Goal: Task Accomplishment & Management: Manage account settings

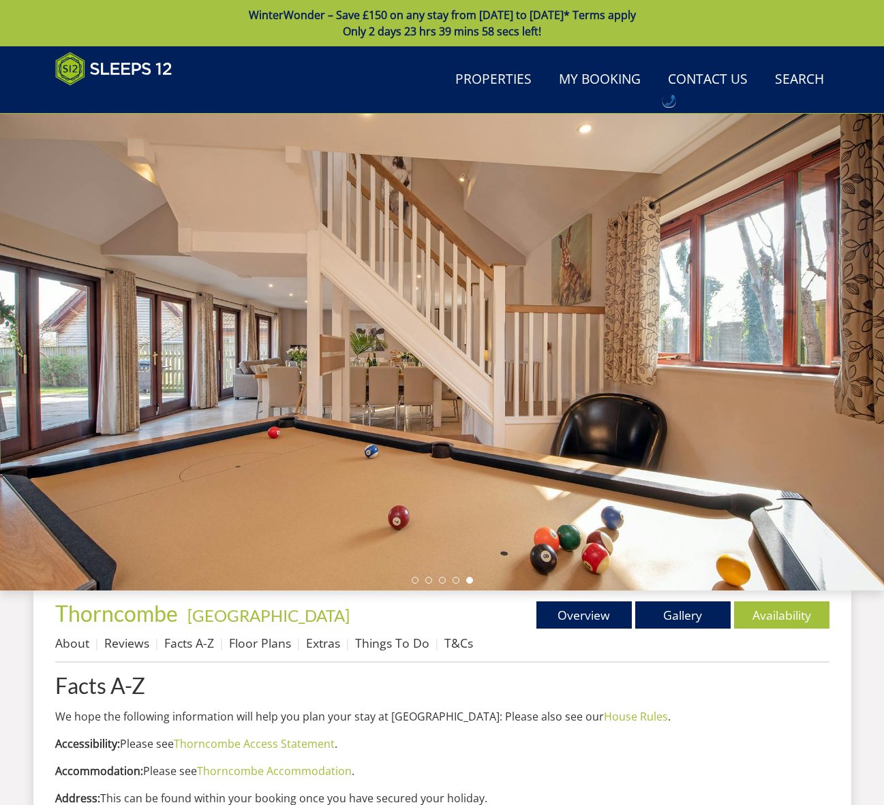
scroll to position [852, 0]
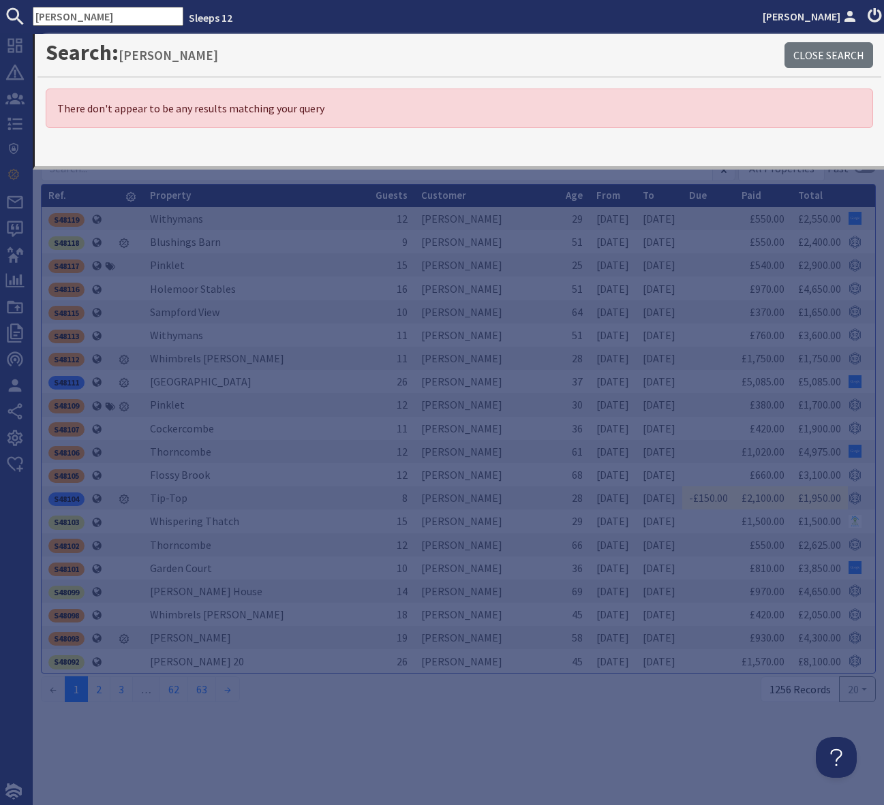
drag, startPoint x: 28, startPoint y: 21, endPoint x: 0, endPoint y: 16, distance: 28.3
click at [0, 16] on form "Kelly Ashton" at bounding box center [91, 16] width 183 height 19
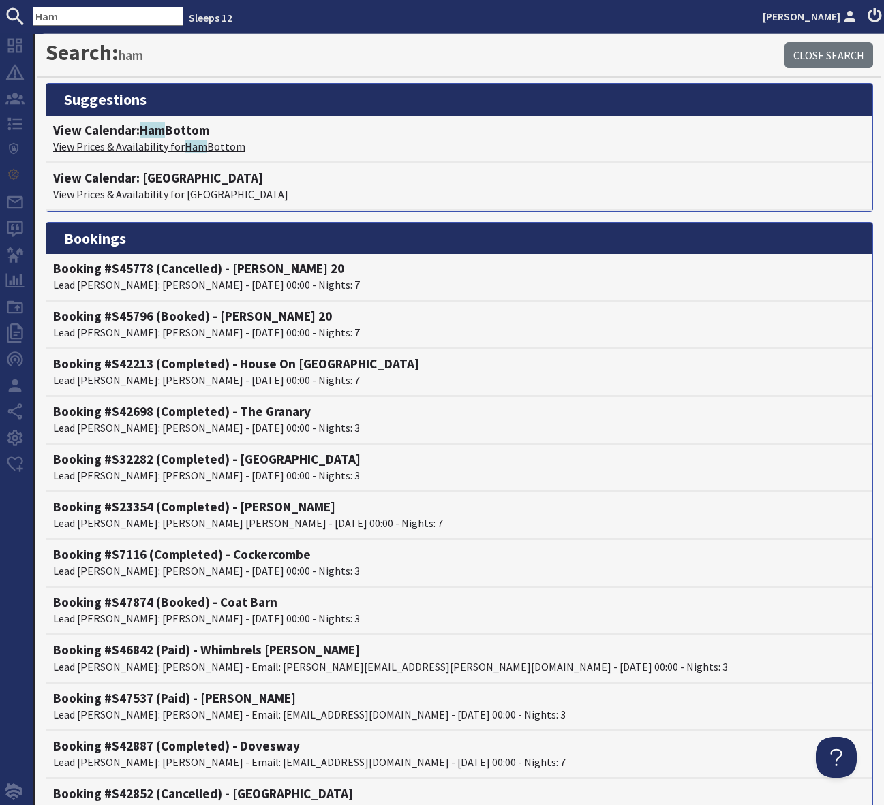
type input "Ham"
click at [177, 136] on h4 "View Calendar: Ham Bottom" at bounding box center [459, 131] width 812 height 16
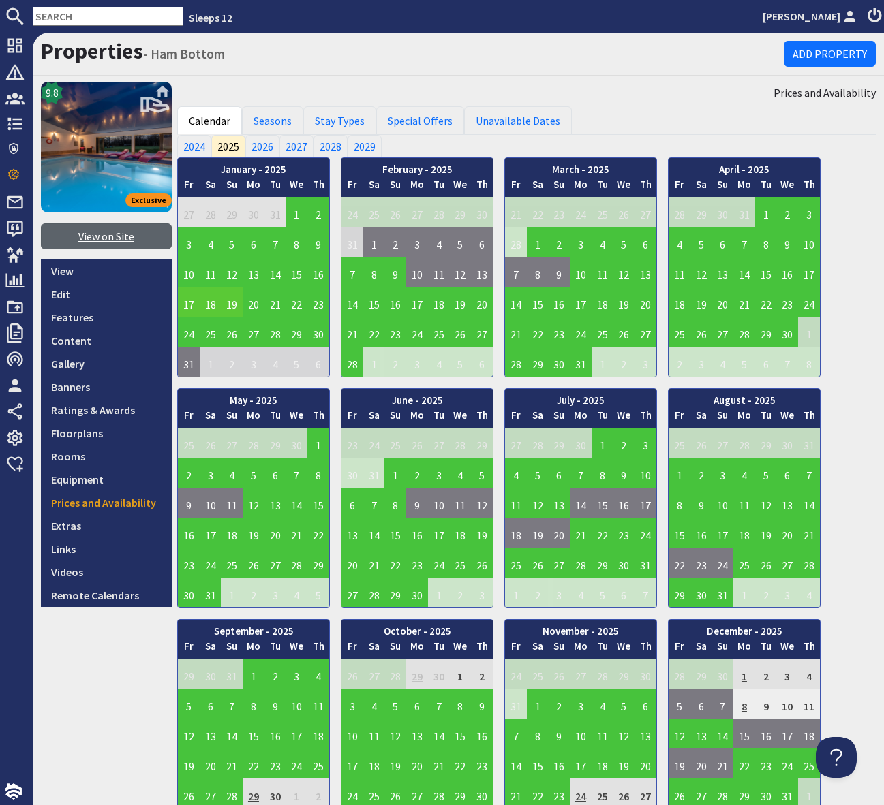
click at [117, 240] on link "View on Site" at bounding box center [106, 237] width 131 height 26
click at [74, 16] on input "text" at bounding box center [108, 16] width 151 height 19
click at [44, 14] on input "text" at bounding box center [108, 16] width 151 height 19
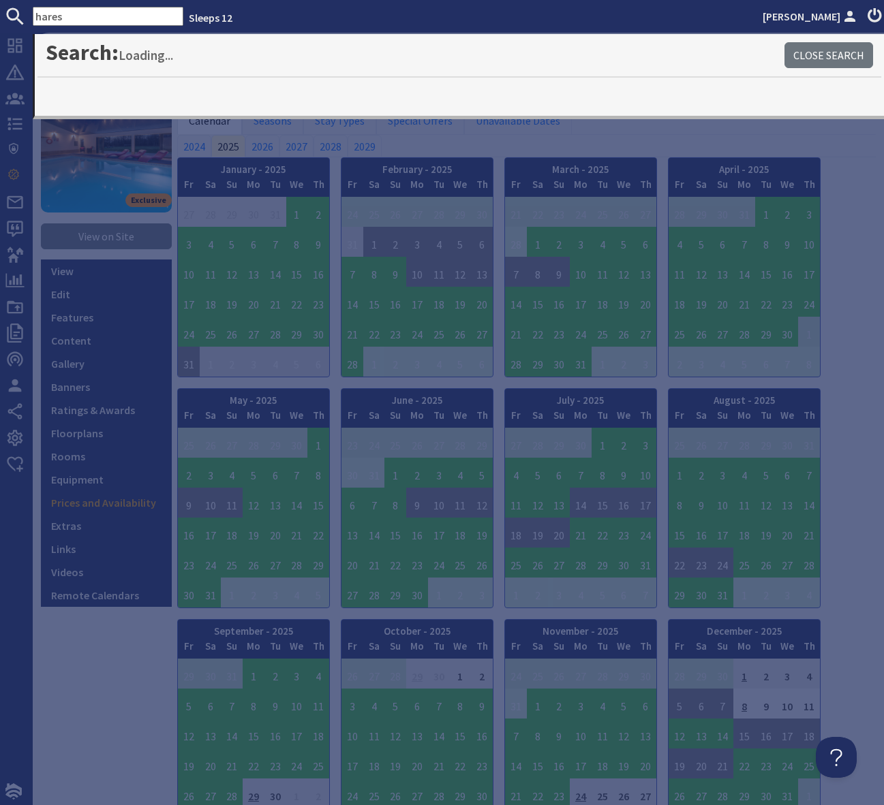
type input "hares"
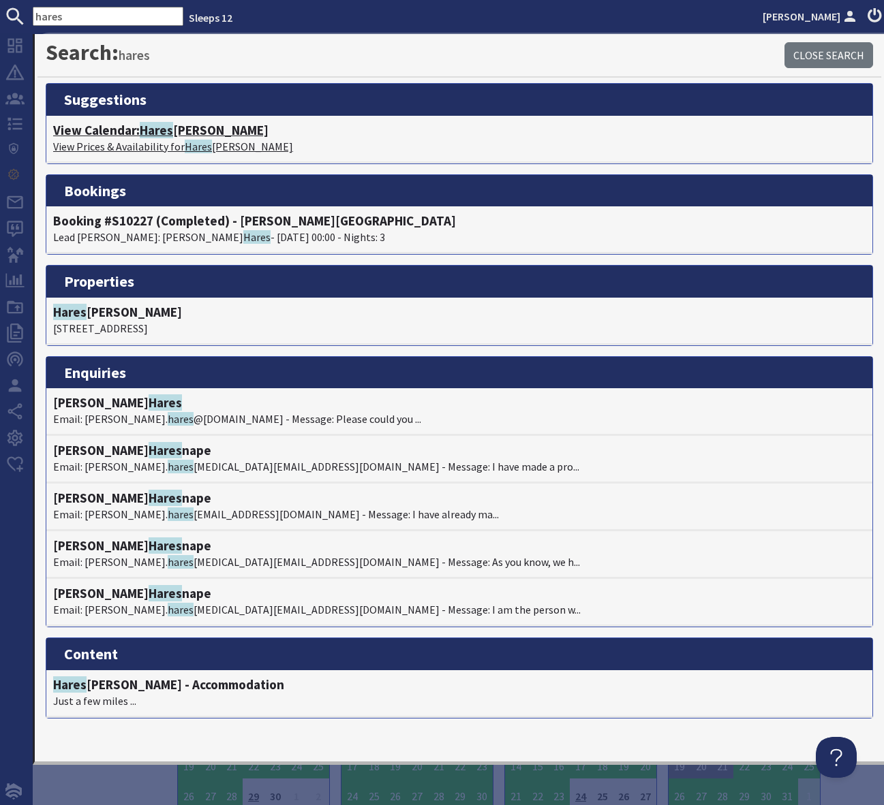
click at [192, 128] on h4 "View Calendar: Hares Barton" at bounding box center [459, 131] width 812 height 16
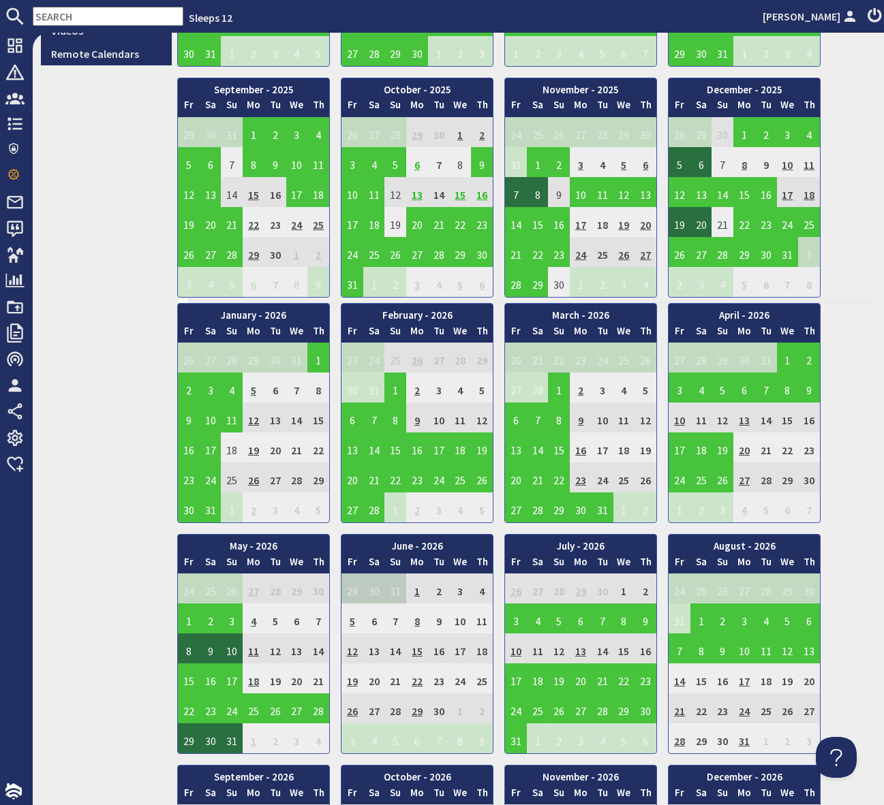
scroll to position [587, 0]
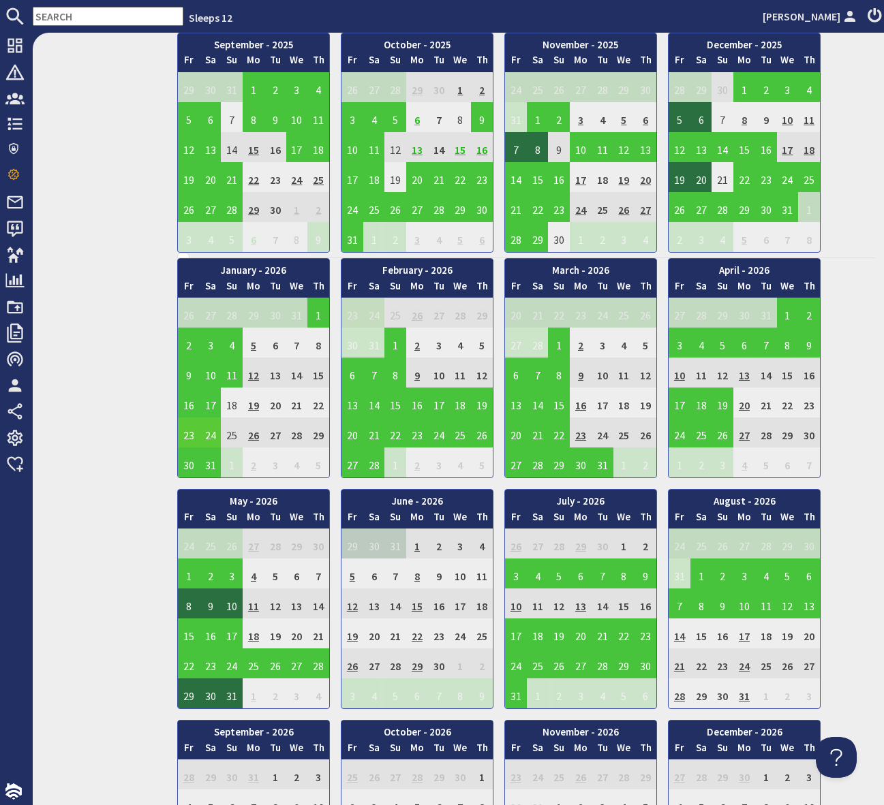
click at [189, 431] on td "23" at bounding box center [189, 433] width 22 height 30
click at [203, 495] on link "View booking" at bounding box center [191, 496] width 71 height 14
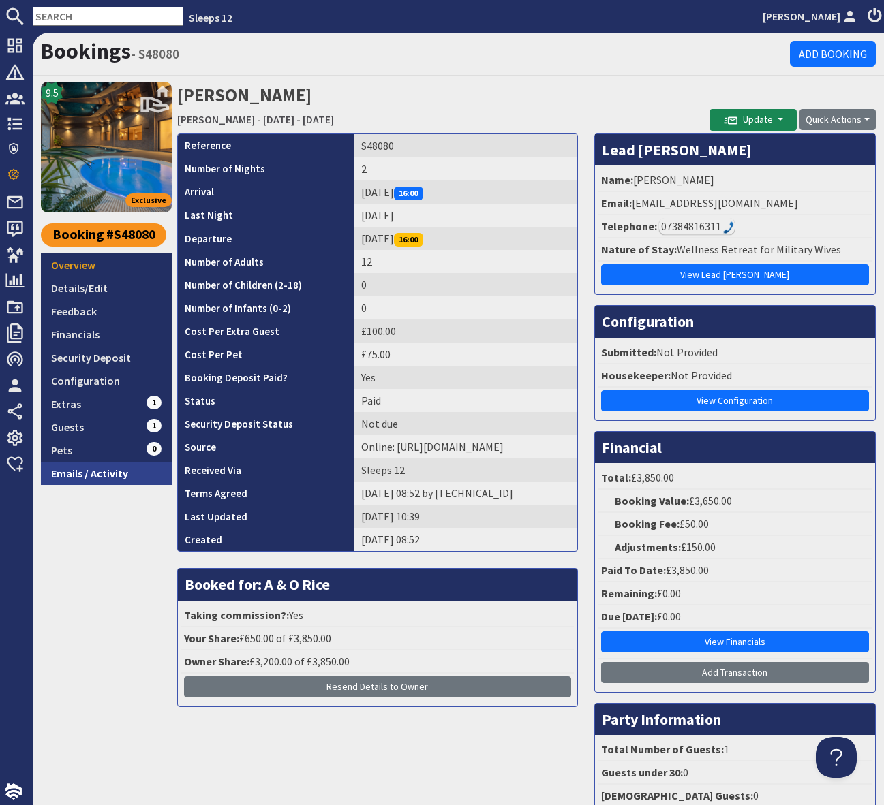
click at [118, 467] on link "Emails / Activity" at bounding box center [106, 473] width 131 height 23
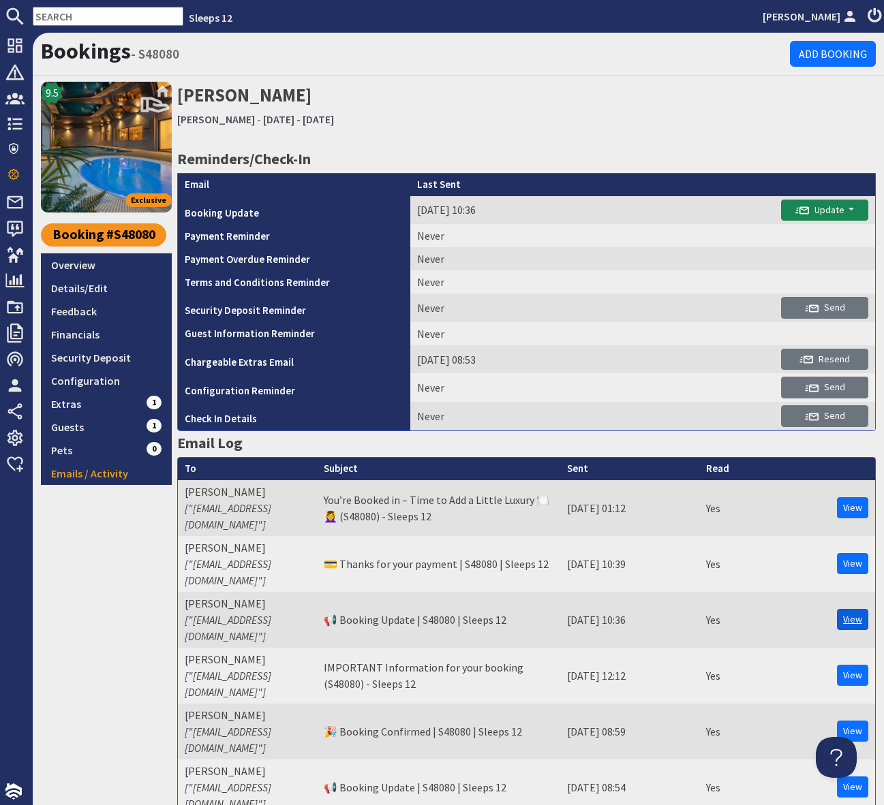
click at [850, 609] on link "View" at bounding box center [852, 619] width 31 height 21
click at [848, 609] on link "View" at bounding box center [852, 619] width 31 height 21
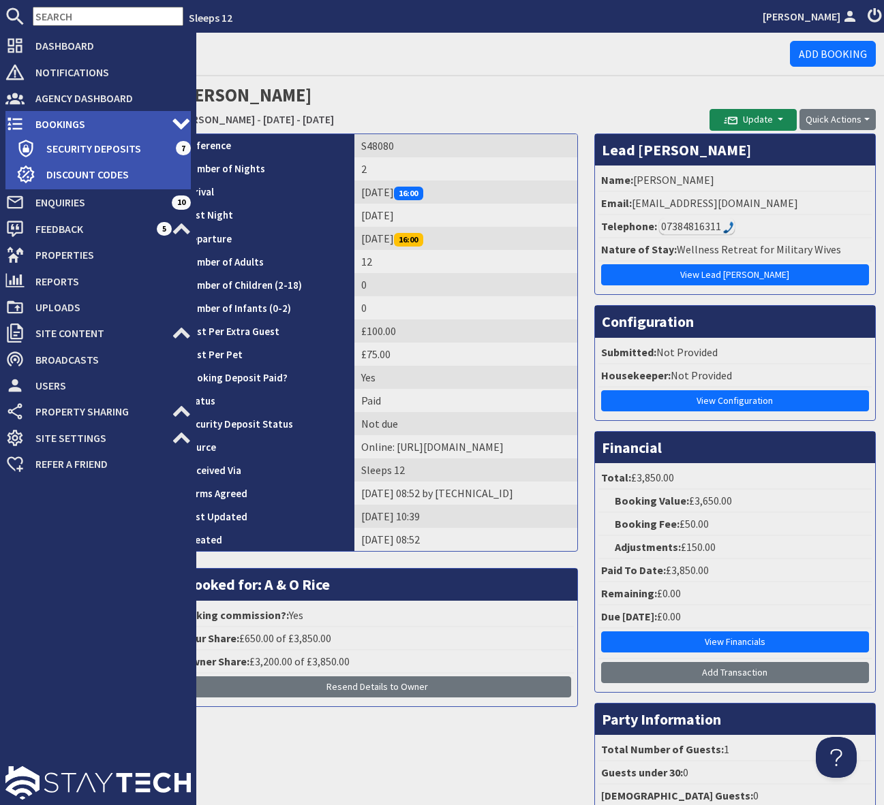
click at [74, 122] on span "Bookings" at bounding box center [98, 124] width 147 height 22
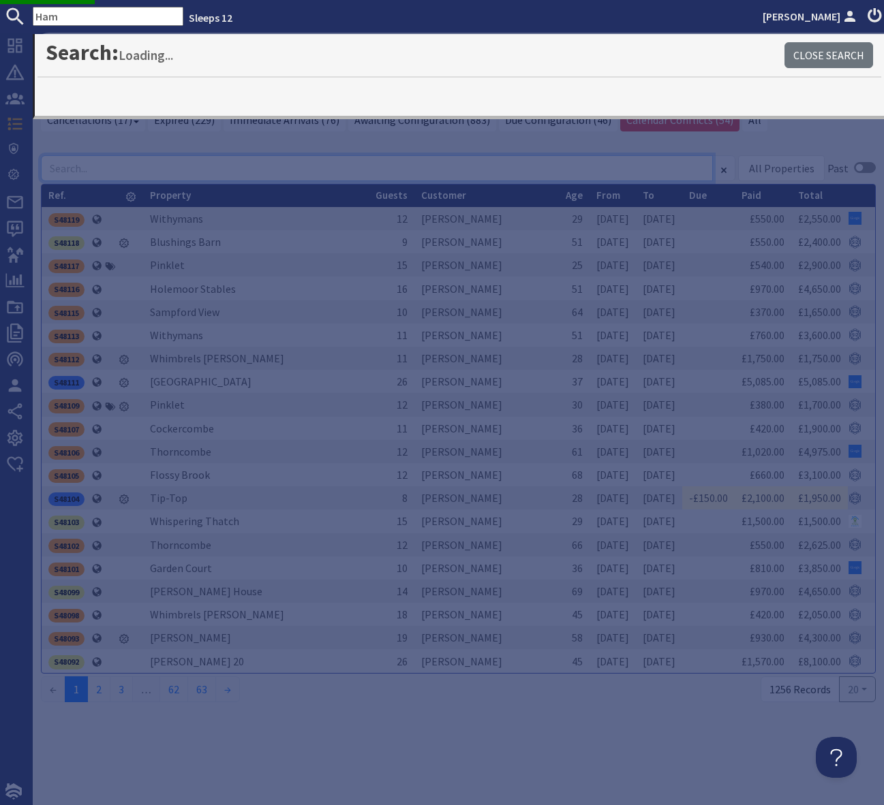
click at [426, 155] on input at bounding box center [377, 168] width 672 height 26
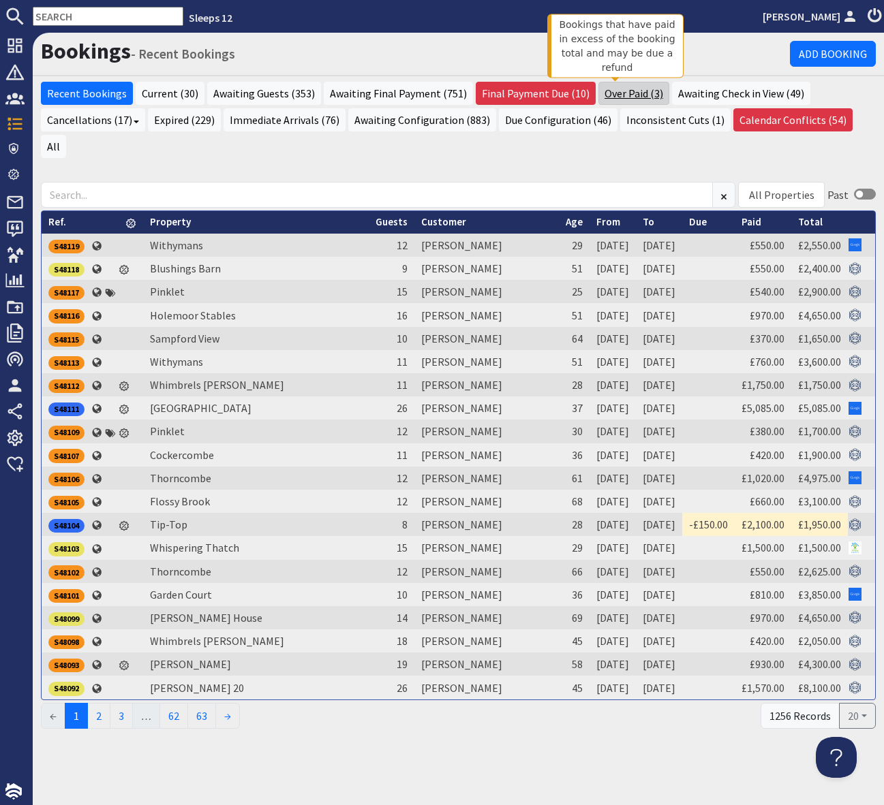
click at [616, 89] on link "Over Paid (3)" at bounding box center [633, 93] width 71 height 23
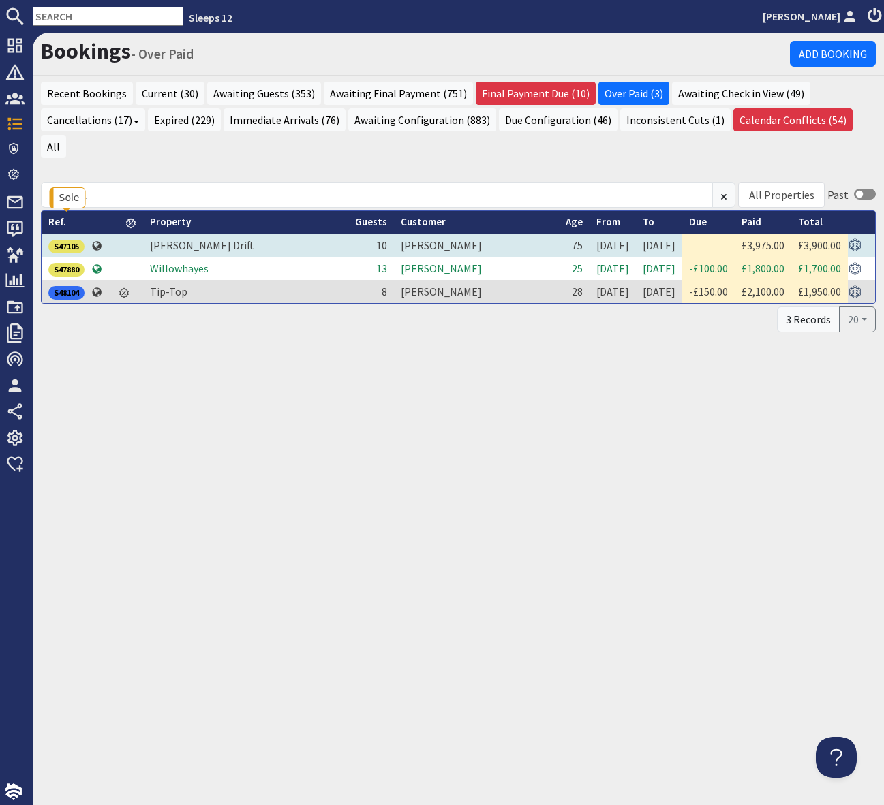
click at [76, 240] on div "S47105" at bounding box center [66, 247] width 36 height 14
click at [271, 485] on div "Bookings - Over Paid Add Booking Recent Bookings Current (30) Awaiting Guests (…" at bounding box center [458, 419] width 851 height 773
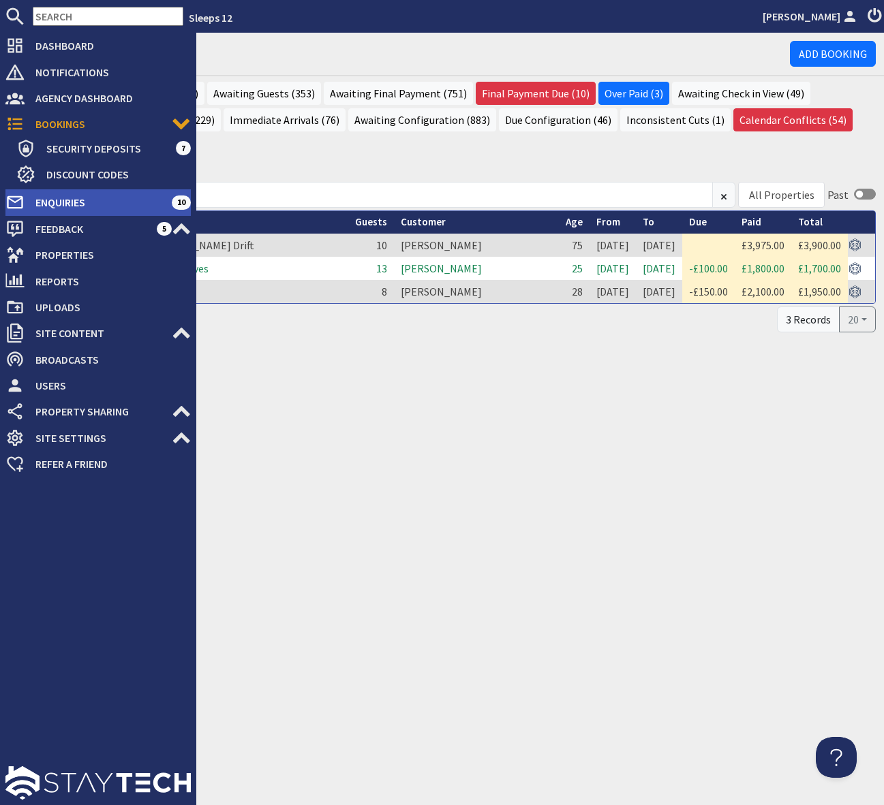
click at [136, 206] on span "Enquiries" at bounding box center [98, 202] width 147 height 22
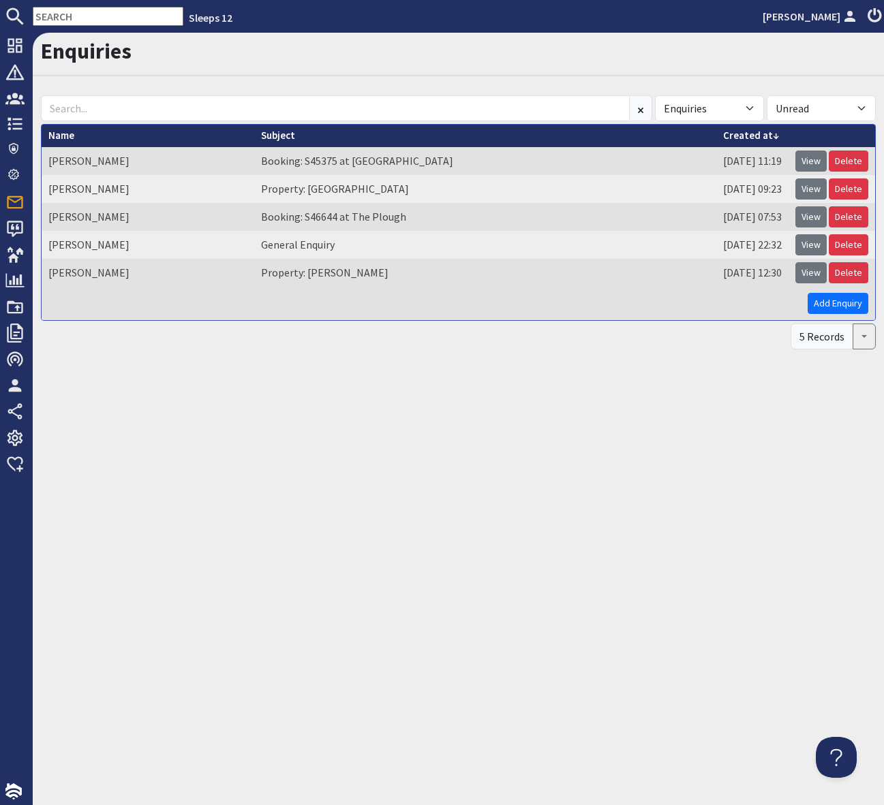
drag, startPoint x: 61, startPoint y: 19, endPoint x: 68, endPoint y: 14, distance: 8.7
click at [63, 17] on input "text" at bounding box center [108, 16] width 151 height 19
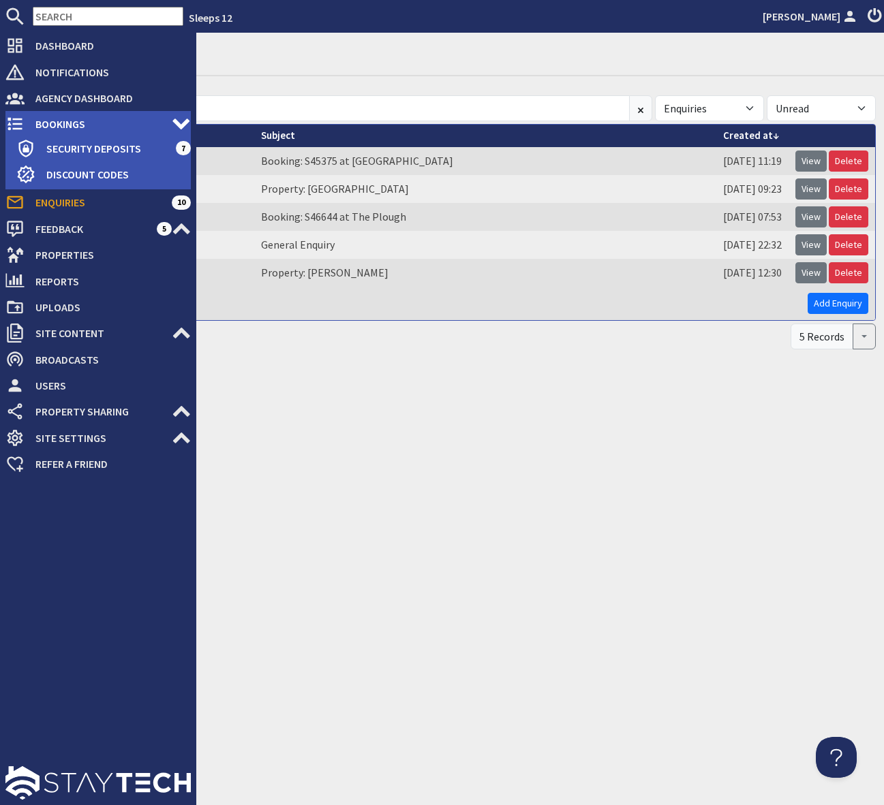
click at [97, 127] on span "Bookings" at bounding box center [98, 124] width 147 height 22
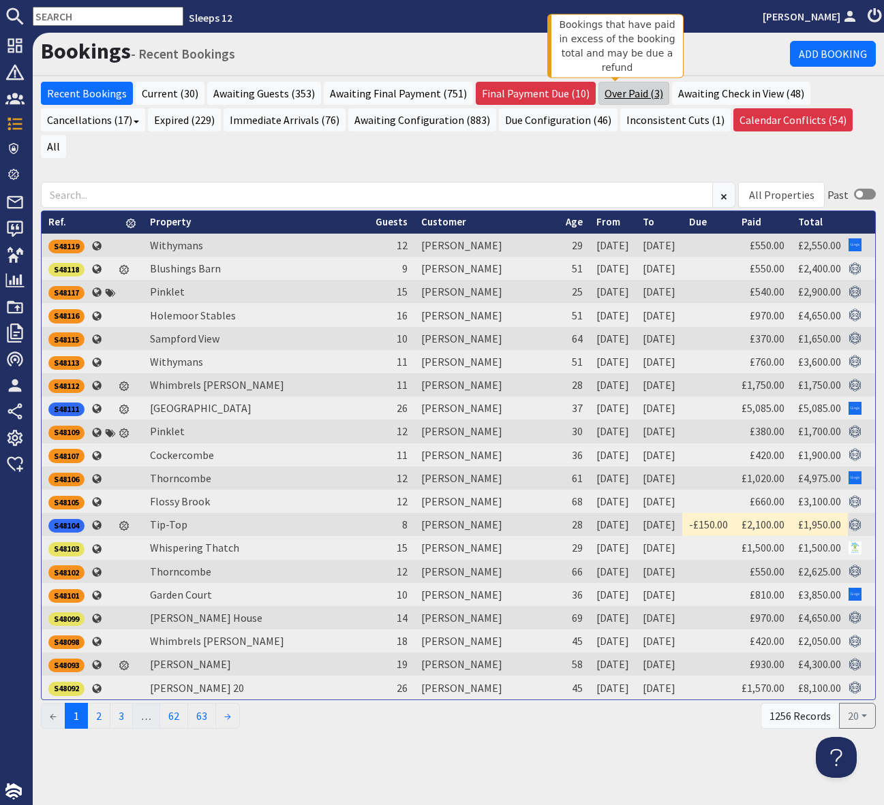
click at [607, 93] on link "Over Paid (3)" at bounding box center [633, 93] width 71 height 23
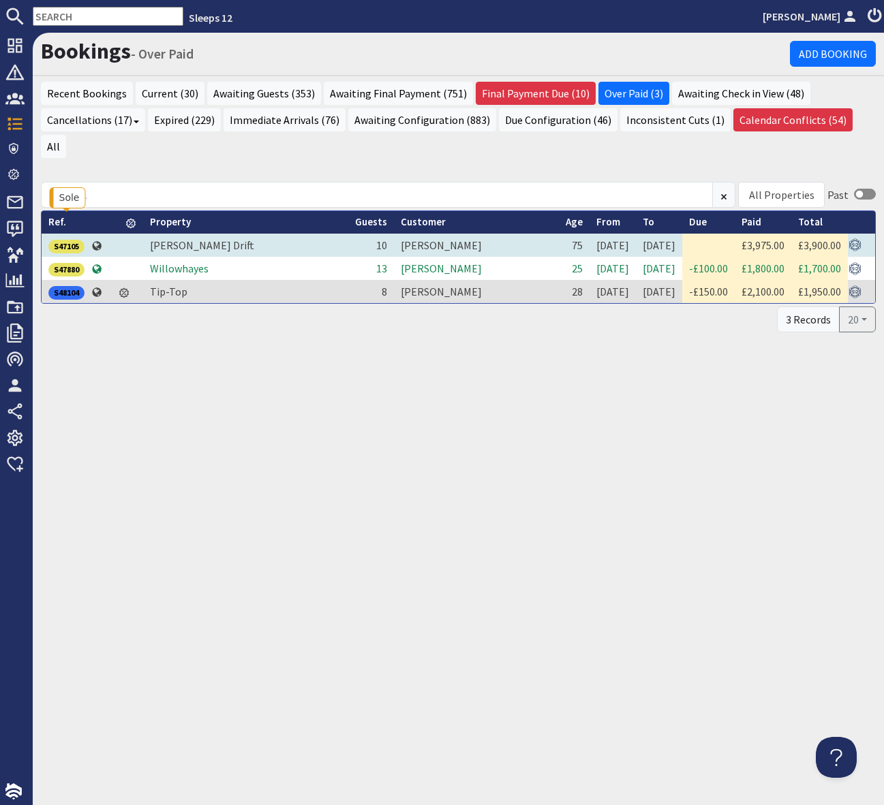
click at [72, 240] on div "S47105" at bounding box center [66, 247] width 36 height 14
click at [58, 263] on div "S47880" at bounding box center [66, 270] width 36 height 14
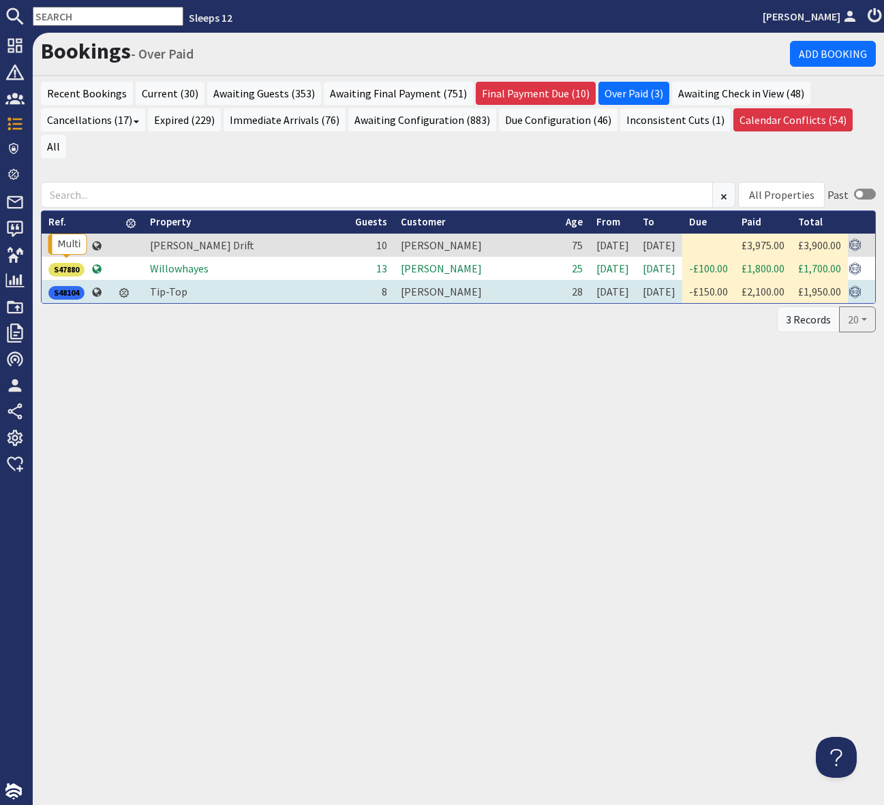
click at [61, 286] on div "S48104" at bounding box center [66, 293] width 36 height 14
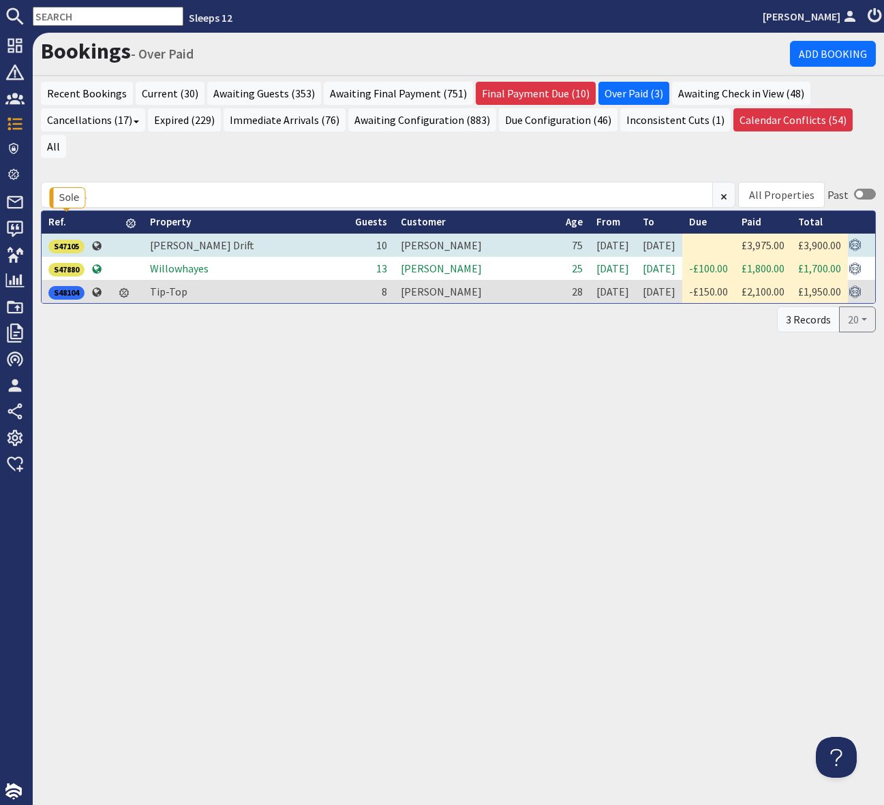
click at [69, 240] on div "S47105" at bounding box center [66, 247] width 36 height 14
click at [74, 240] on div "S47105" at bounding box center [66, 247] width 36 height 14
click at [74, 263] on div "S47880" at bounding box center [66, 270] width 36 height 14
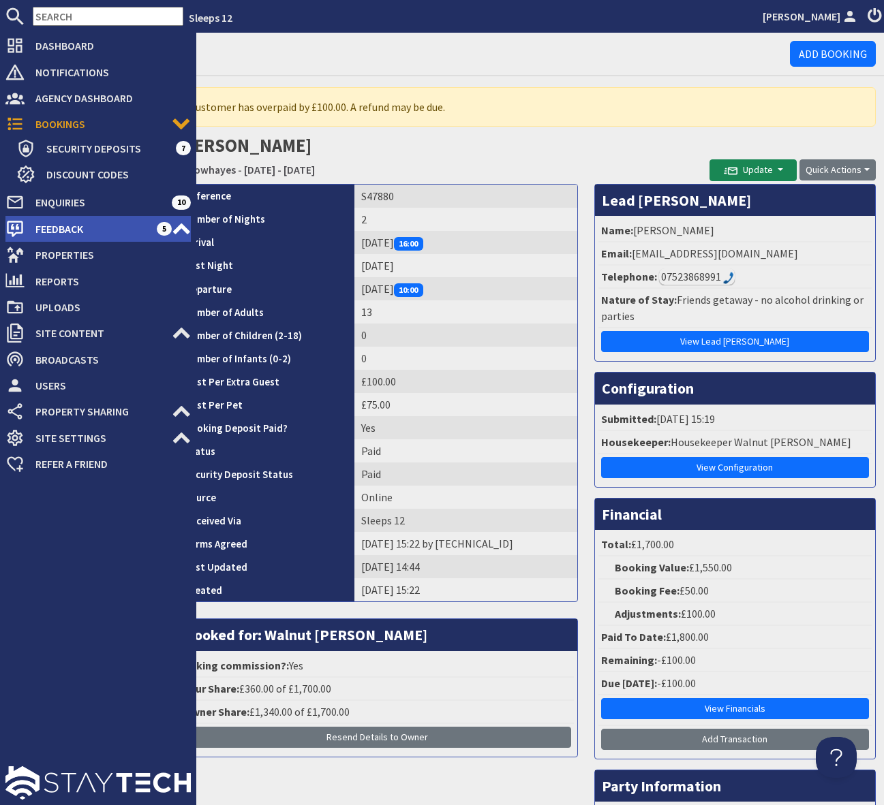
click at [112, 228] on span "Feedback" at bounding box center [91, 229] width 132 height 22
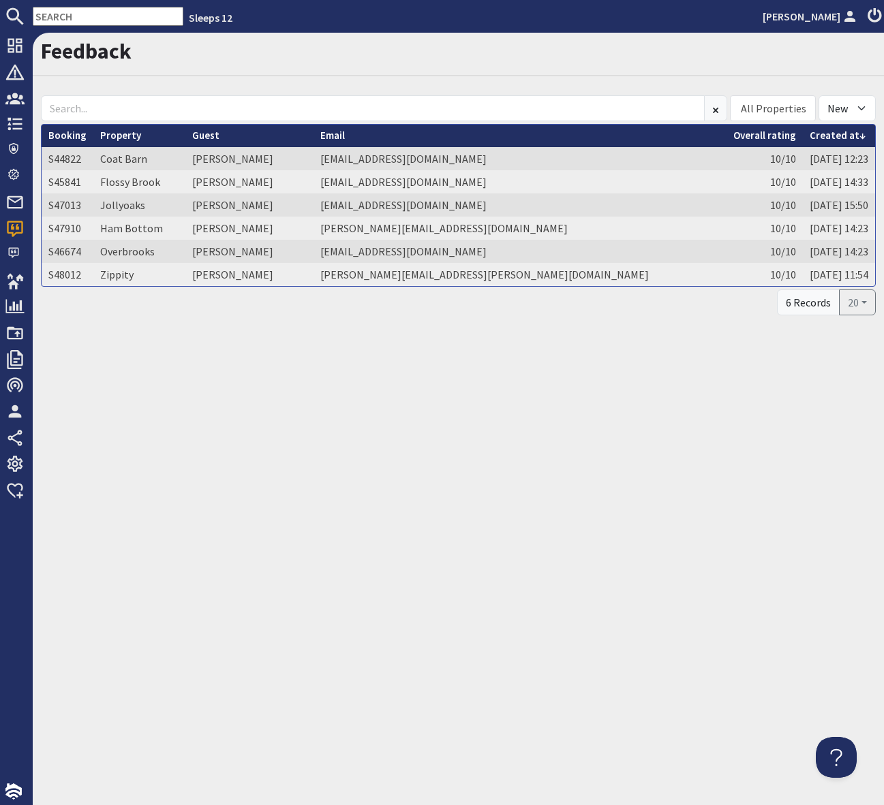
click at [69, 18] on input "text" at bounding box center [108, 16] width 151 height 19
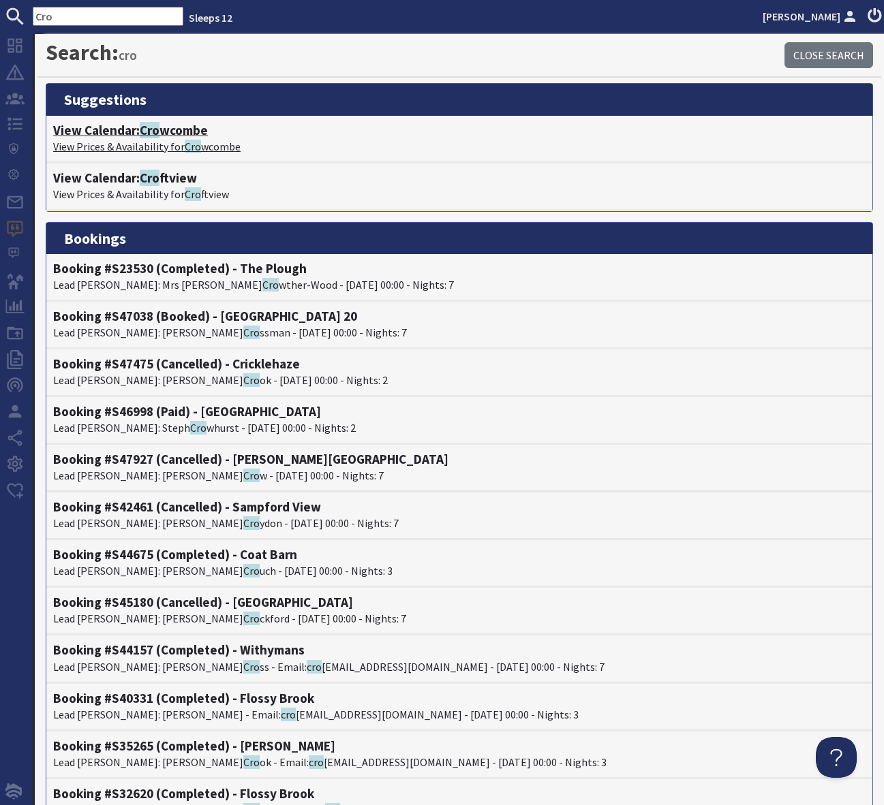
type input "Cro"
click at [188, 128] on h4 "View Calendar: Cro wcombe" at bounding box center [459, 131] width 812 height 16
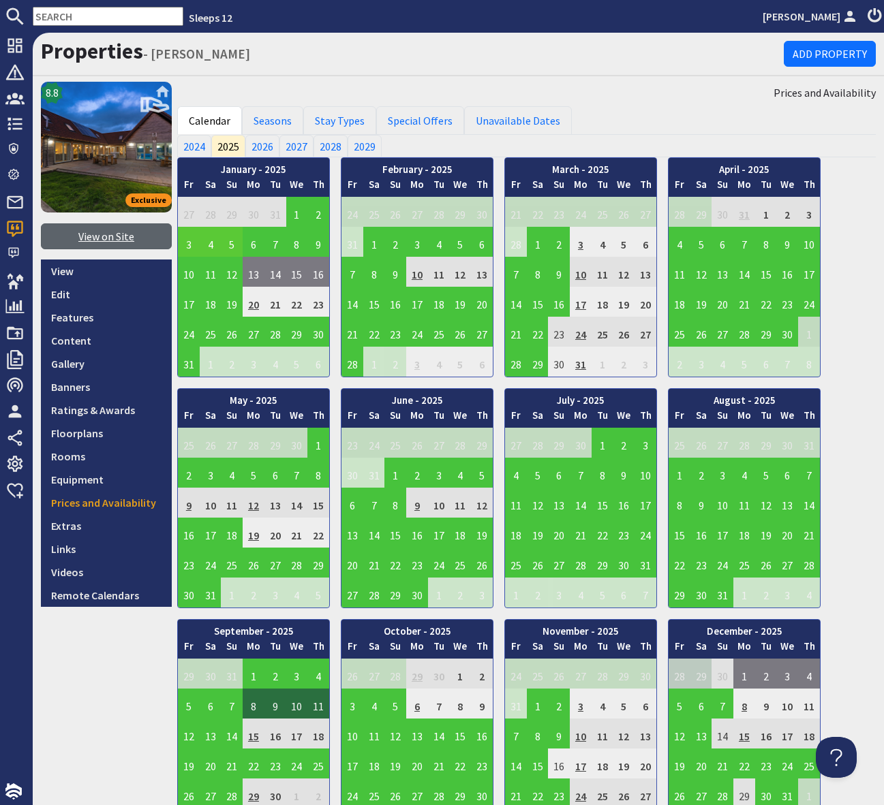
click at [97, 239] on link "View on Site" at bounding box center [106, 237] width 131 height 26
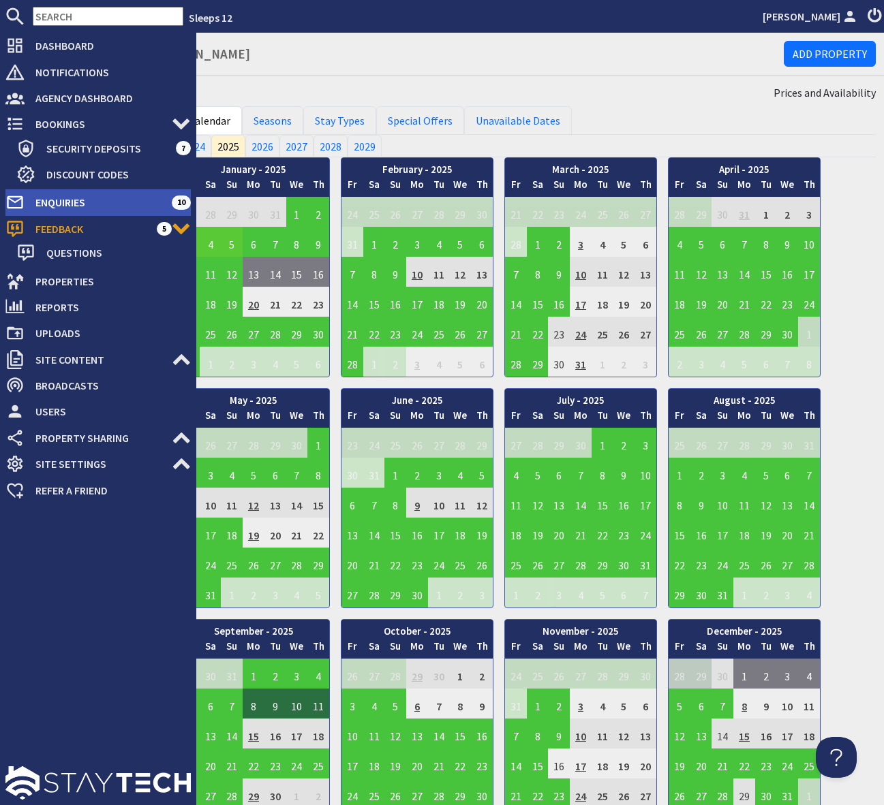
click at [111, 204] on span "Enquiries" at bounding box center [98, 202] width 147 height 22
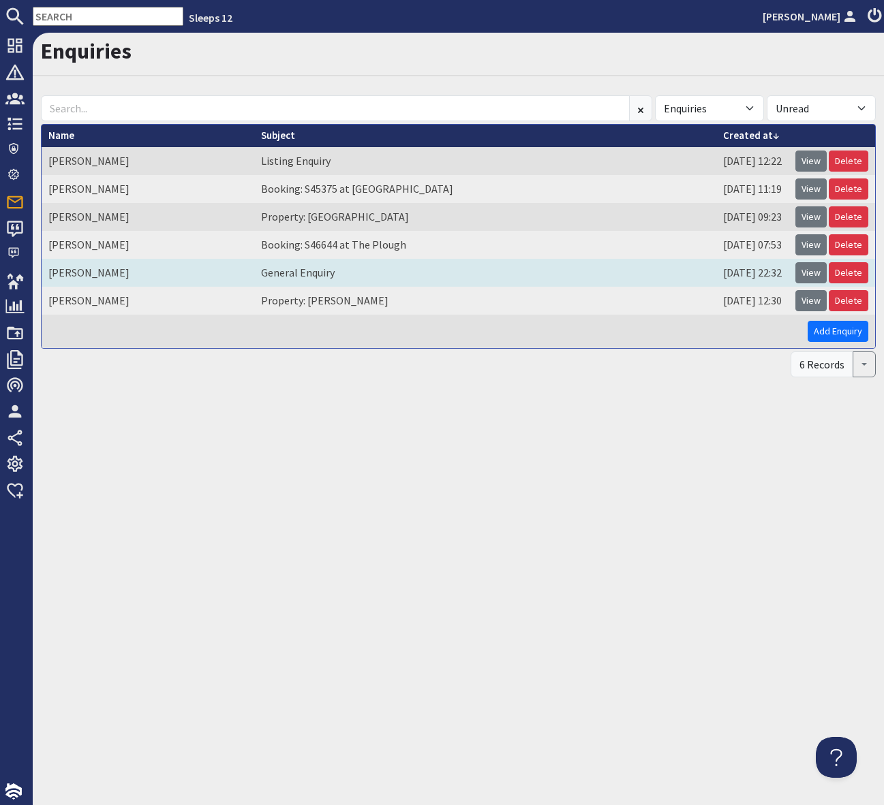
click at [797, 271] on td "View Delete" at bounding box center [831, 273] width 87 height 28
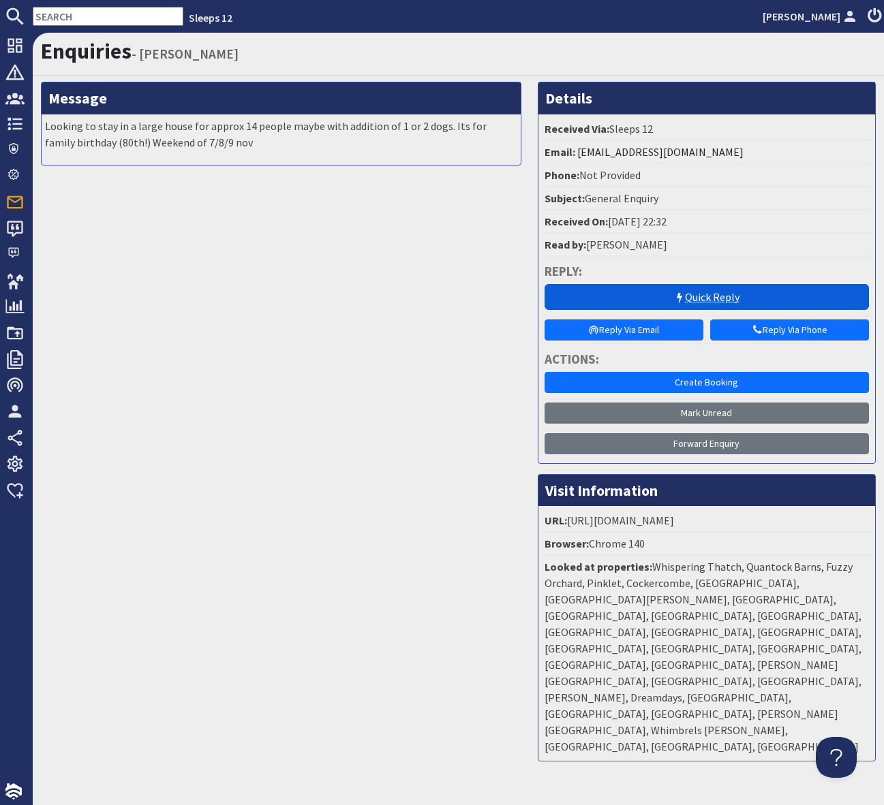
click at [659, 297] on link "Quick Reply" at bounding box center [706, 297] width 324 height 26
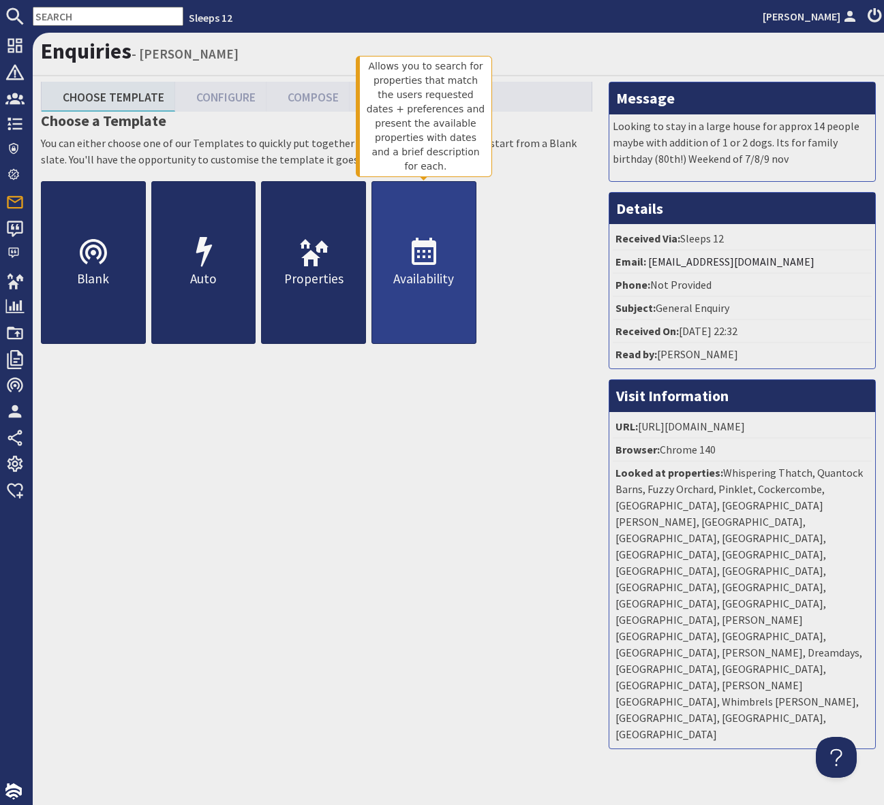
click at [419, 253] on icon at bounding box center [423, 252] width 33 height 33
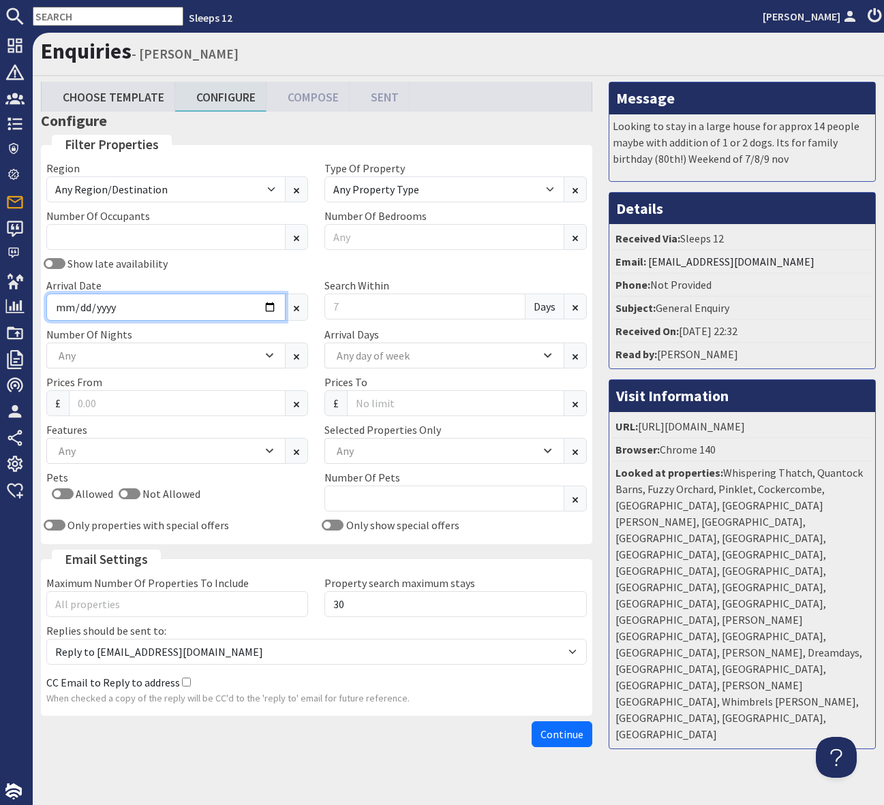
click at [264, 308] on input "Arrival Date" at bounding box center [165, 307] width 239 height 27
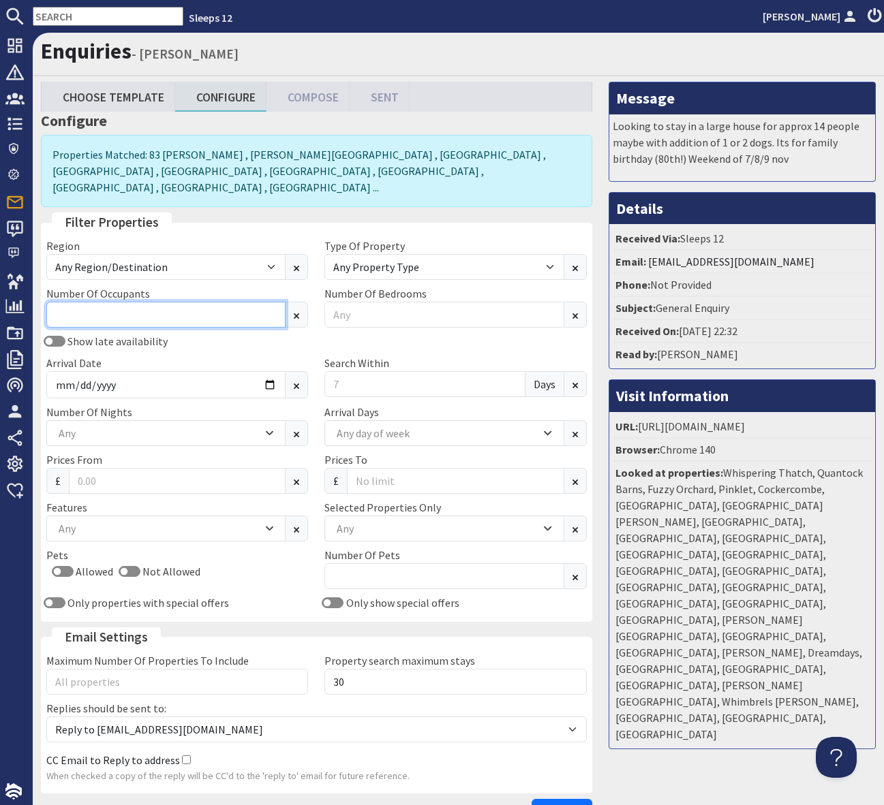
click at [97, 302] on input "Number Of Occupants" at bounding box center [165, 315] width 239 height 26
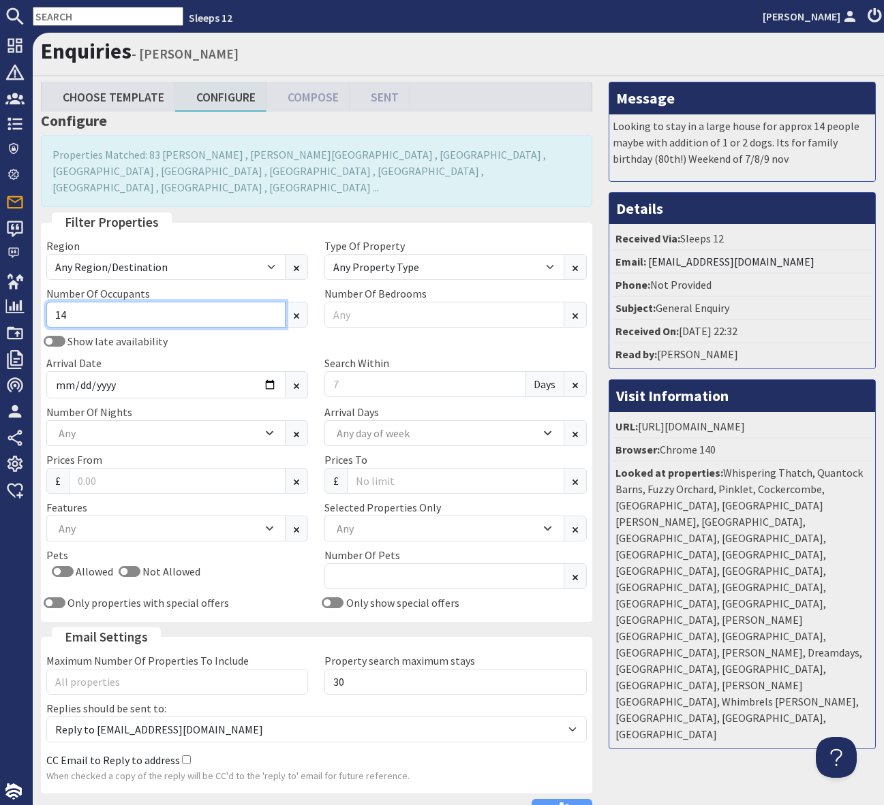
type input "14"
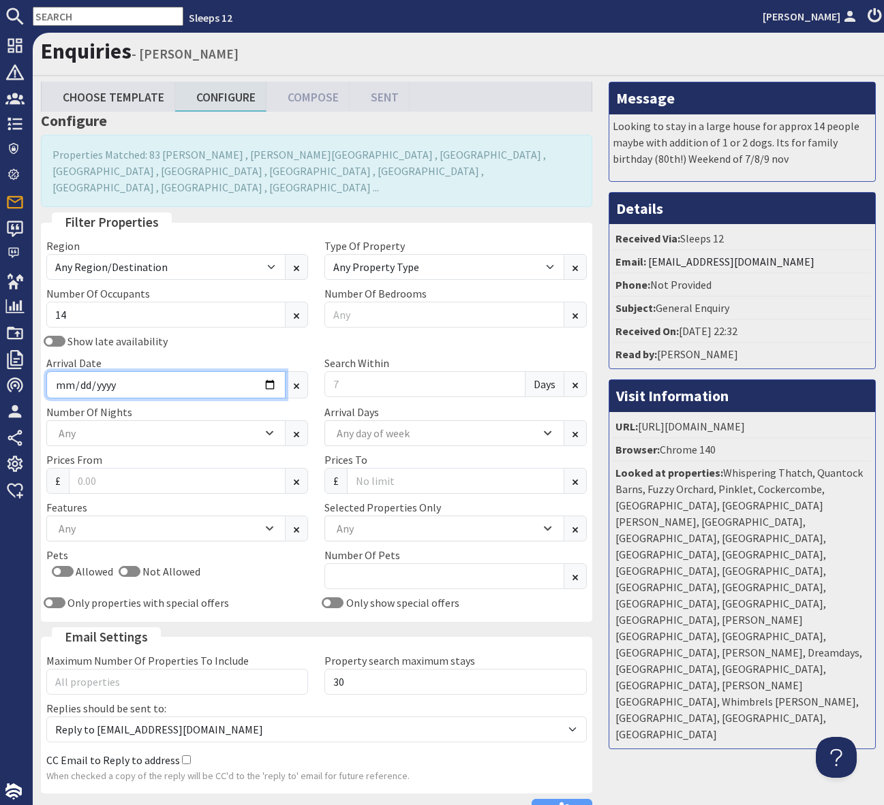
click at [273, 371] on input "Arrival Date" at bounding box center [165, 384] width 239 height 27
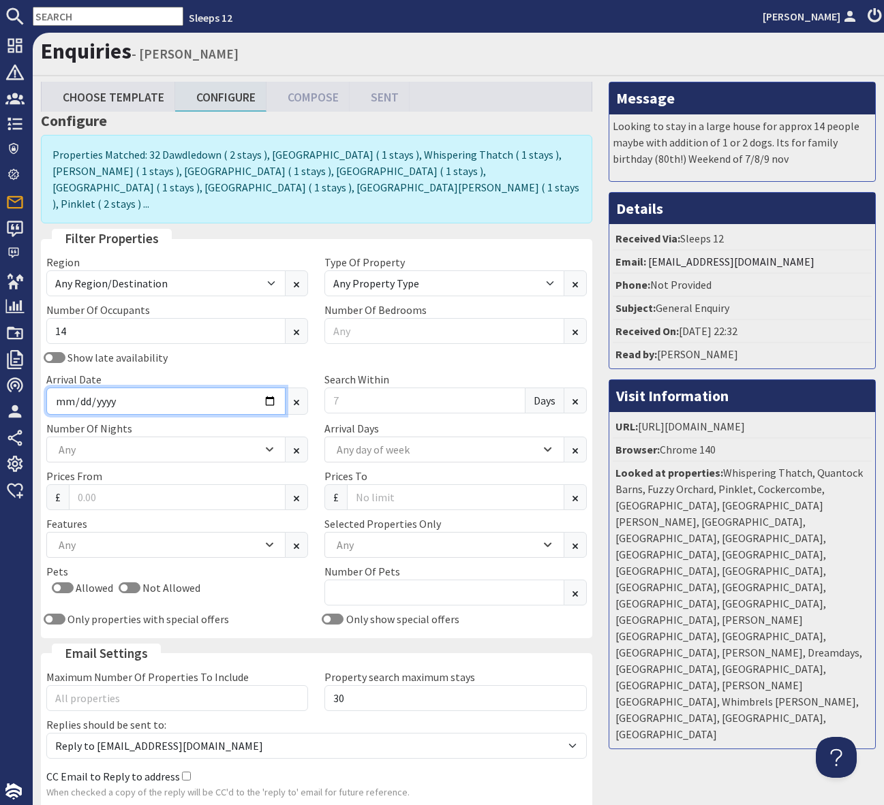
type input "2025-11-07"
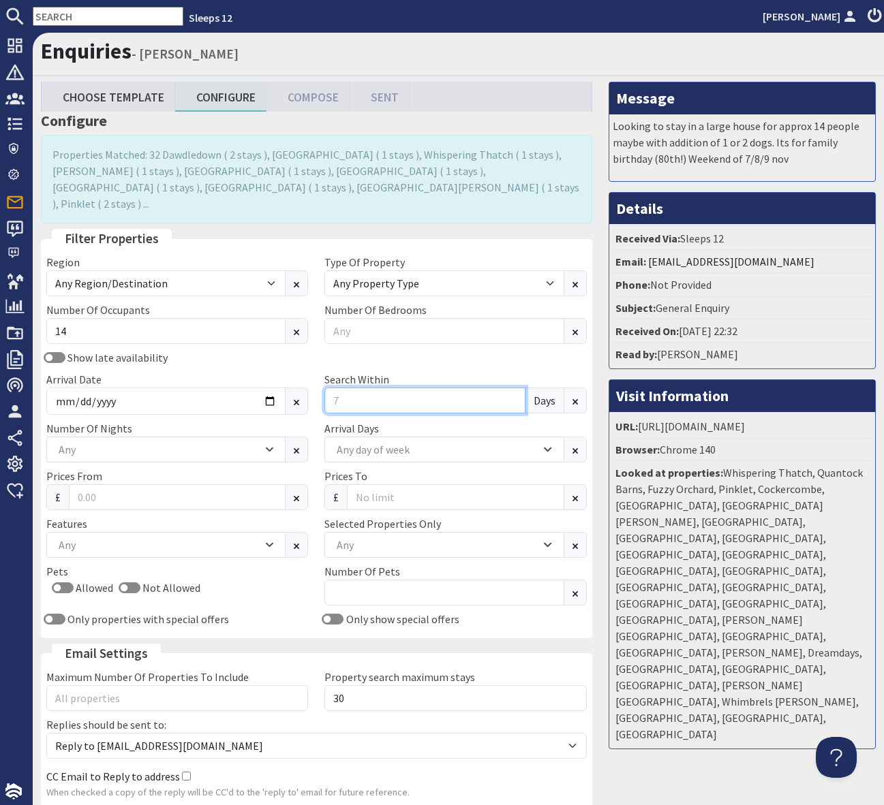
click at [361, 388] on input "Search Within" at bounding box center [424, 401] width 200 height 26
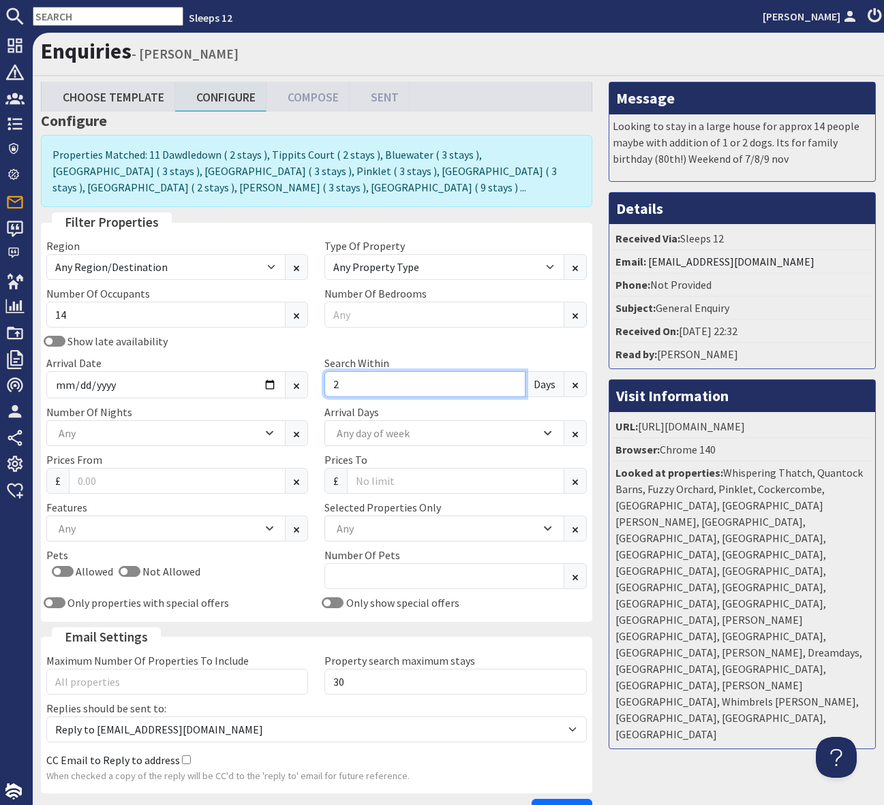
type input "2"
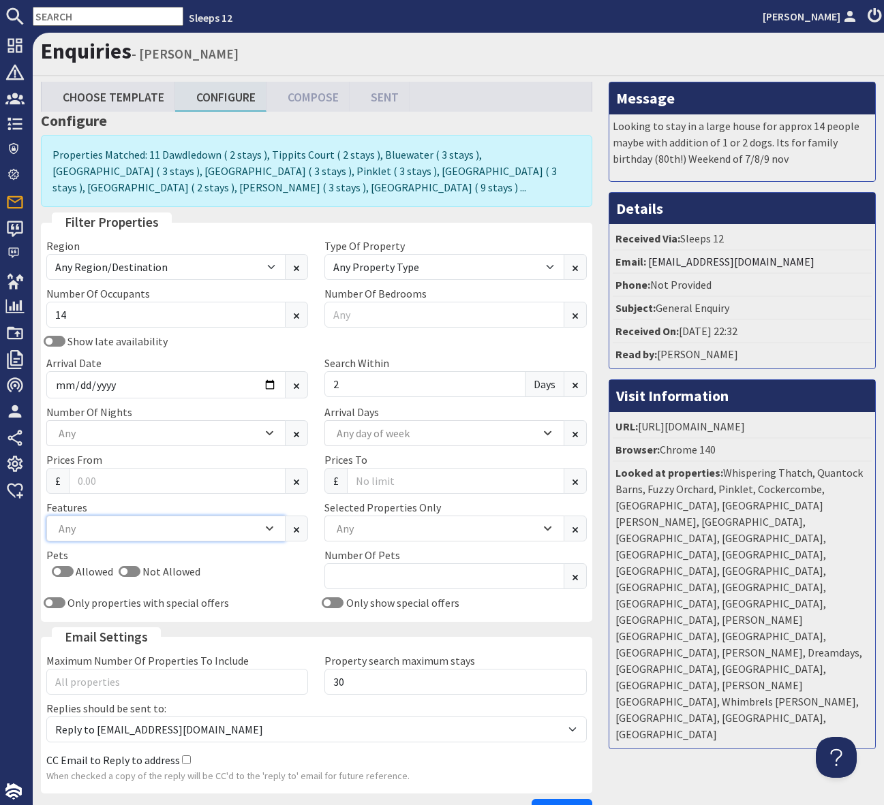
click at [80, 523] on div "Any" at bounding box center [158, 528] width 207 height 15
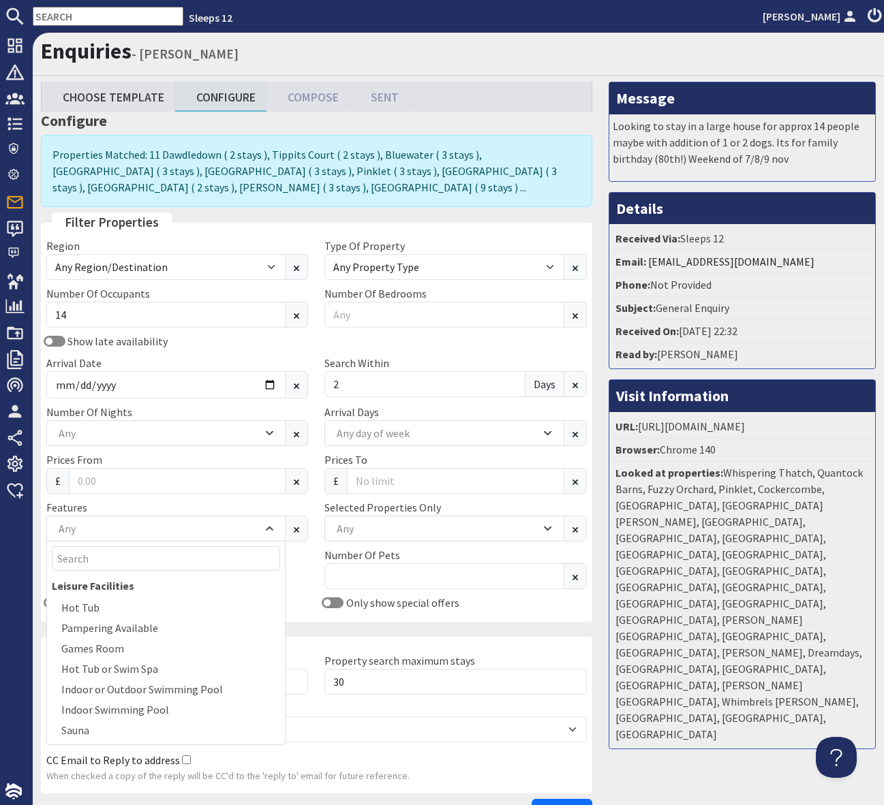
click at [303, 572] on div "Allowed Not Allowed" at bounding box center [177, 575] width 262 height 22
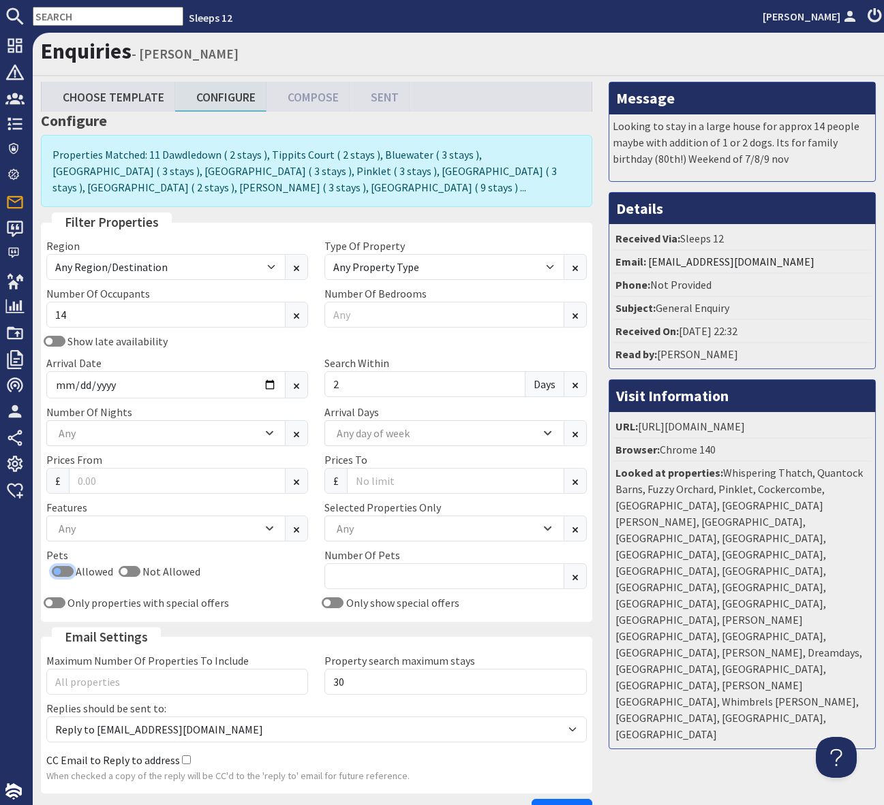
drag, startPoint x: 58, startPoint y: 568, endPoint x: 311, endPoint y: 571, distance: 252.8
click at [58, 568] on input "Allowed" at bounding box center [63, 571] width 22 height 11
checkbox input "true"
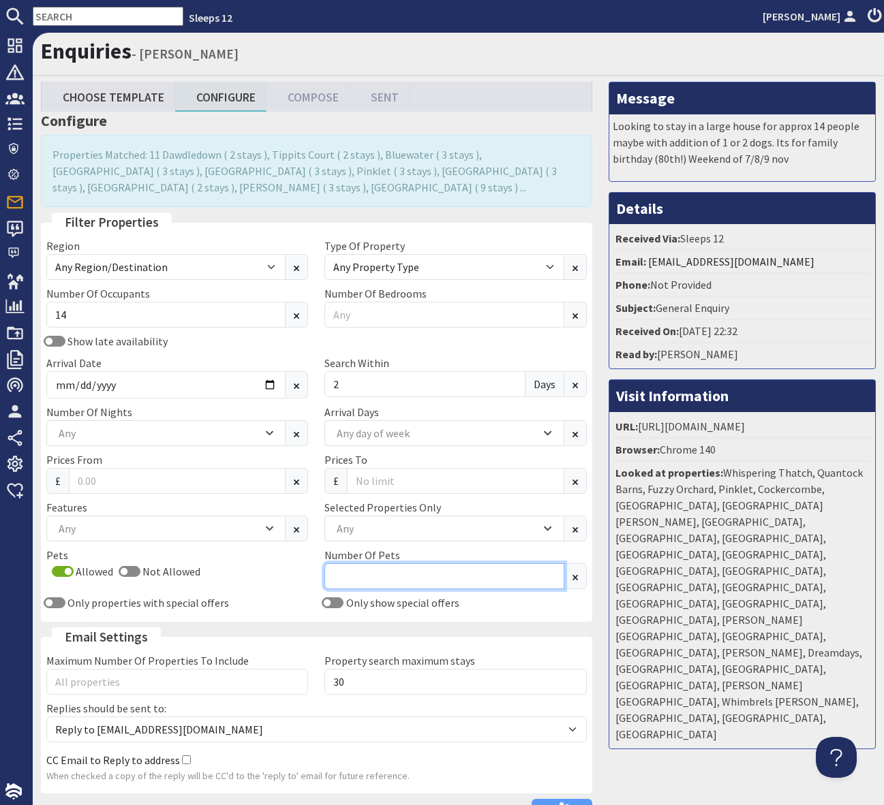
click at [381, 573] on input "Number Of Pets" at bounding box center [443, 577] width 239 height 26
type input "2"
click at [465, 527] on div "Any" at bounding box center [436, 528] width 207 height 15
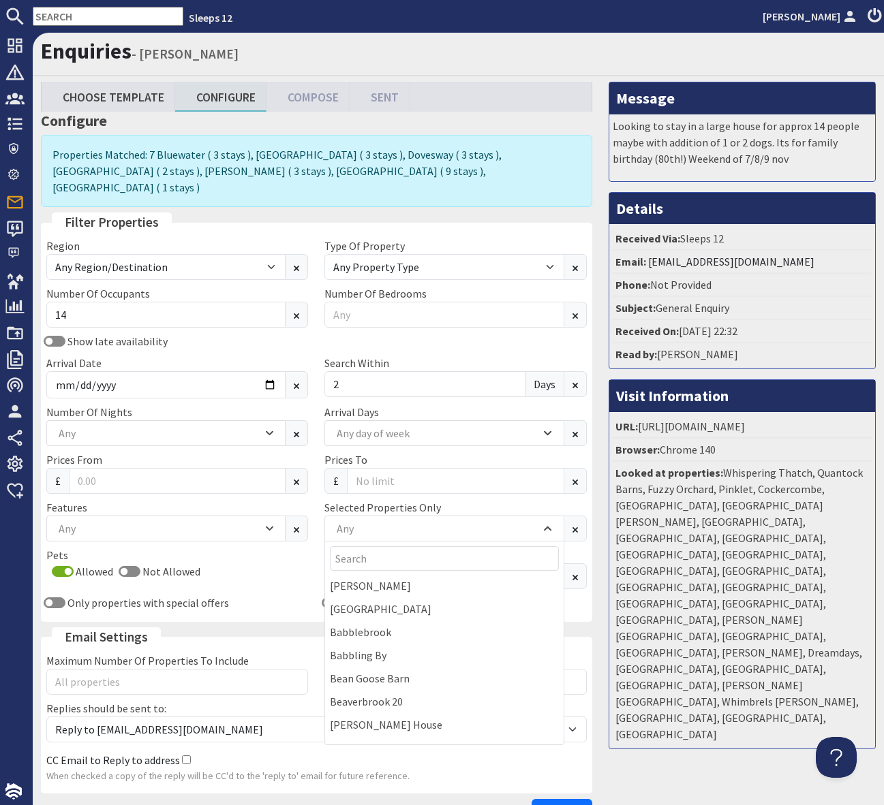
click at [263, 595] on div "Only properties with special offers" at bounding box center [177, 603] width 278 height 16
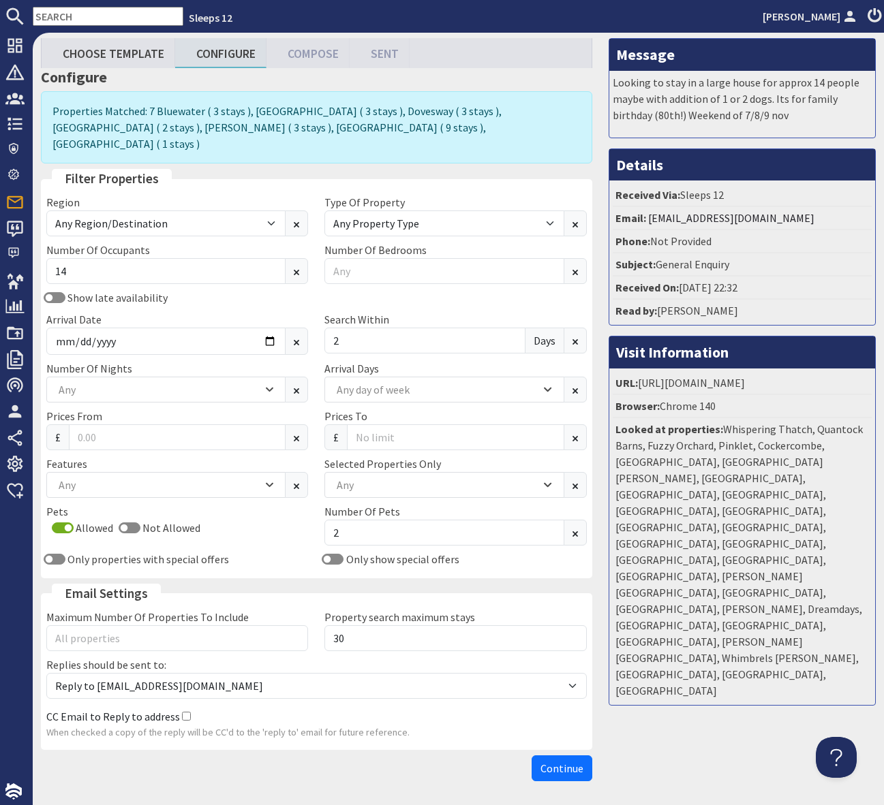
scroll to position [78, 0]
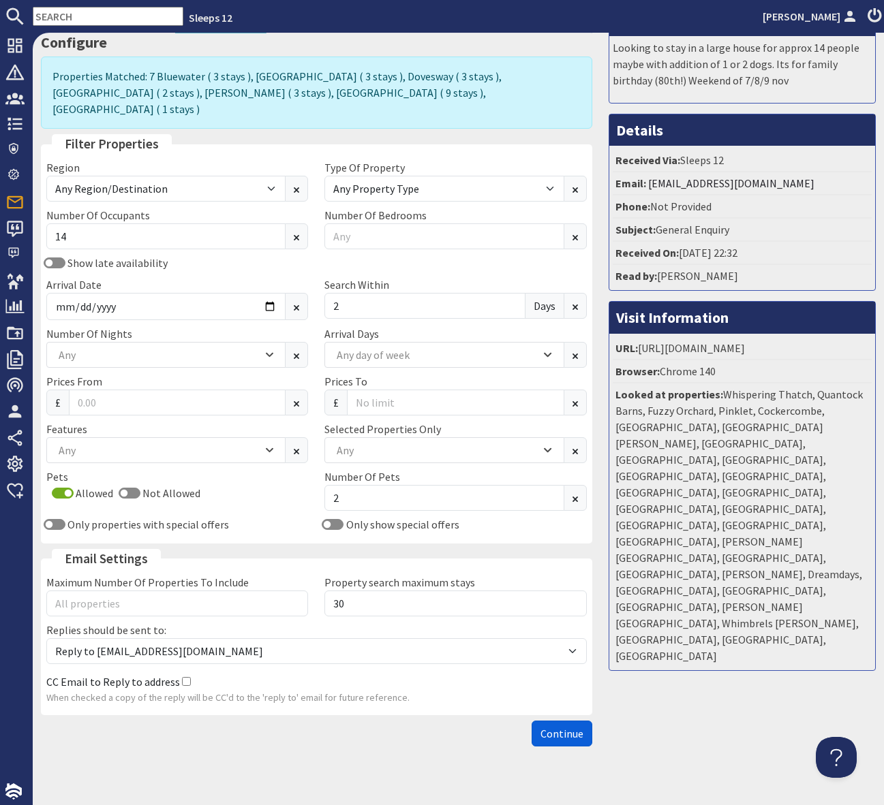
click at [544, 727] on span "Continue" at bounding box center [561, 734] width 43 height 14
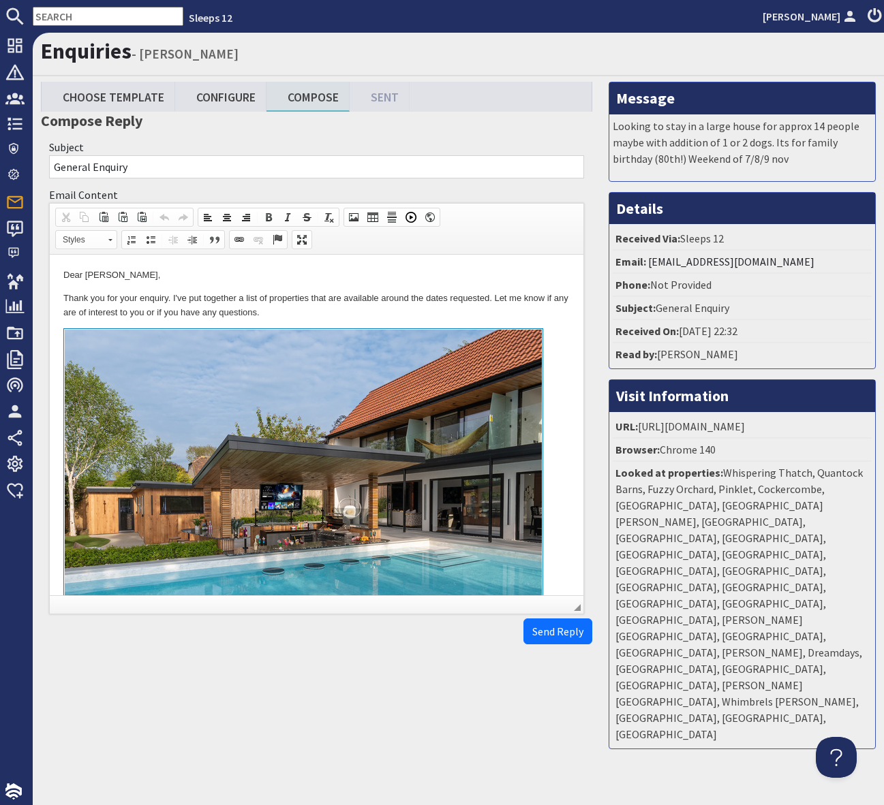
click at [378, 314] on p "Thank you for your enquiry. I've put together a list of properties that are ava…" at bounding box center [316, 306] width 506 height 29
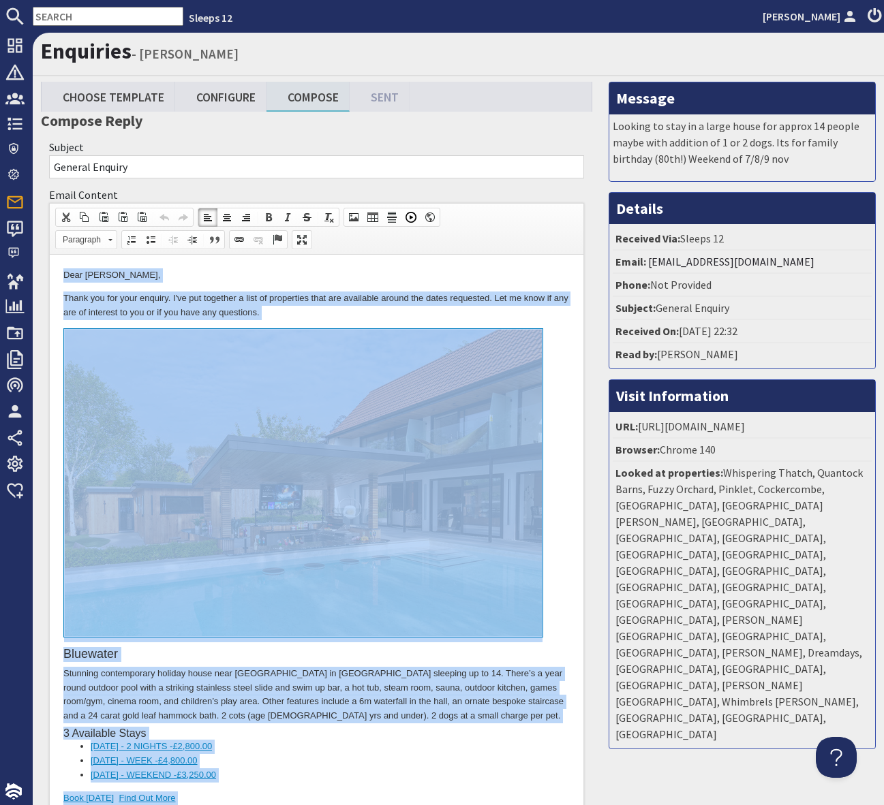
copy body "Dear Tash Garnham, Thank you for your enquiry. I've put together a list of prop…"
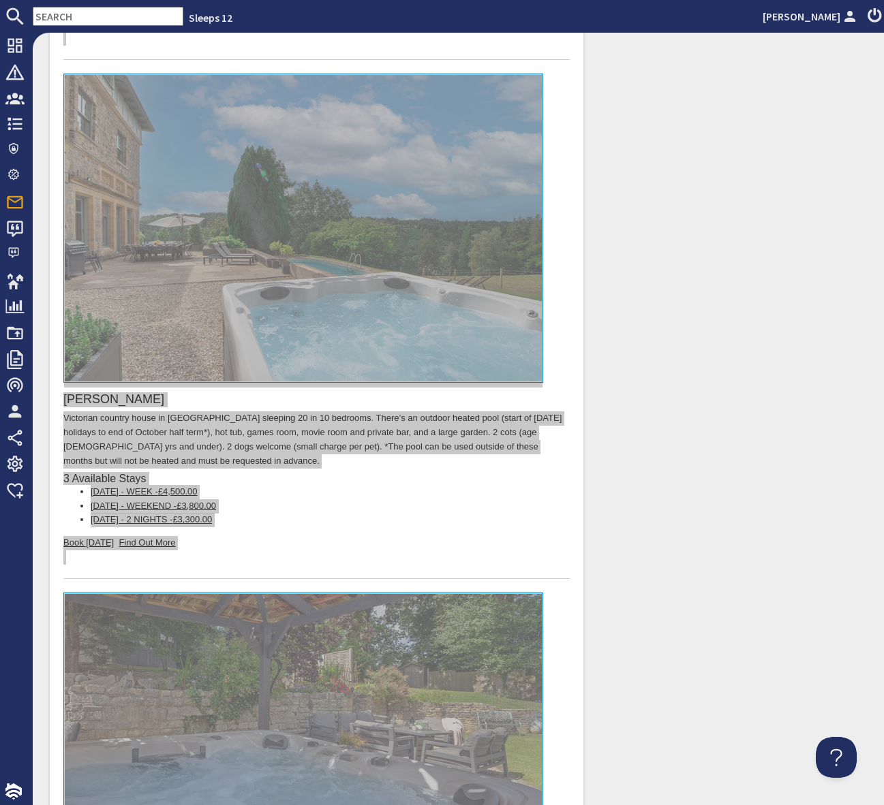
scroll to position [2320, 0]
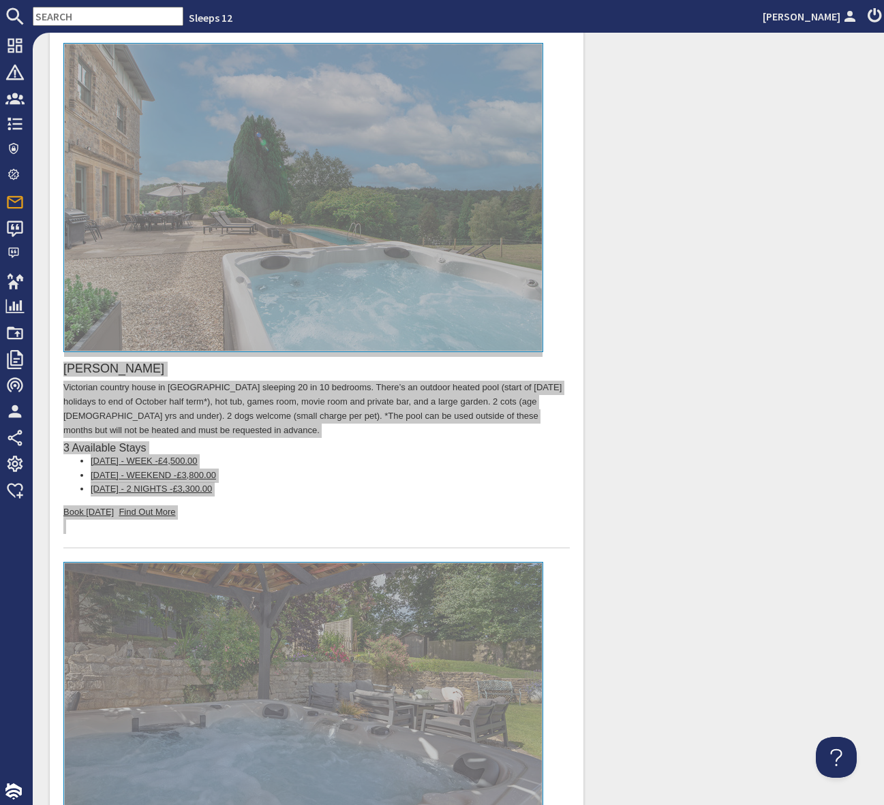
click at [67, 18] on input "text" at bounding box center [108, 16] width 151 height 19
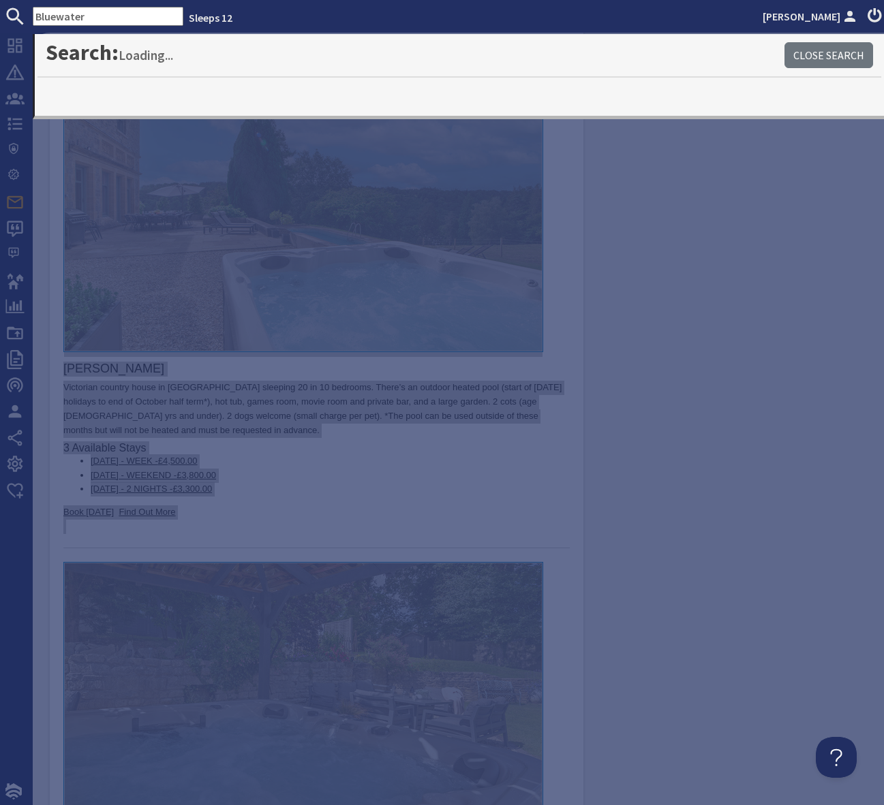
type input "Bluewater"
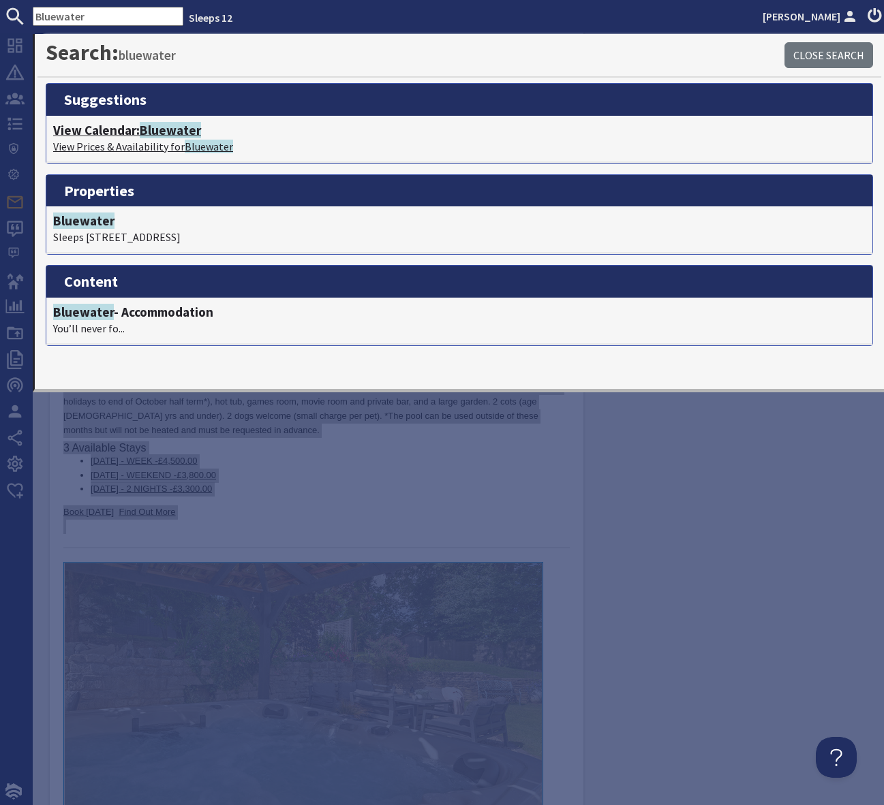
click at [176, 129] on span "Bluewater" at bounding box center [170, 130] width 61 height 16
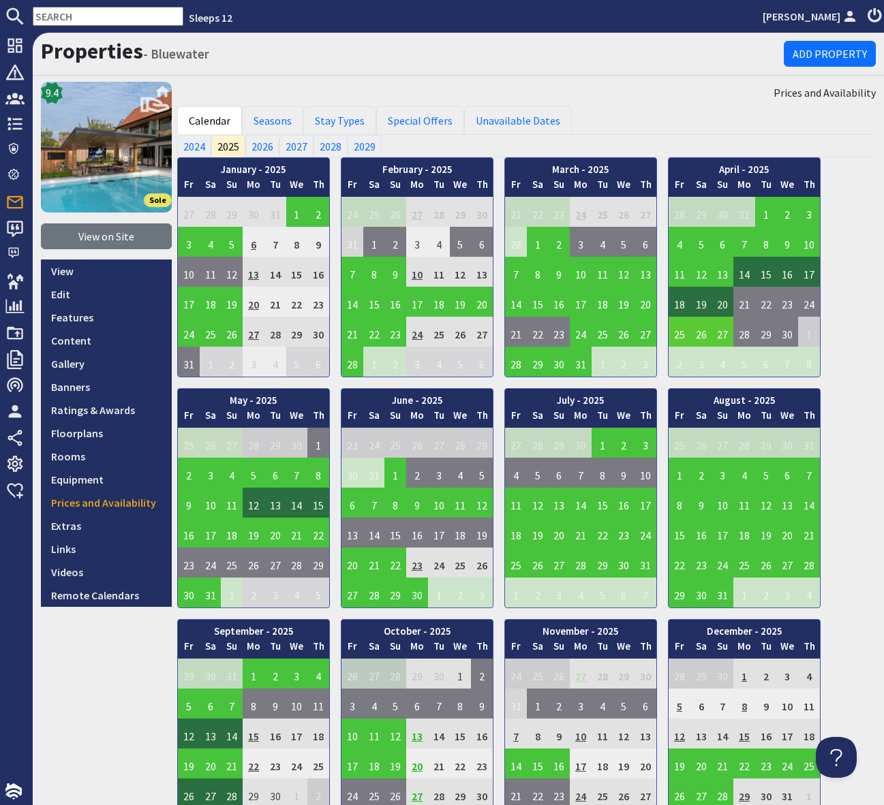
click at [58, 18] on input "text" at bounding box center [108, 16] width 151 height 19
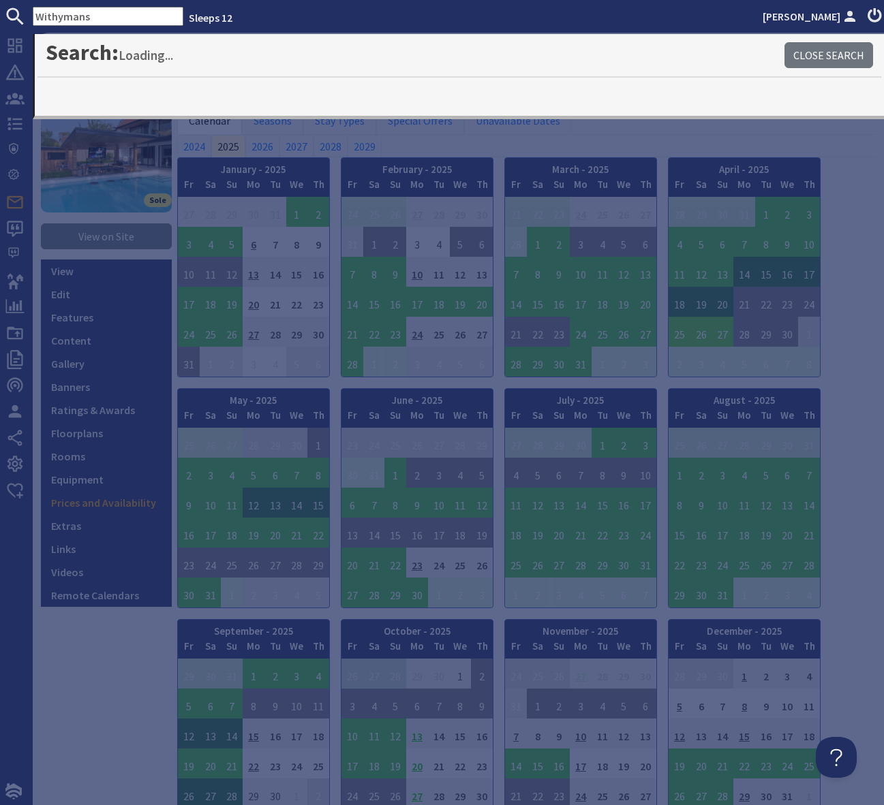
type input "Withymans"
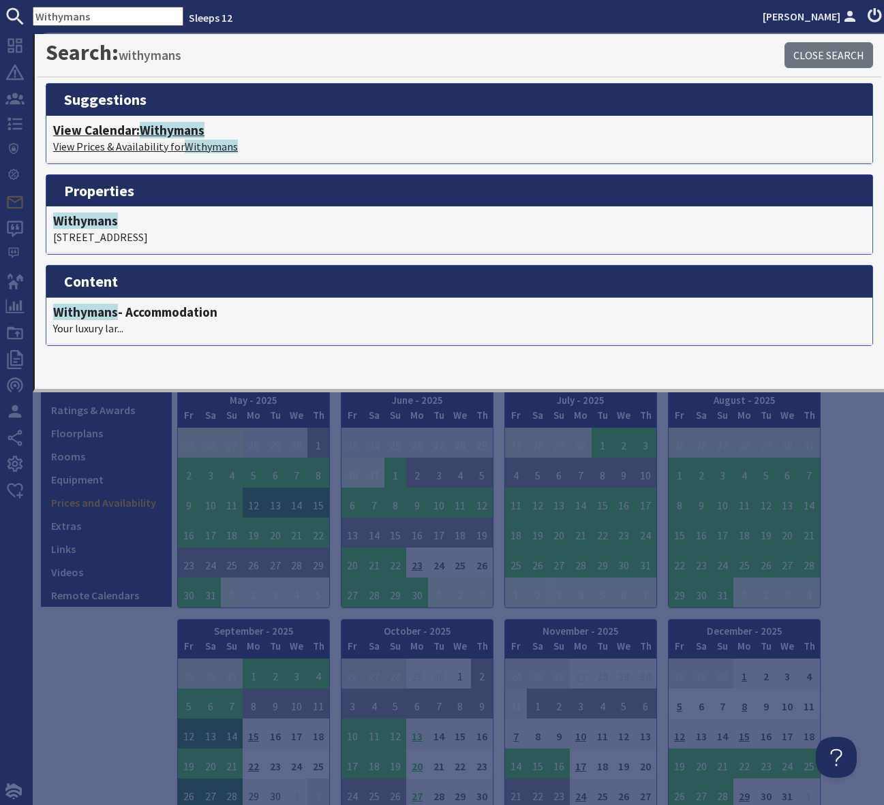
click at [166, 134] on span "Withymans" at bounding box center [172, 130] width 65 height 16
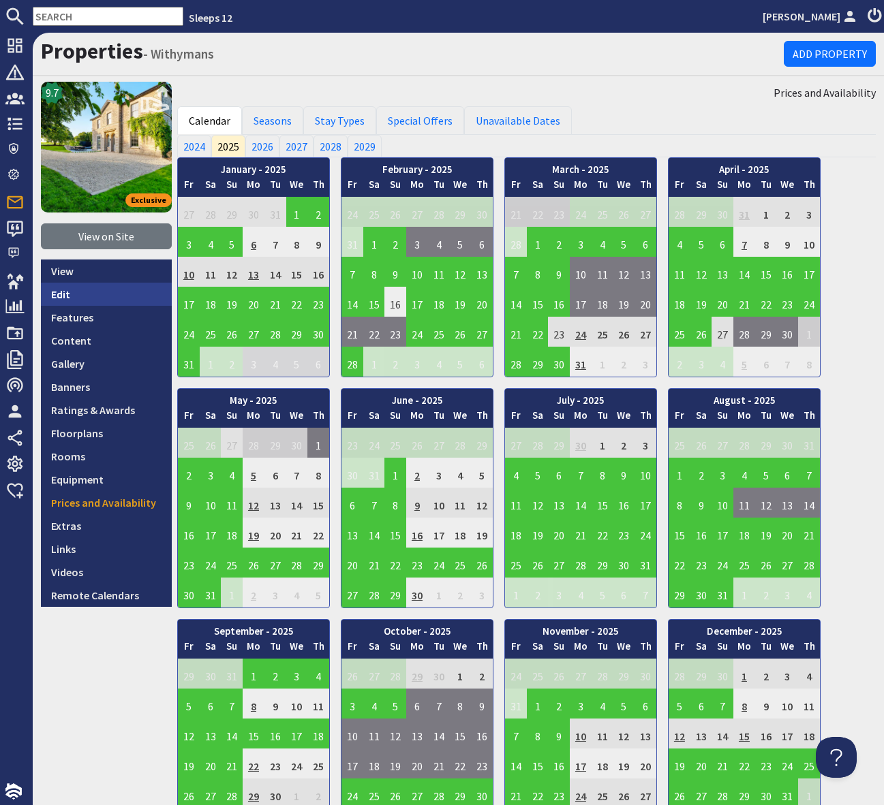
click at [114, 294] on link "Edit" at bounding box center [106, 294] width 131 height 23
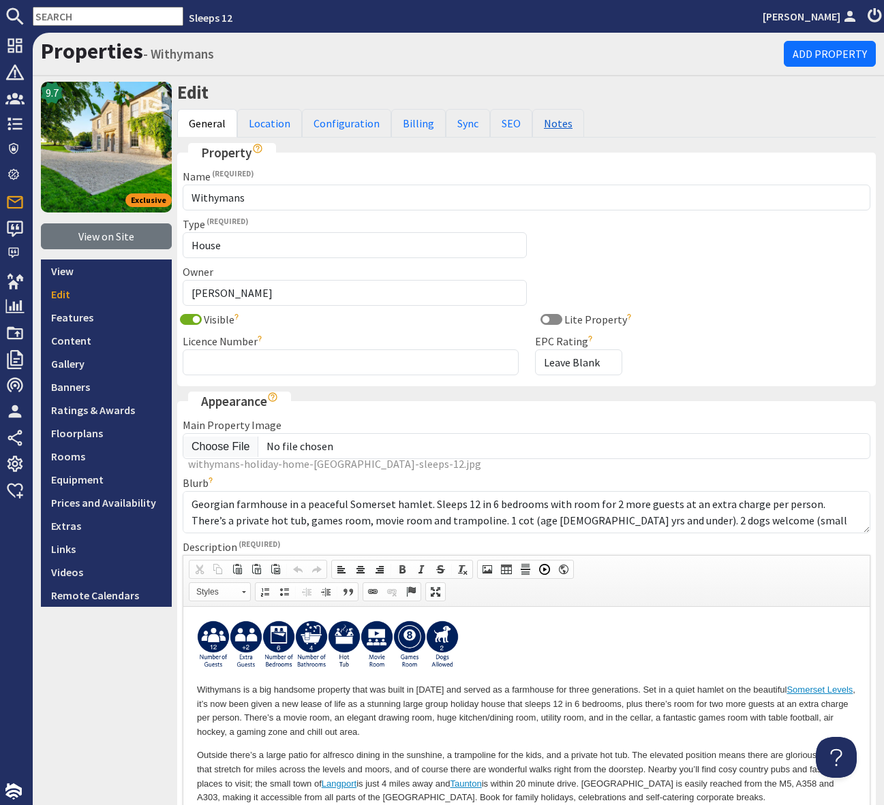
click at [542, 125] on link "Notes" at bounding box center [558, 123] width 52 height 29
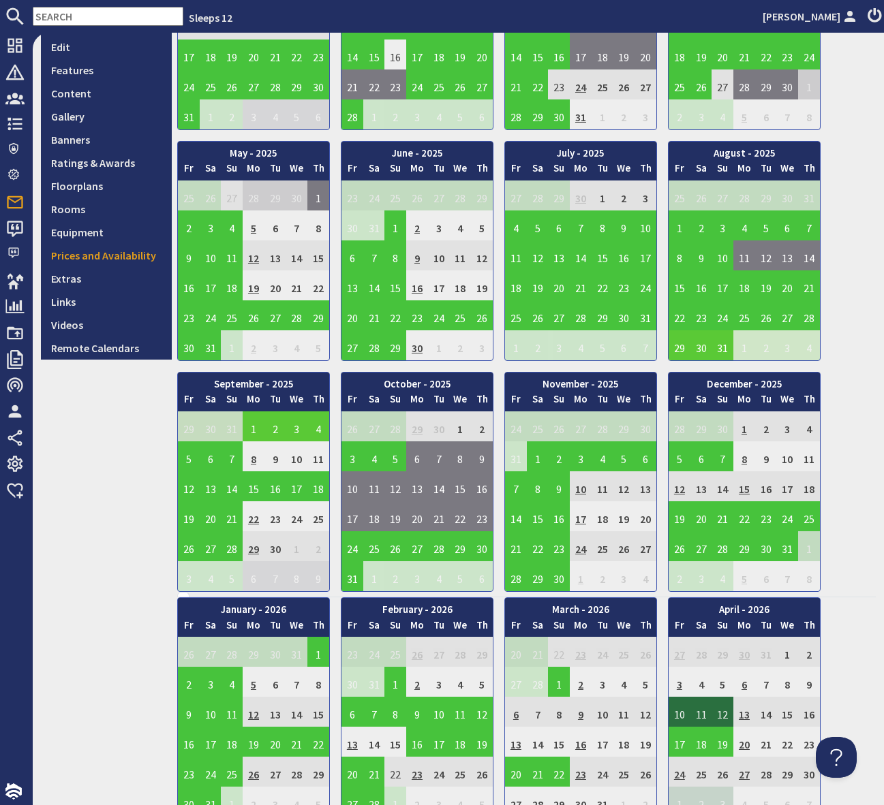
scroll to position [240, 0]
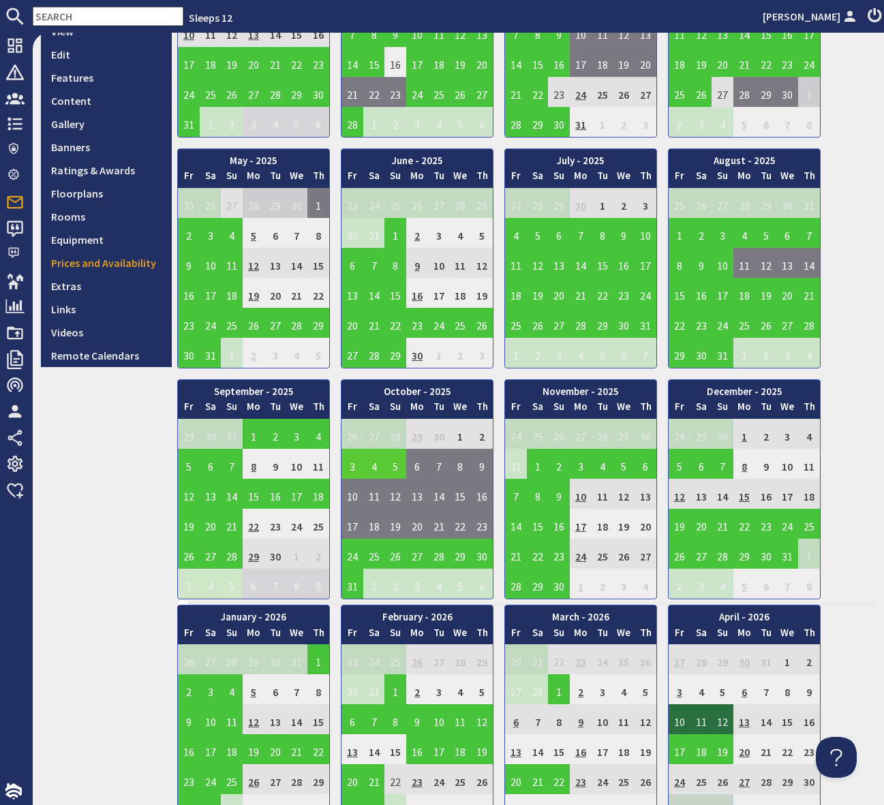
click at [352, 457] on td "3" at bounding box center [352, 464] width 22 height 30
click at [354, 525] on link "View booking" at bounding box center [355, 527] width 71 height 14
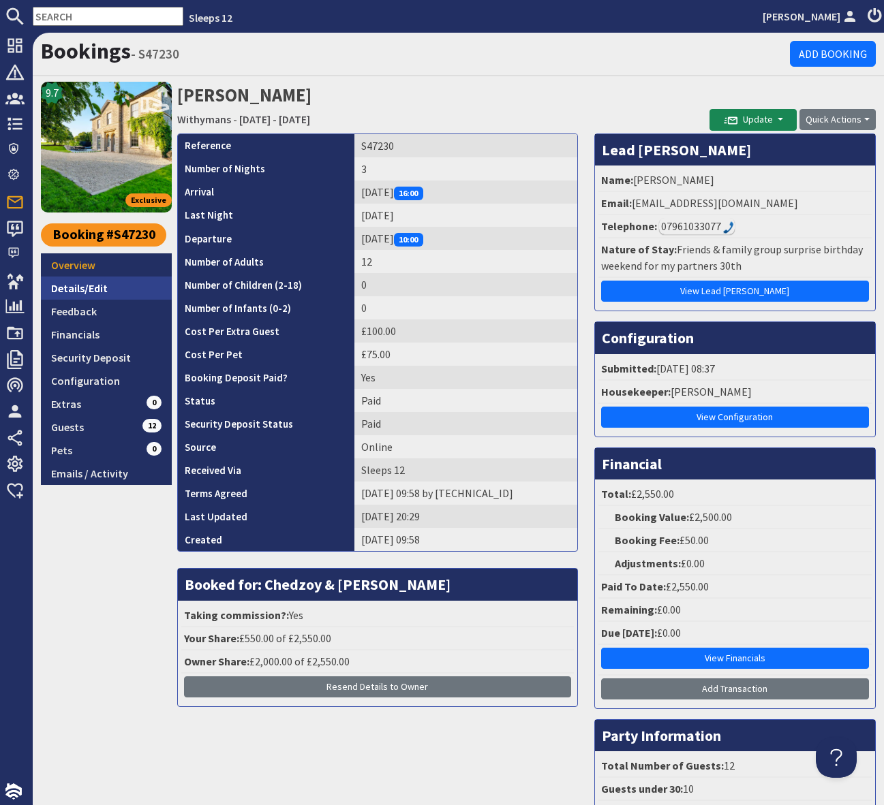
click at [104, 284] on link "Details/Edit" at bounding box center [106, 288] width 131 height 23
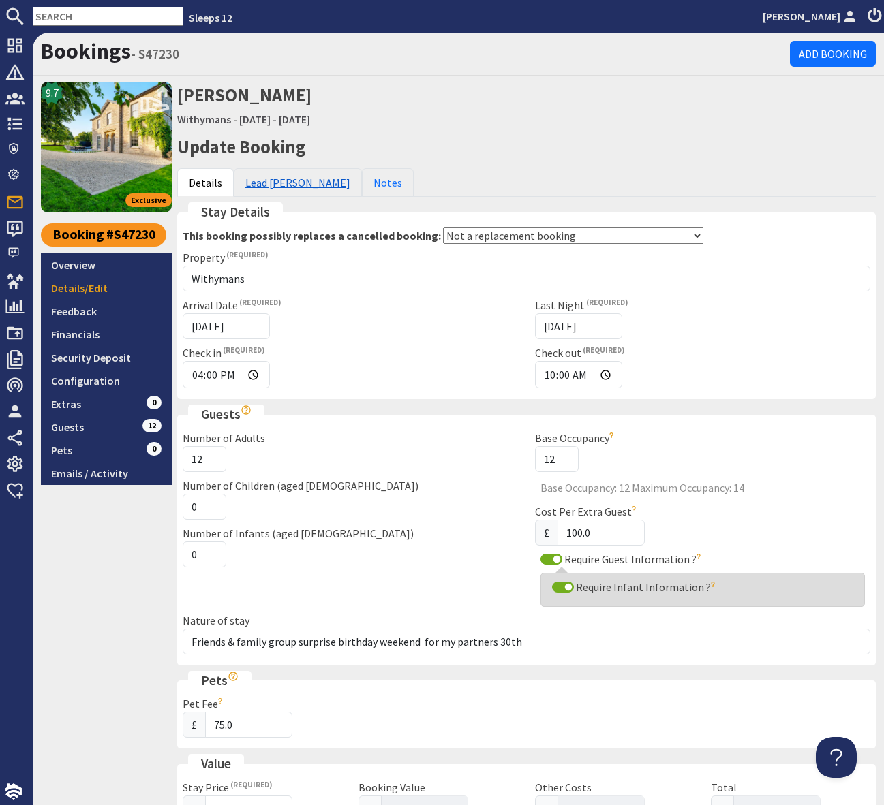
click at [278, 178] on link "Lead Booker" at bounding box center [298, 182] width 128 height 29
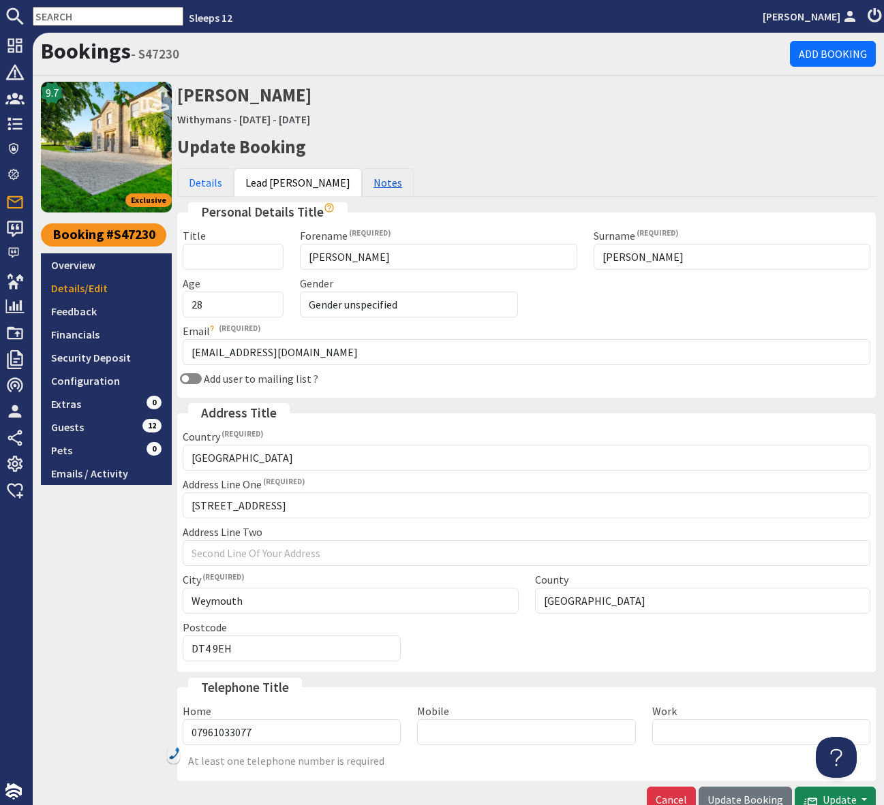
click at [362, 183] on link "Notes" at bounding box center [388, 182] width 52 height 29
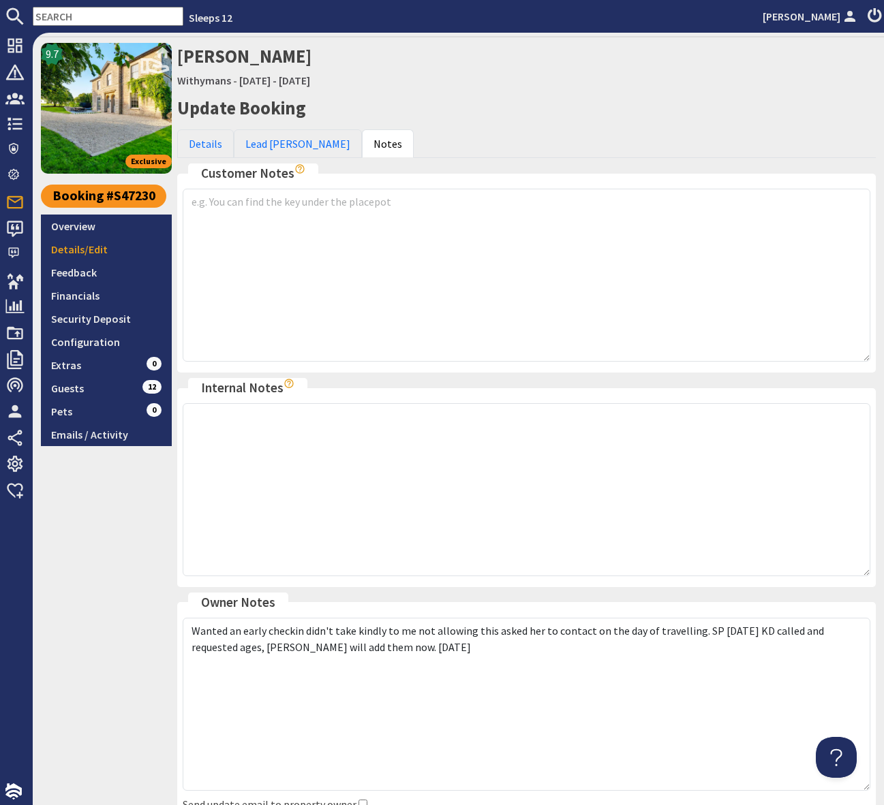
scroll to position [41, 0]
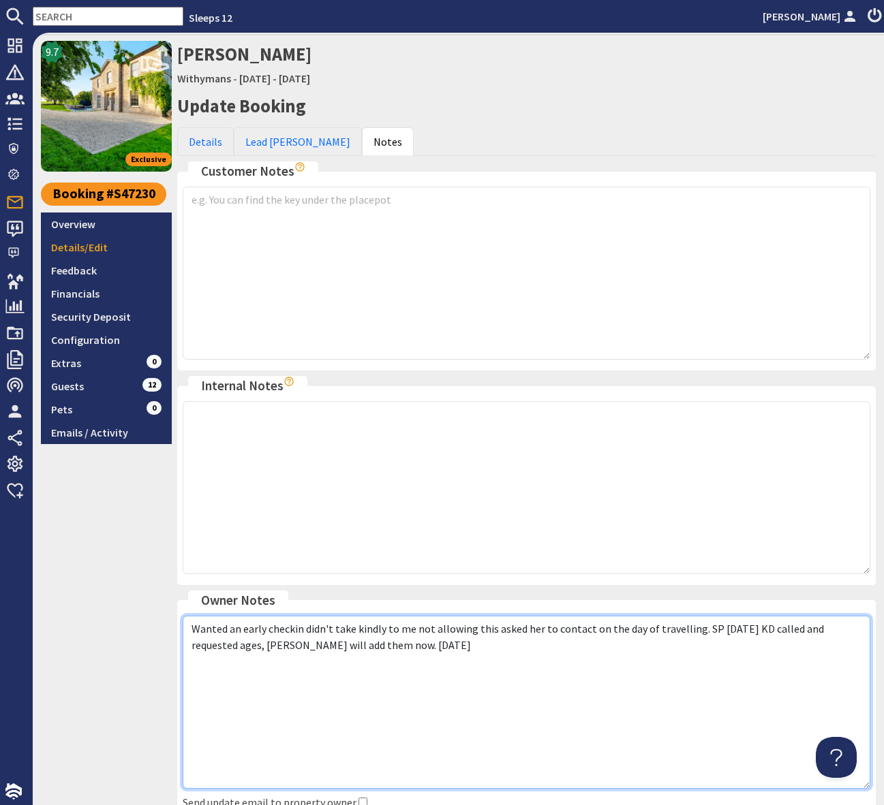
click at [453, 646] on textarea "Wanted an early checkin didn't take kindly to me not allowing this asked her to…" at bounding box center [527, 702] width 688 height 173
click at [450, 647] on textarea "Wanted an early checkin didn't take kindly to me not allowing this asked her to…" at bounding box center [527, 702] width 688 height 173
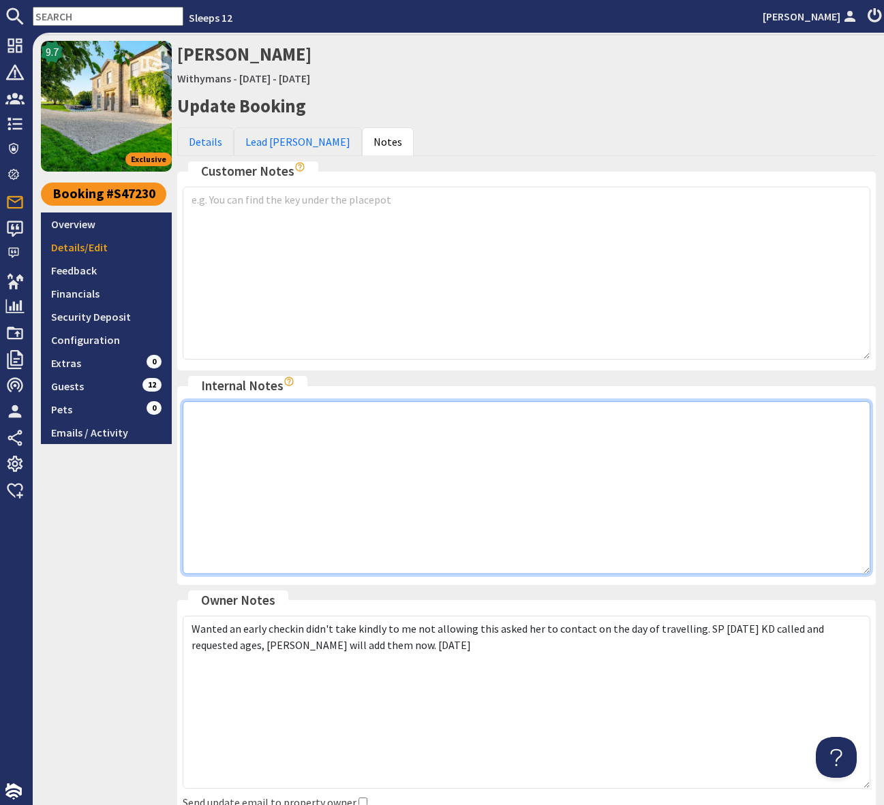
click at [221, 416] on textarea at bounding box center [527, 487] width 688 height 173
click at [241, 425] on textarea at bounding box center [527, 487] width 688 height 173
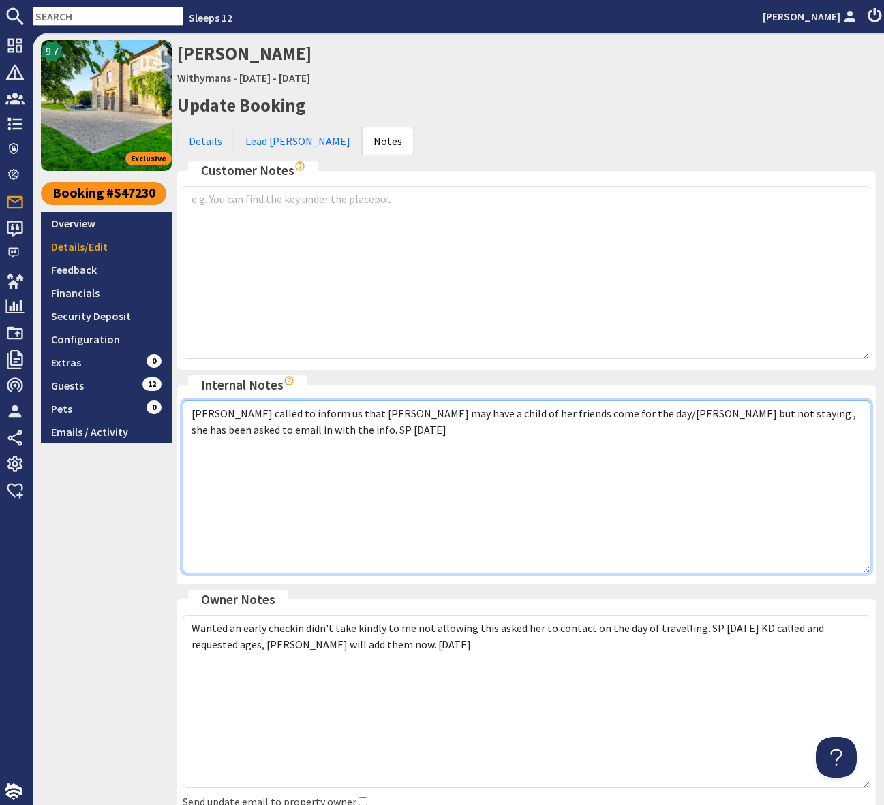
scroll to position [164, 0]
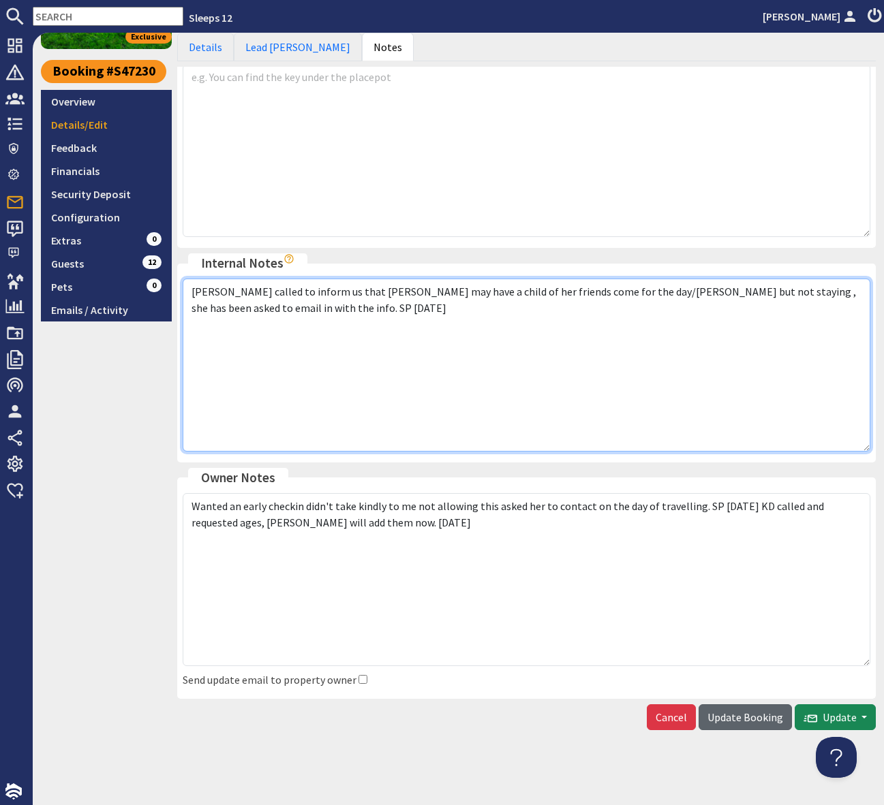
type textarea "Tasha called to inform us that juliette may have a child of her friends come fo…"
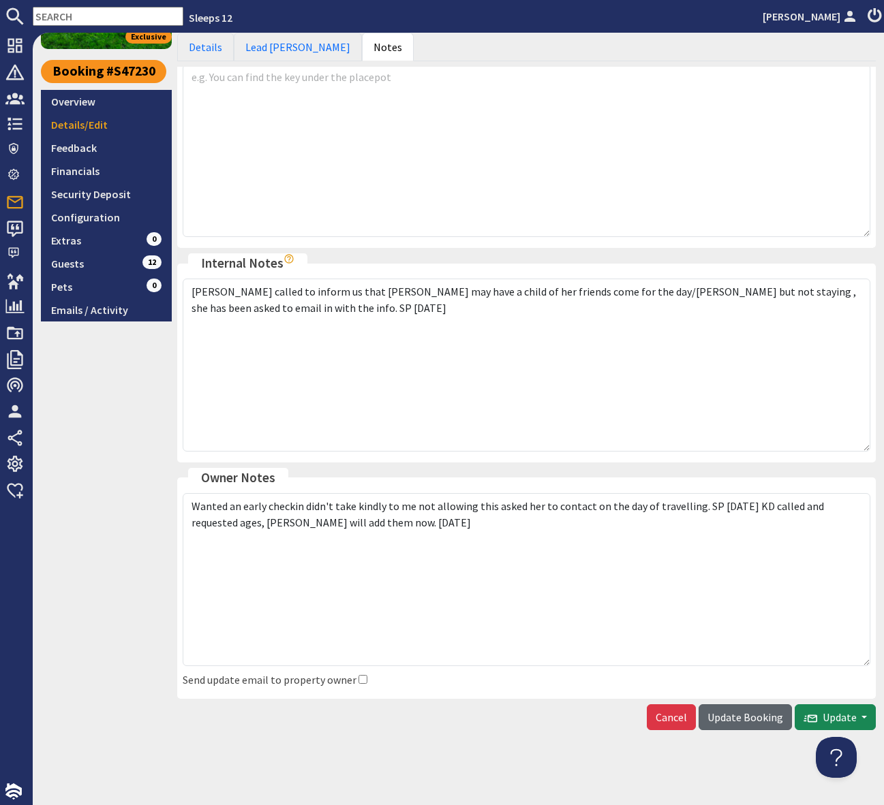
click at [733, 720] on span "Update Booking" at bounding box center [745, 718] width 76 height 14
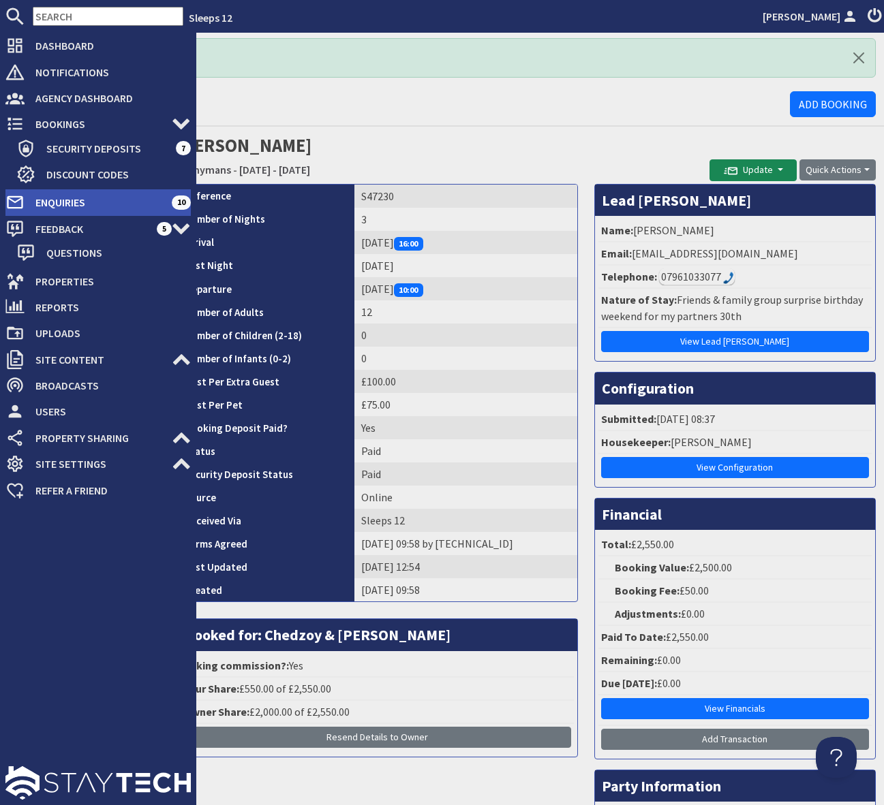
click at [123, 199] on span "Enquiries" at bounding box center [98, 202] width 147 height 22
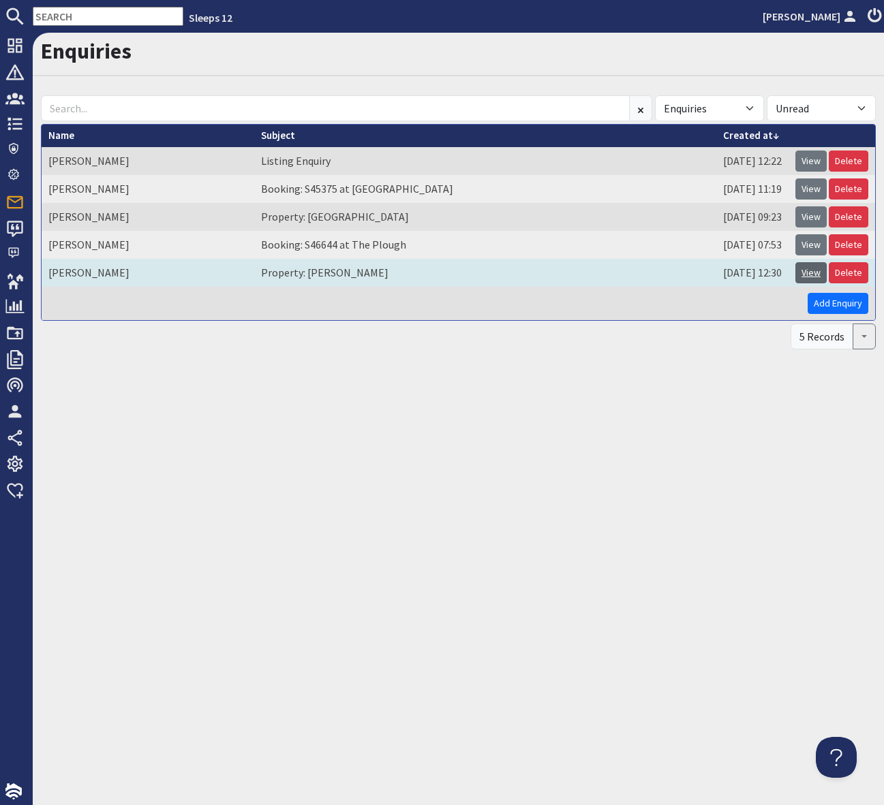
click at [811, 273] on link "View" at bounding box center [810, 272] width 31 height 21
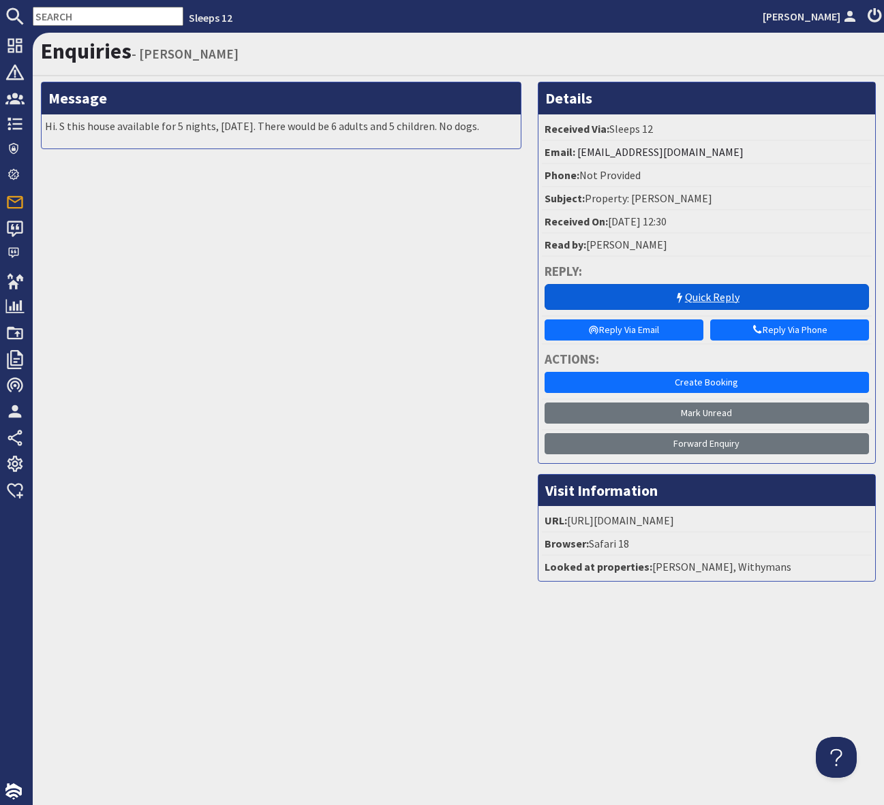
click at [658, 294] on link "Quick Reply" at bounding box center [706, 297] width 324 height 26
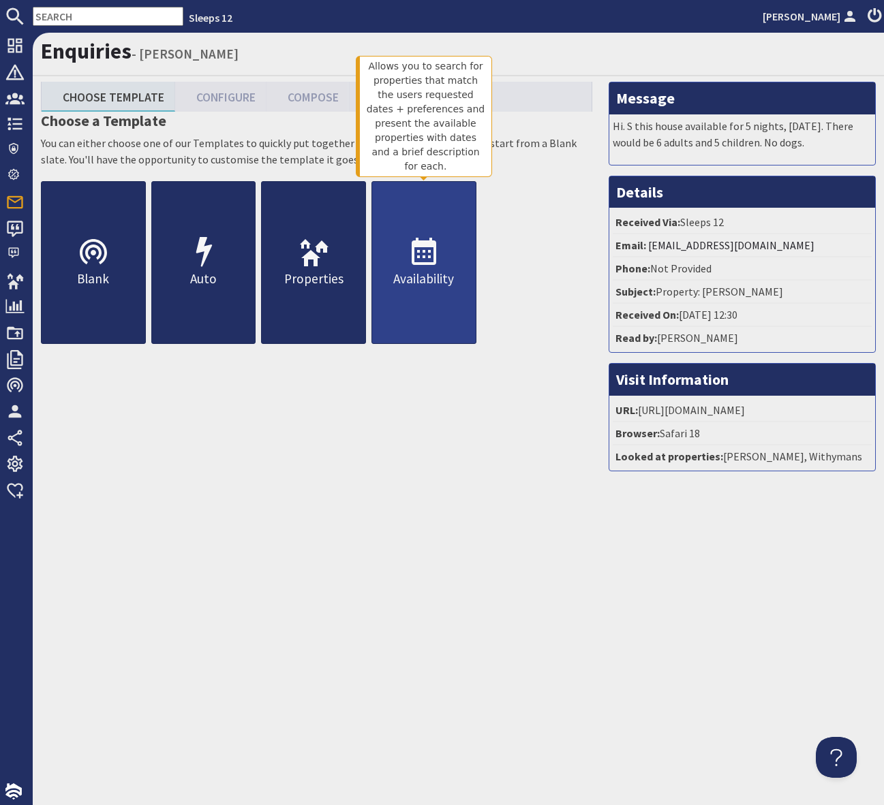
click at [429, 253] on icon at bounding box center [423, 252] width 33 height 33
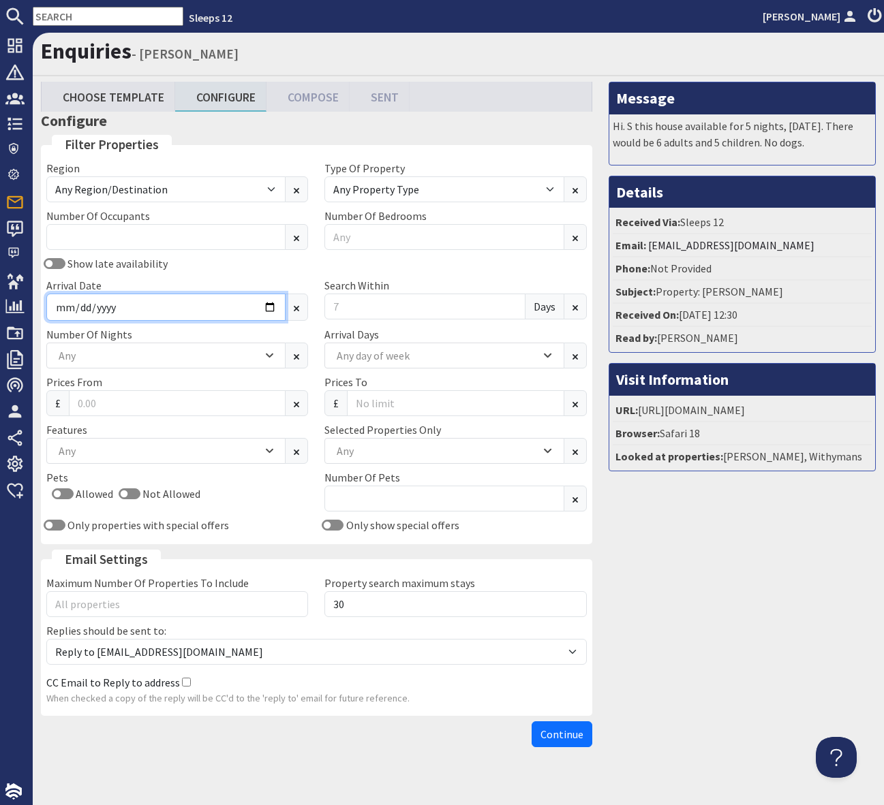
click at [266, 305] on input "Arrival Date" at bounding box center [165, 307] width 239 height 27
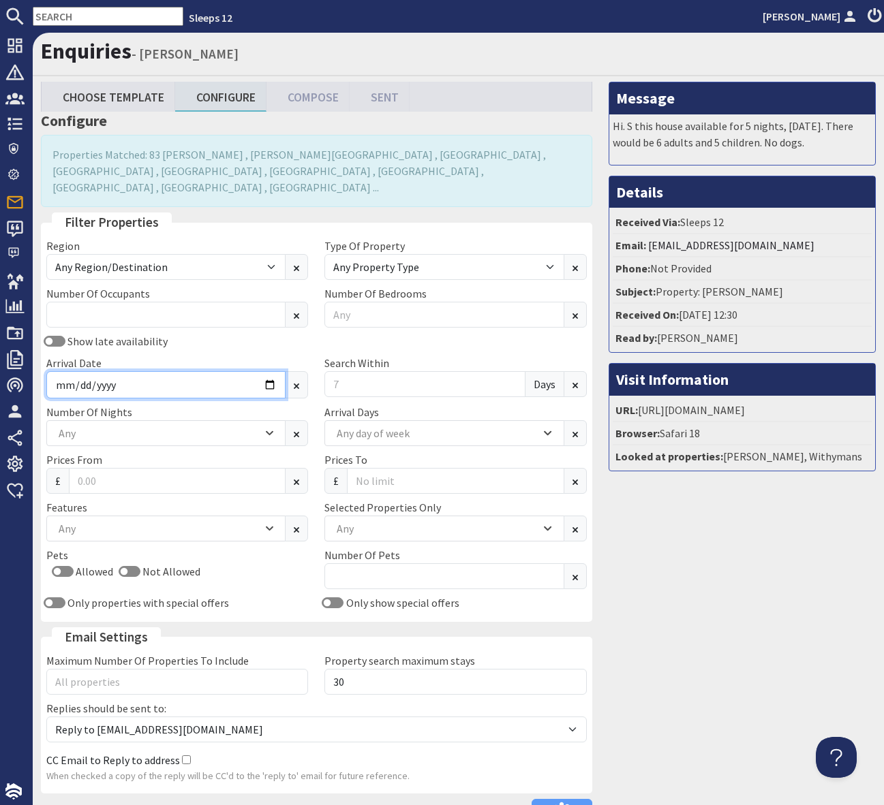
type input "2025-11-07"
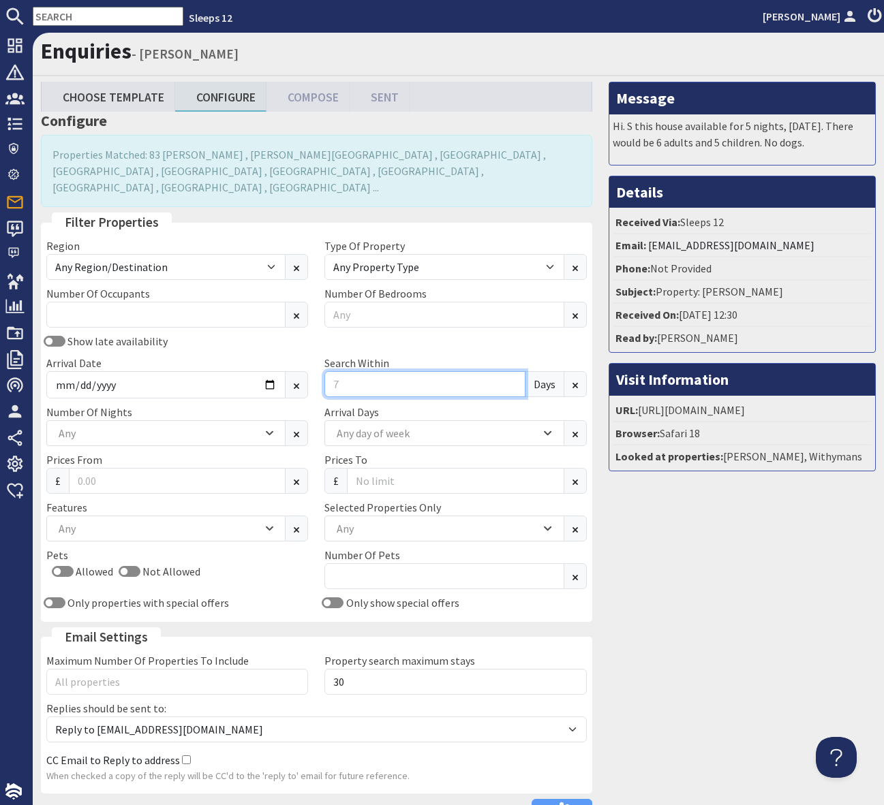
click at [339, 371] on input "Search Within" at bounding box center [424, 384] width 200 height 26
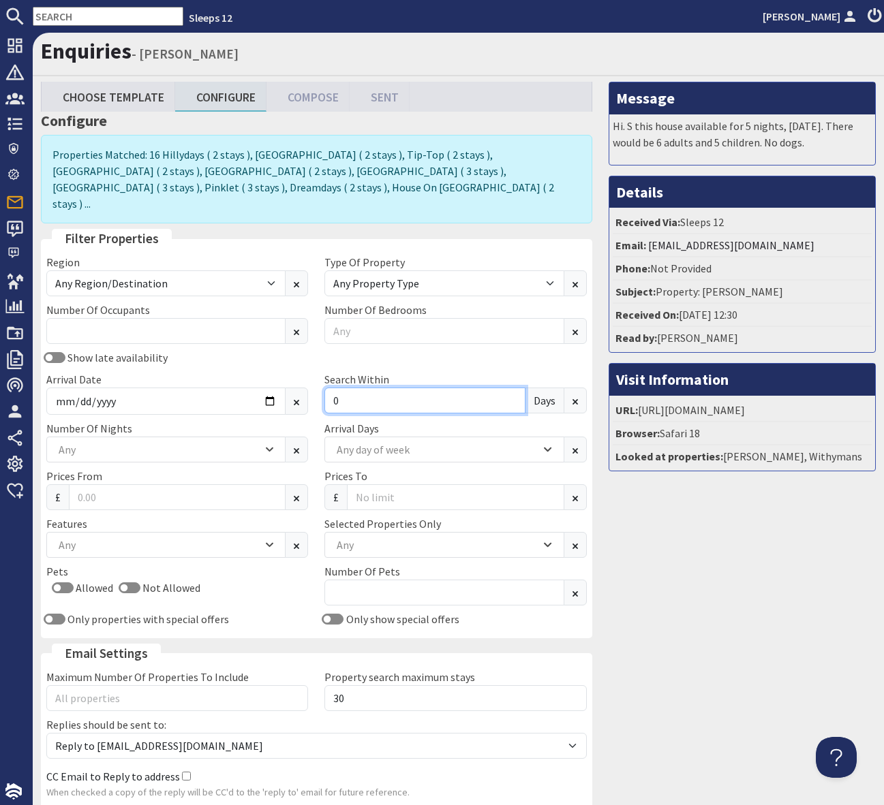
type input "0"
drag, startPoint x: 56, startPoint y: 572, endPoint x: 79, endPoint y: 575, distance: 23.3
click at [56, 583] on input "Allowed" at bounding box center [63, 588] width 22 height 11
checkbox input "true"
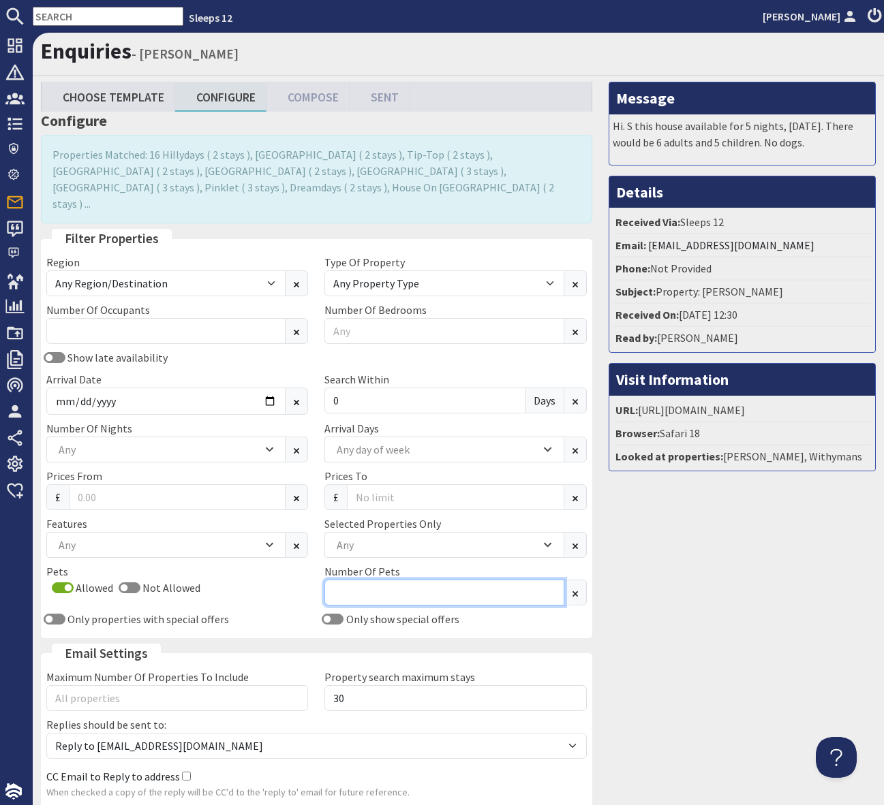
drag, startPoint x: 348, startPoint y: 581, endPoint x: 420, endPoint y: 587, distance: 71.8
click at [348, 581] on input "Number Of Pets" at bounding box center [443, 593] width 239 height 26
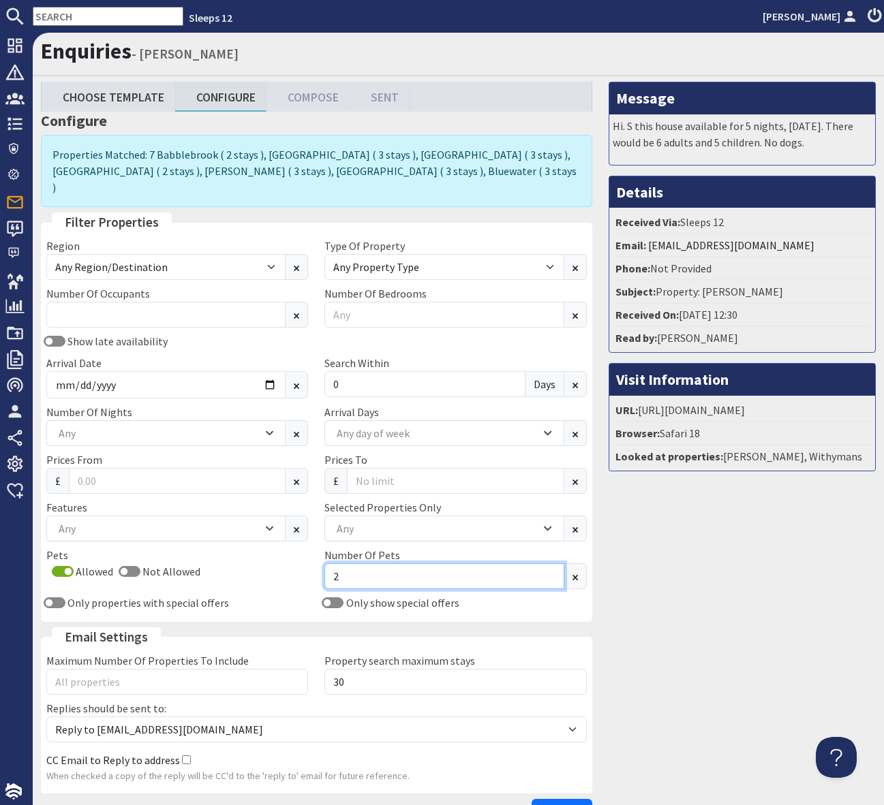
scroll to position [78, 0]
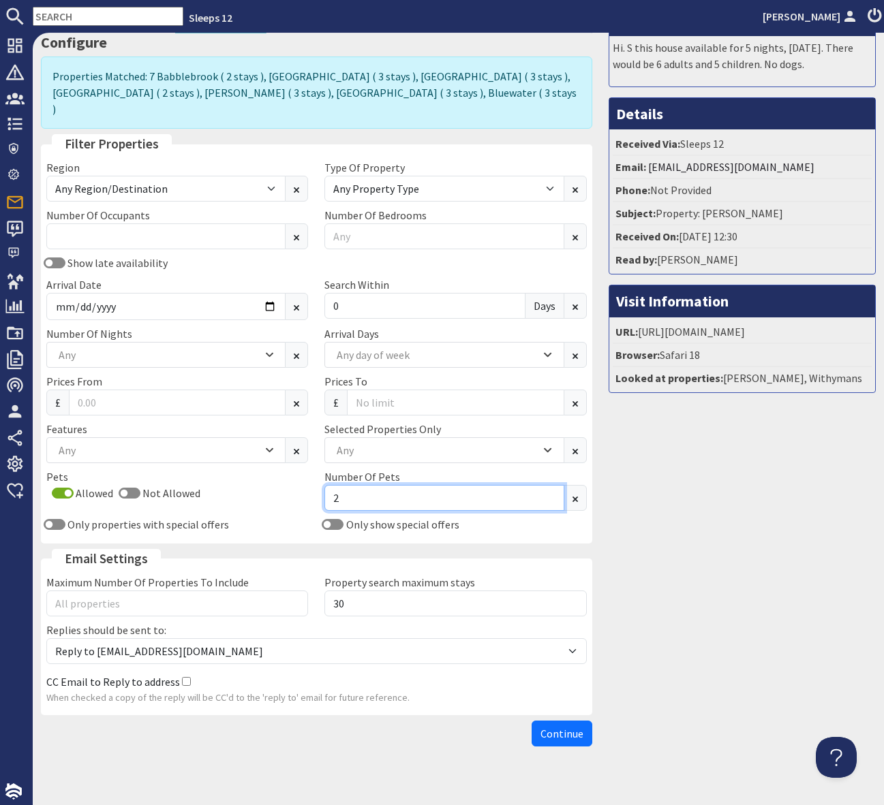
type input "2"
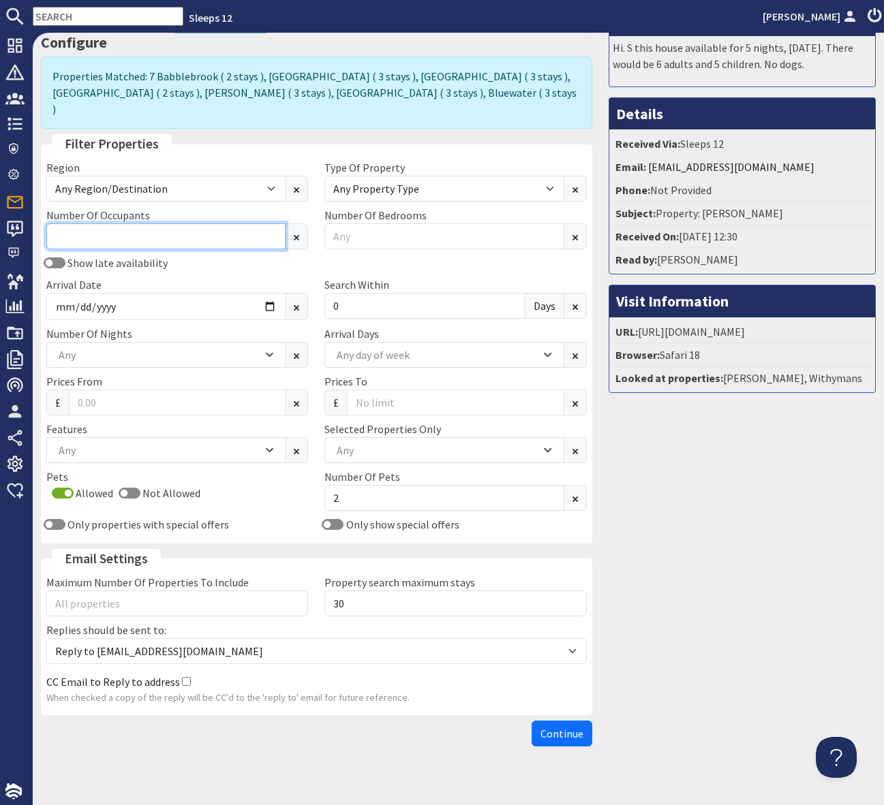
click at [87, 224] on input "Number Of Occupants" at bounding box center [165, 237] width 239 height 26
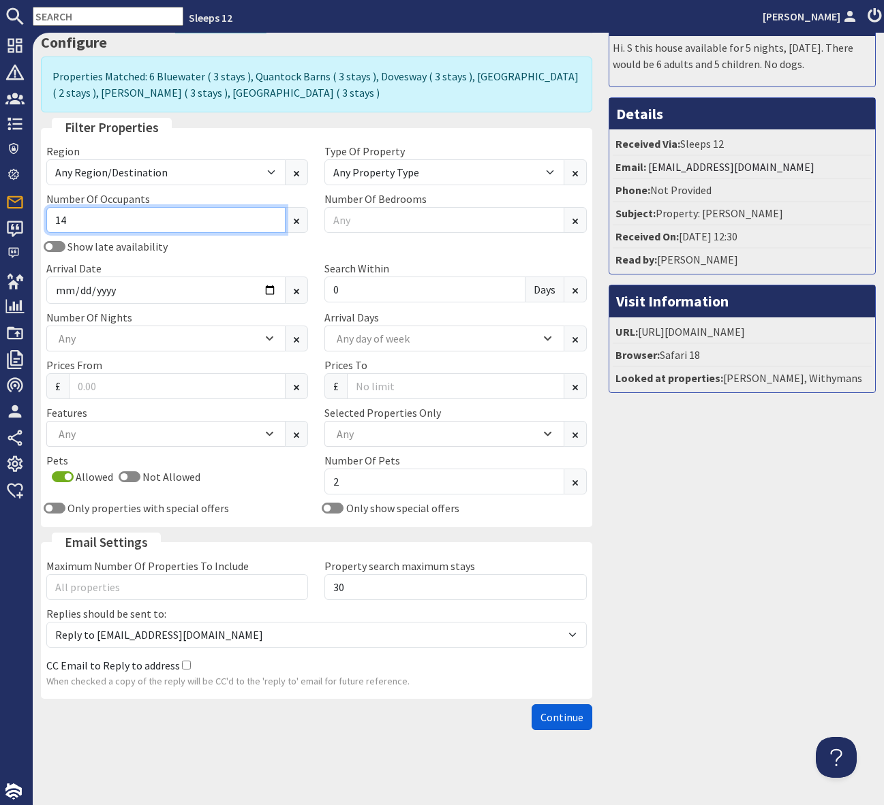
type input "14"
click at [542, 719] on span "Continue" at bounding box center [561, 718] width 43 height 14
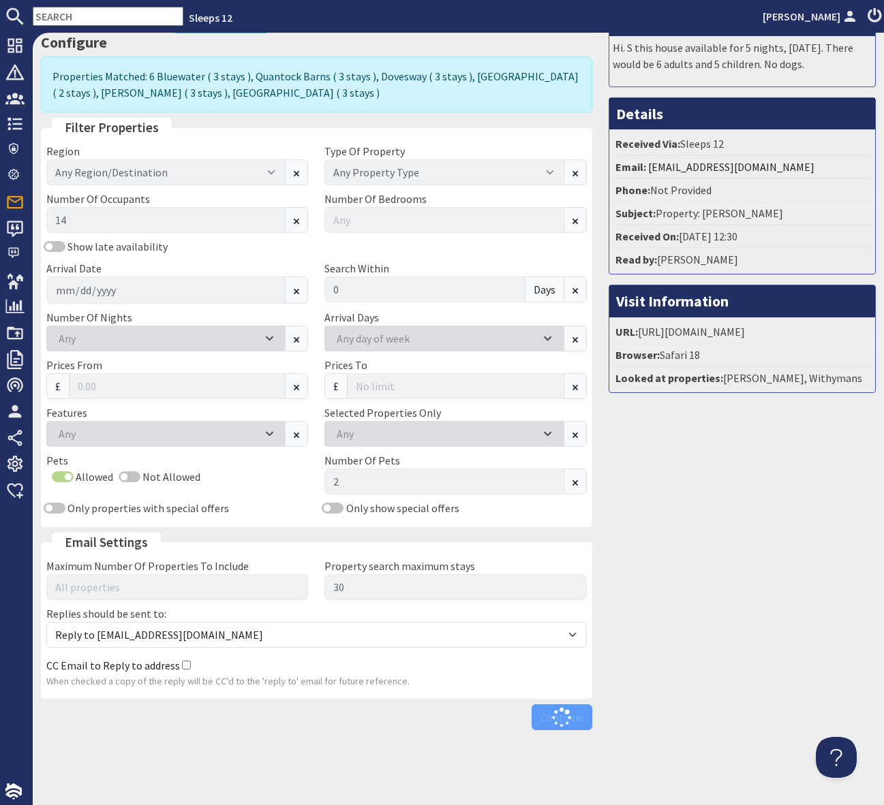
click at [542, 719] on div "Continue" at bounding box center [316, 718] width 551 height 26
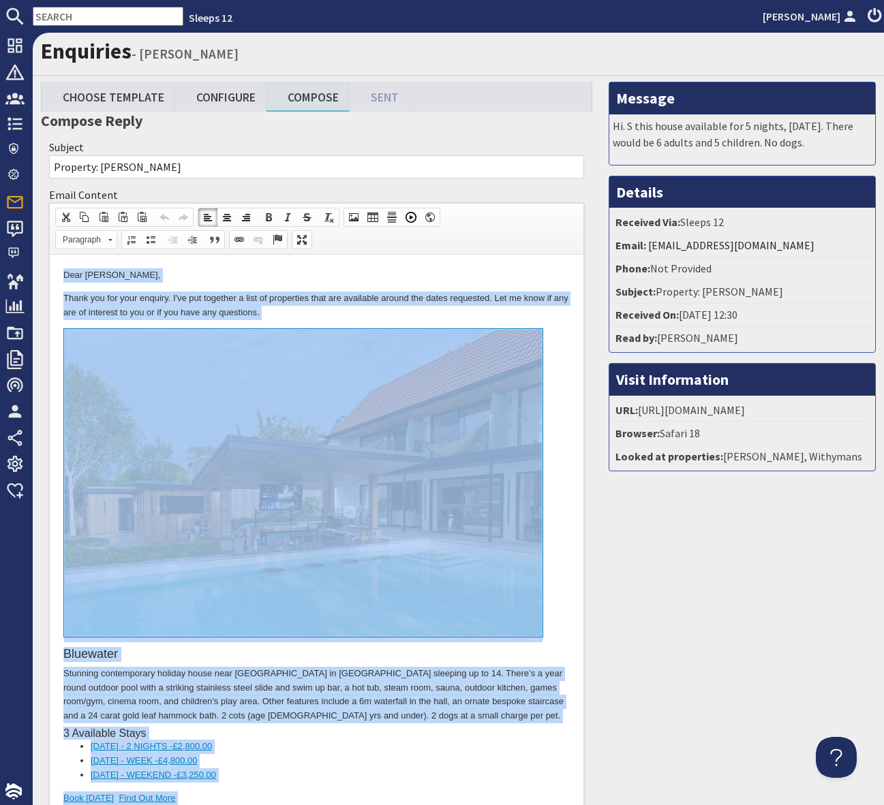
copy body "Dear Catherine Thompson, Thank you for your enquiry. I've put together a list o…"
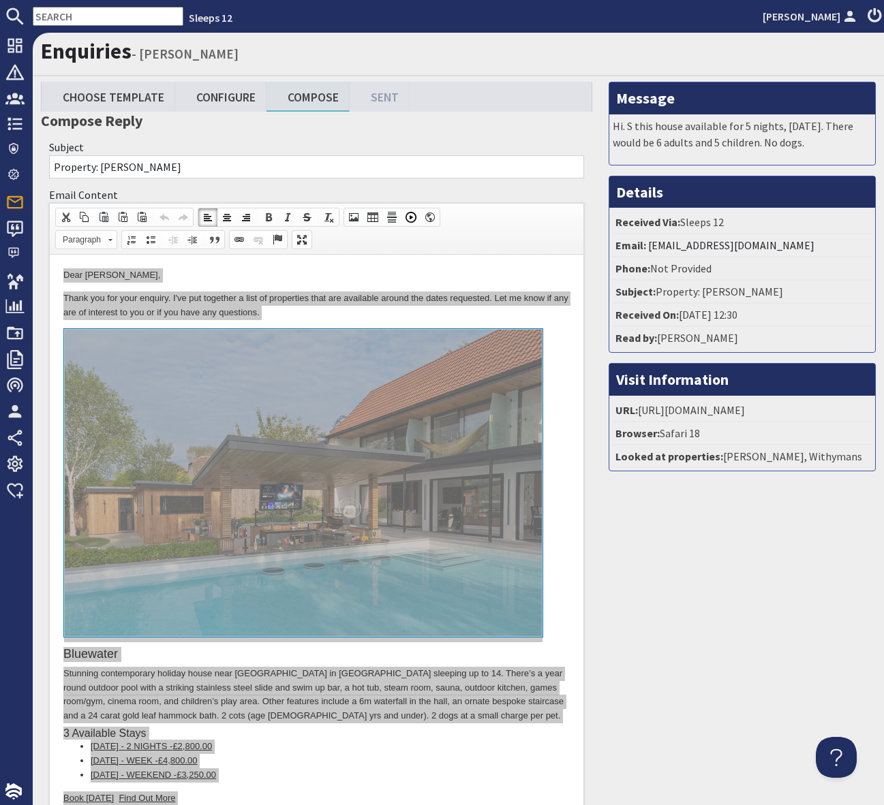
click at [48, 16] on input "text" at bounding box center [108, 16] width 151 height 19
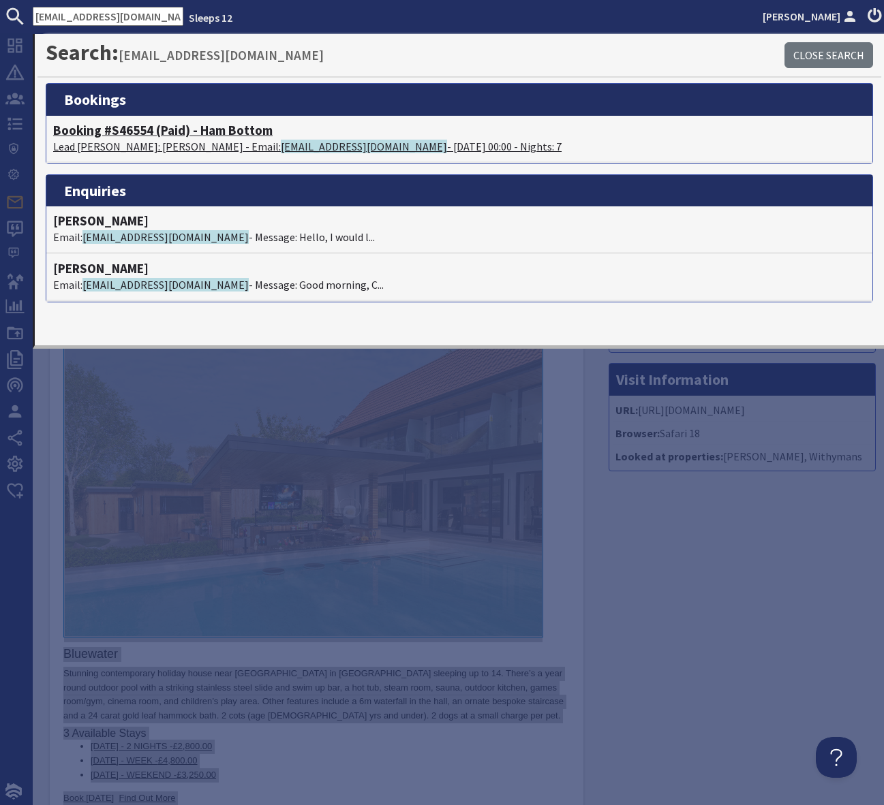
type input "geawych@gmail.com"
click at [248, 128] on h4 "Booking #S46554 (Paid) - Ham Bottom" at bounding box center [459, 131] width 812 height 16
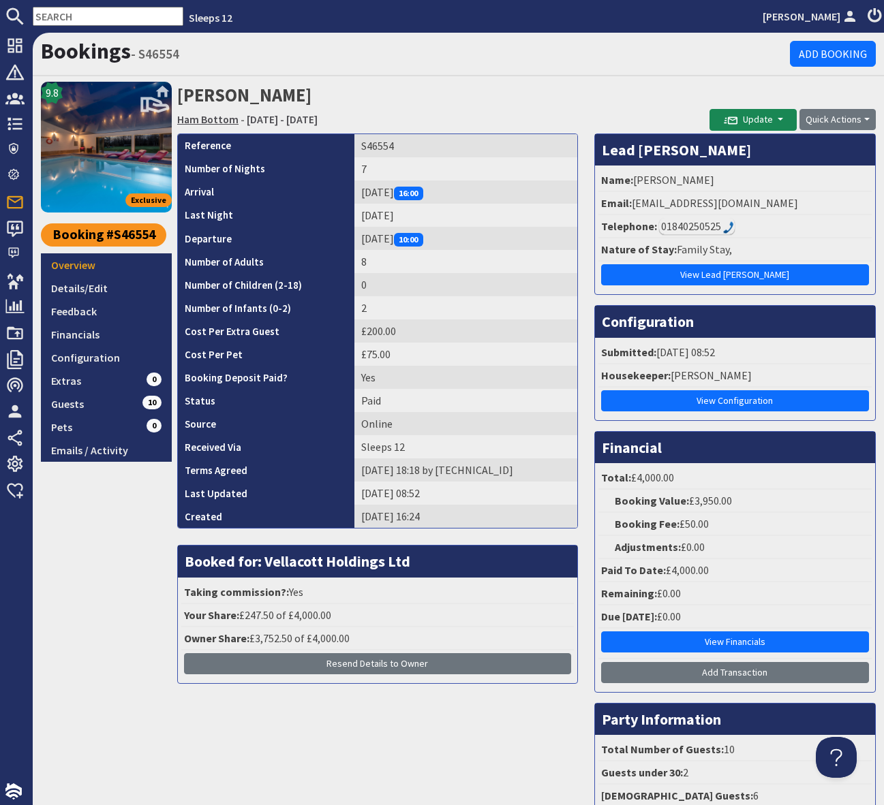
click at [217, 121] on link "Ham Bottom" at bounding box center [207, 119] width 61 height 14
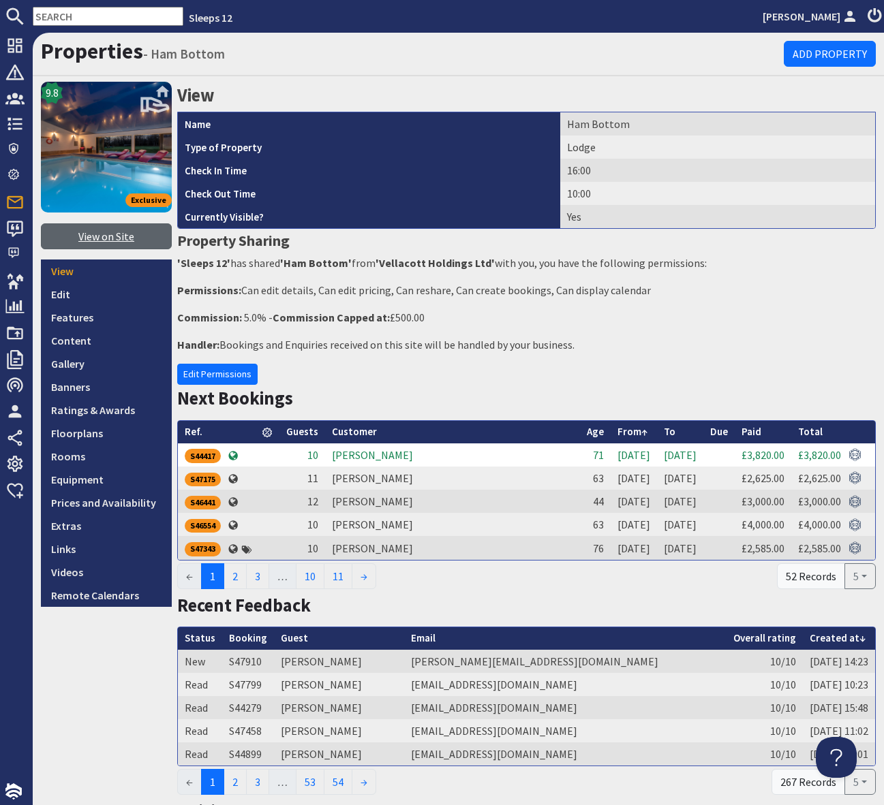
click at [109, 236] on link "View on Site" at bounding box center [106, 237] width 131 height 26
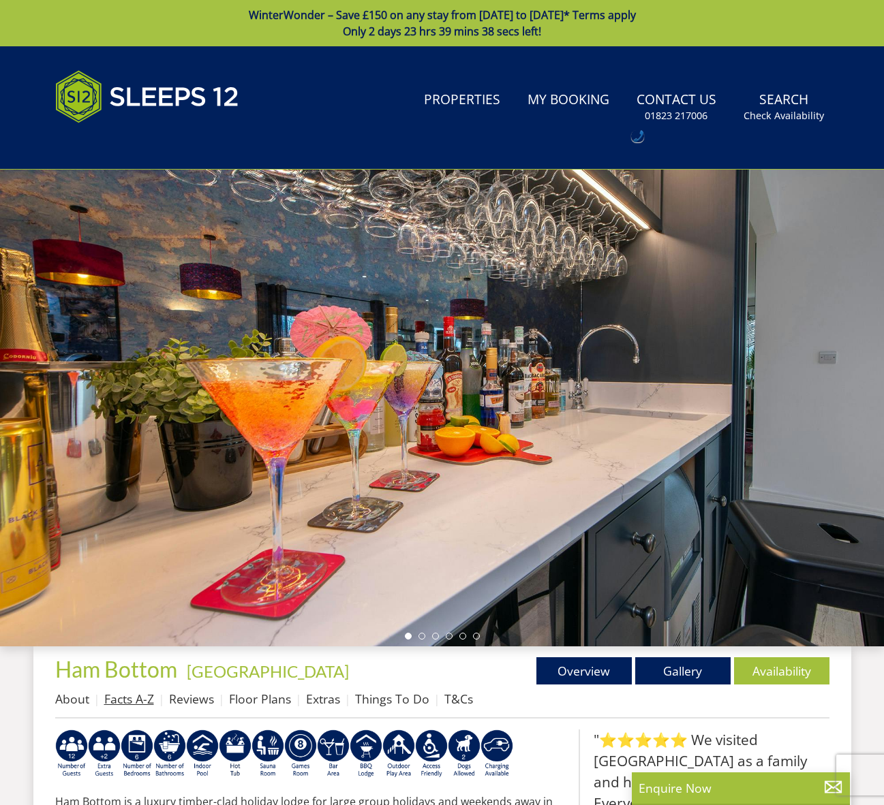
click at [132, 702] on link "Facts A-Z" at bounding box center [129, 699] width 50 height 16
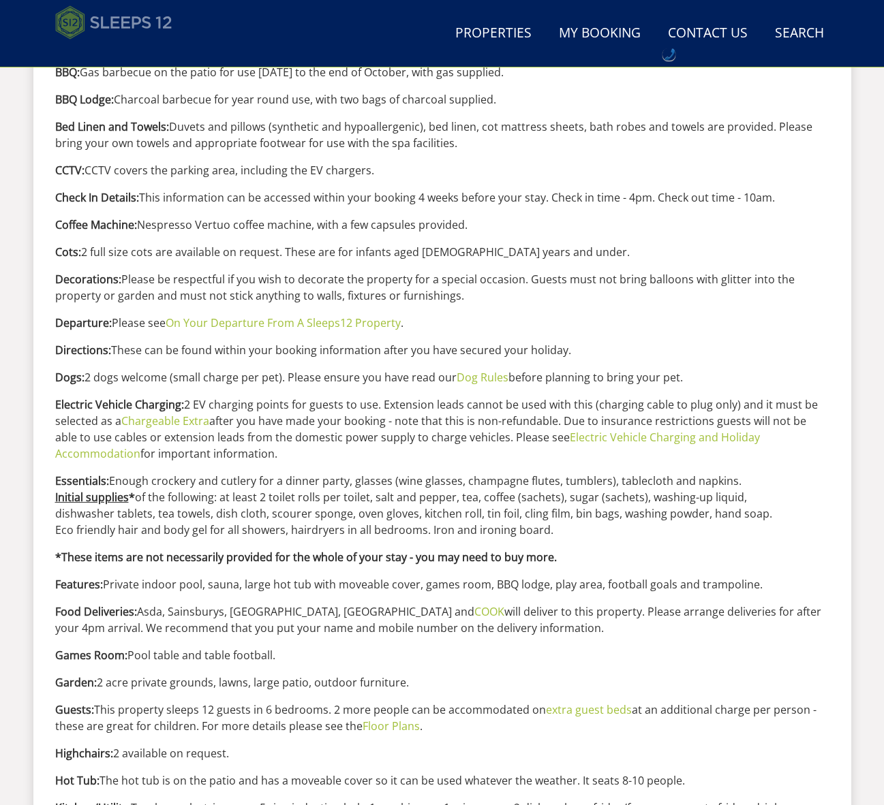
scroll to position [756, 0]
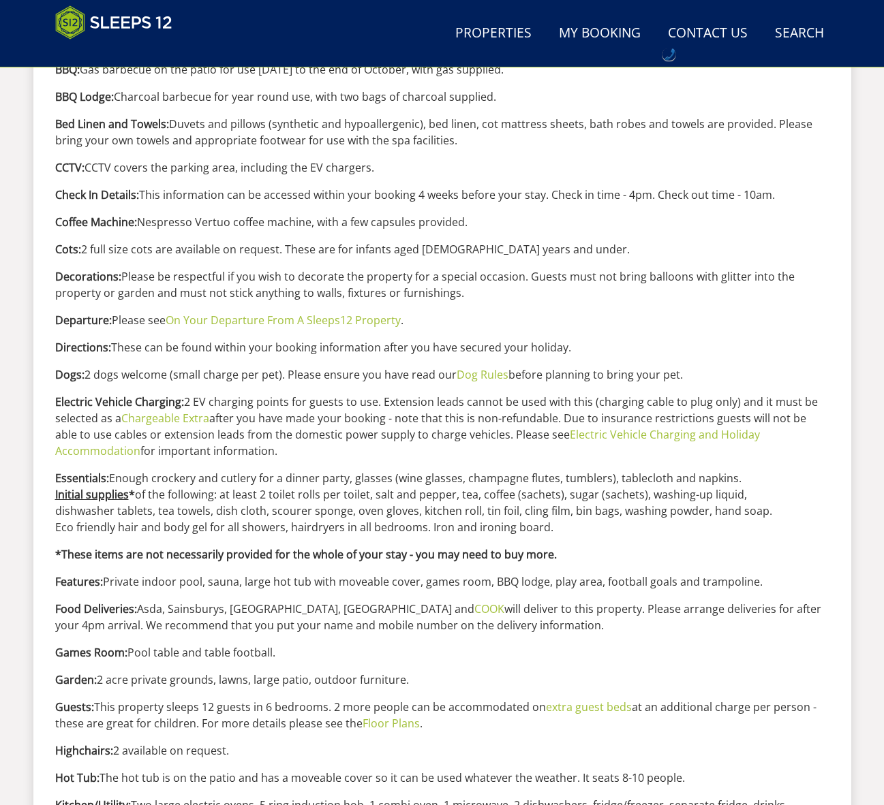
drag, startPoint x: 505, startPoint y: 625, endPoint x: 25, endPoint y: 598, distance: 480.4
click at [25, 598] on div "Search Menu Properties My Booking Contact Us 01823 665500 Search Check Availabi…" at bounding box center [442, 294] width 884 height 2009
copy p "Food Deliveries: Asda, Sainsburys, Tesco, Waitrose and COOK will deliver to thi…"
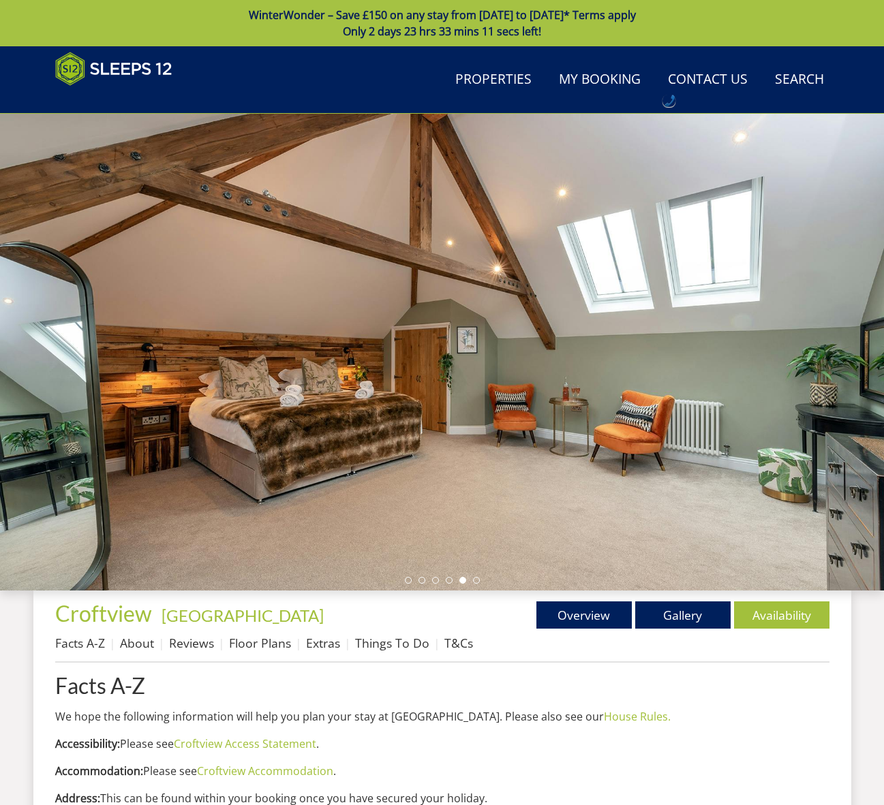
scroll to position [872, 0]
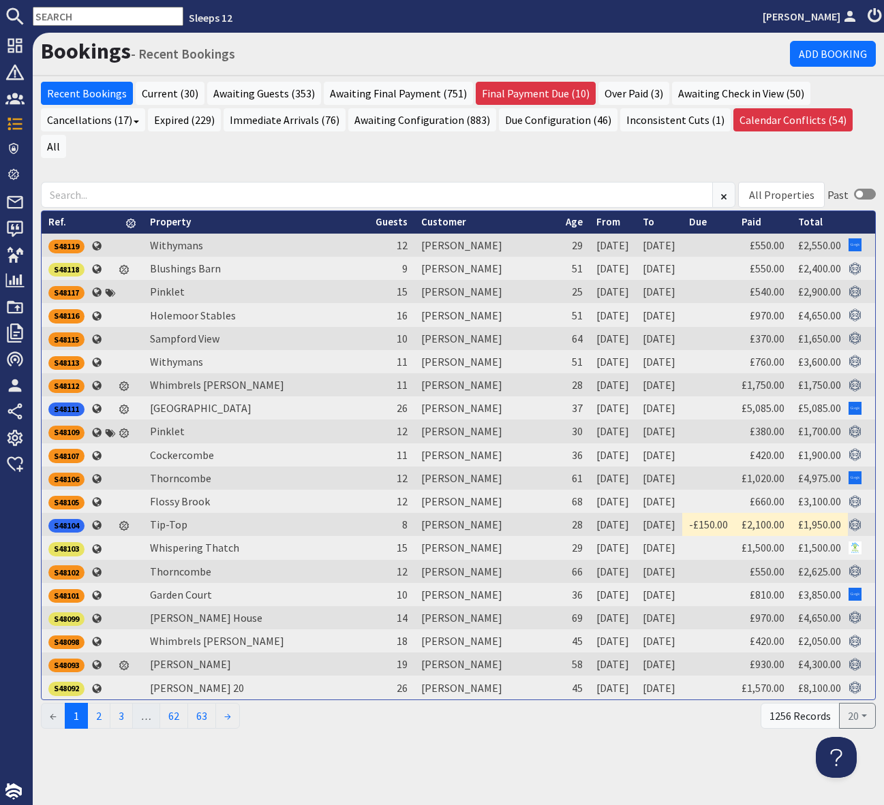
click at [48, 16] on input "text" at bounding box center [108, 16] width 151 height 19
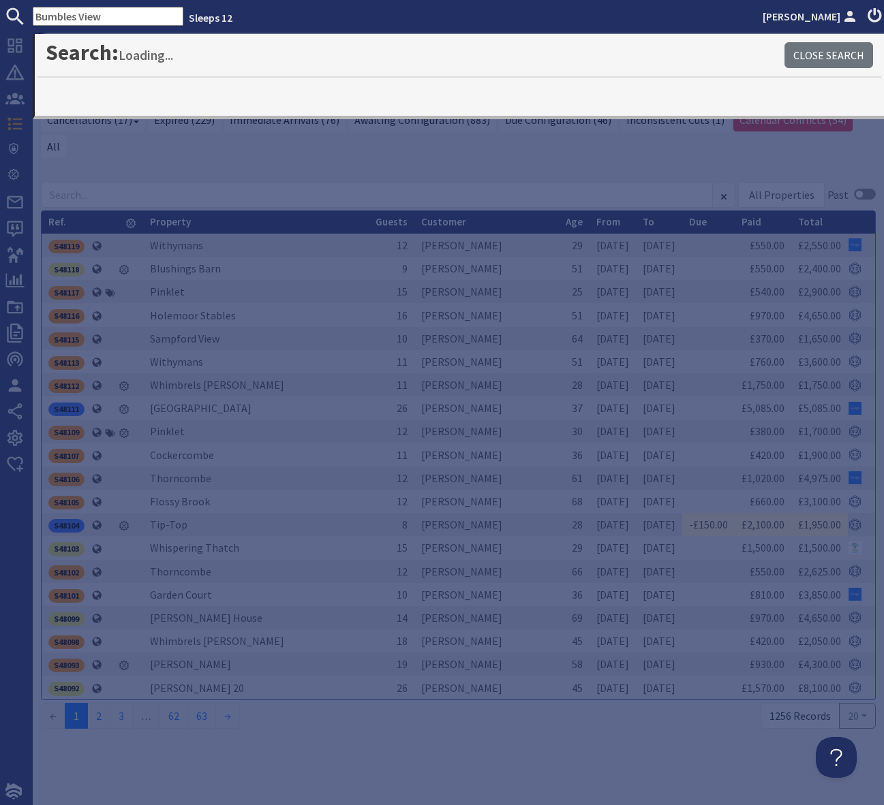
type input "Bumbles View"
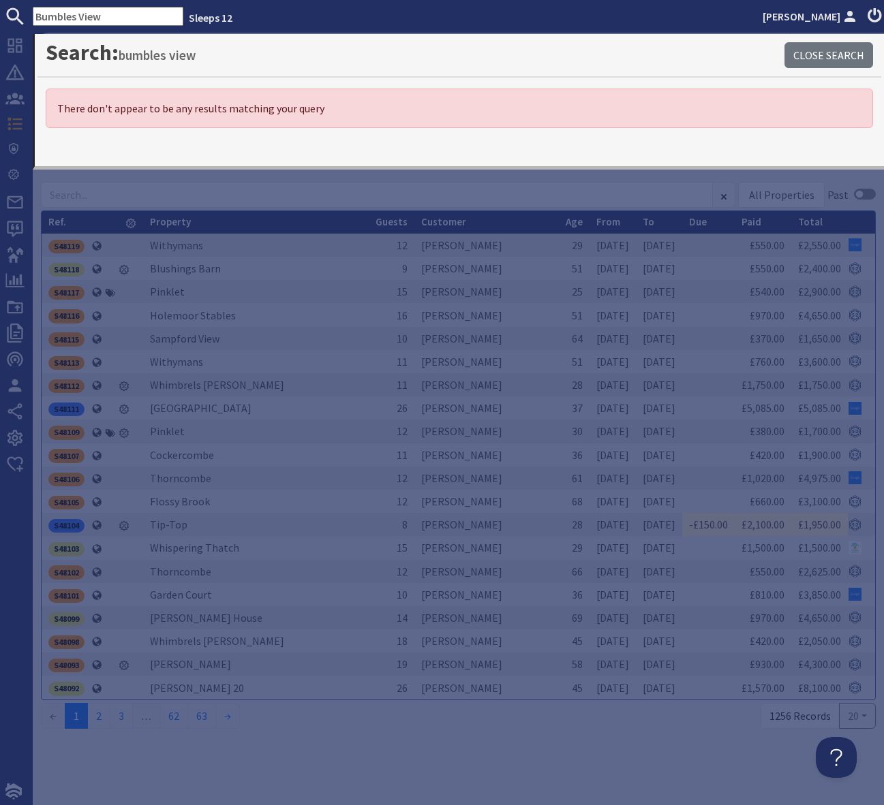
drag, startPoint x: 132, startPoint y: 18, endPoint x: 14, endPoint y: 13, distance: 118.7
click at [14, 13] on form "Bumbles View" at bounding box center [91, 16] width 183 height 19
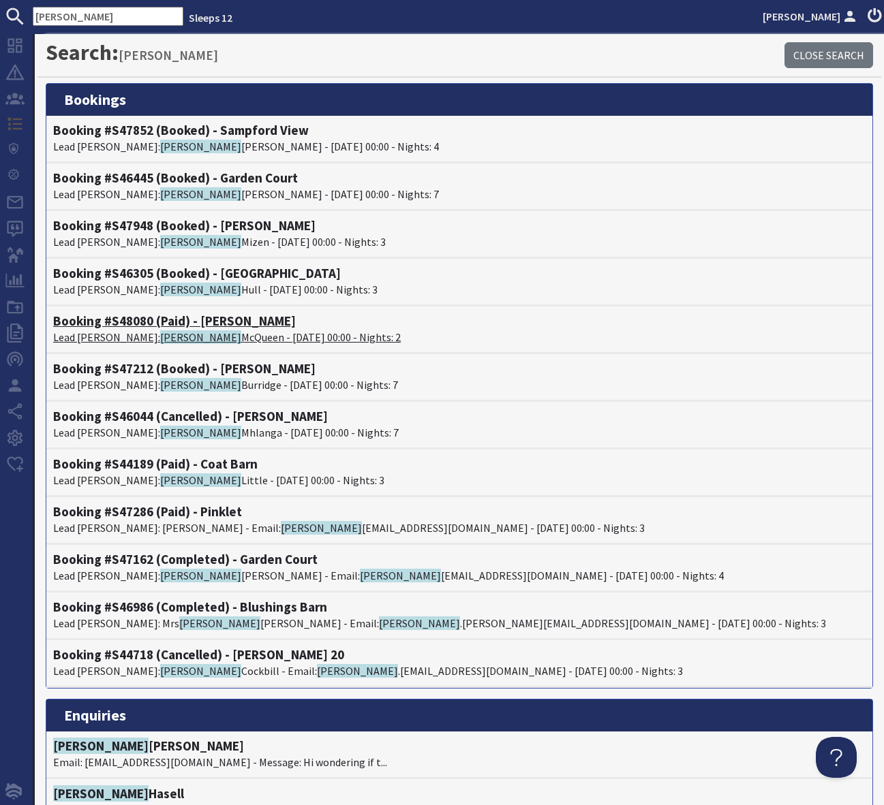
type input "samantha"
click at [232, 320] on h4 "Booking #S48080 (Paid) - Hares Barton" at bounding box center [459, 321] width 812 height 16
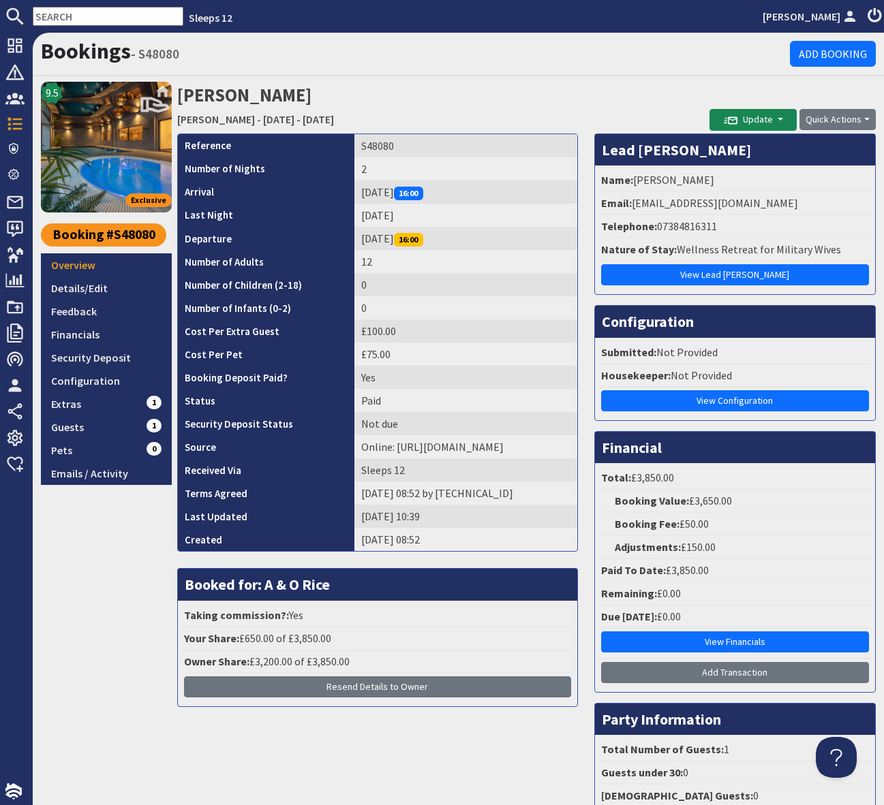
click at [803, 225] on li "Telephone: 07384816311" at bounding box center [734, 226] width 273 height 23
drag, startPoint x: 850, startPoint y: 205, endPoint x: 633, endPoint y: 207, distance: 216.7
click at [633, 207] on li "Email: samantha.mcqueen@association1664.com" at bounding box center [734, 203] width 273 height 23
copy li "samantha.mcqueen@association1664.com"
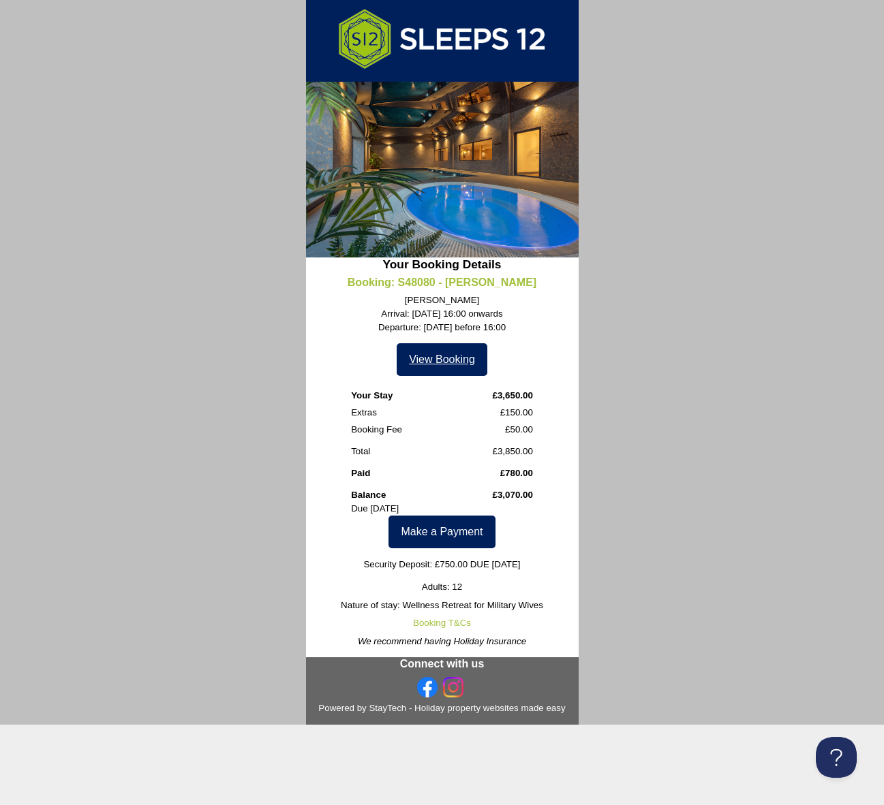
click at [428, 360] on link "View Booking" at bounding box center [442, 359] width 91 height 33
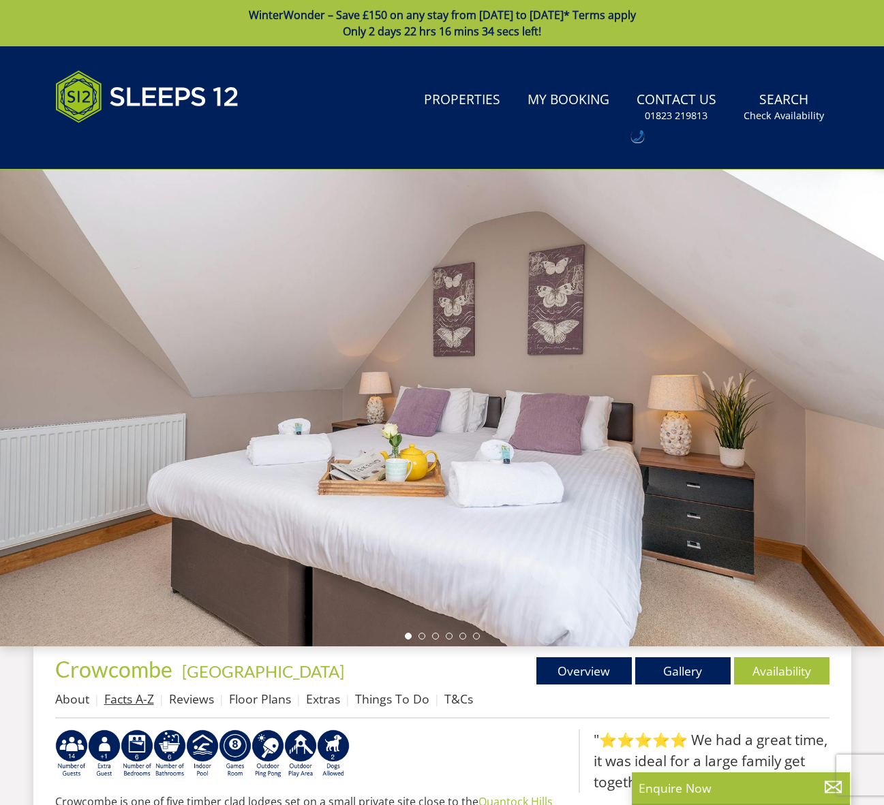
click at [141, 702] on link "Facts A-Z" at bounding box center [129, 699] width 50 height 16
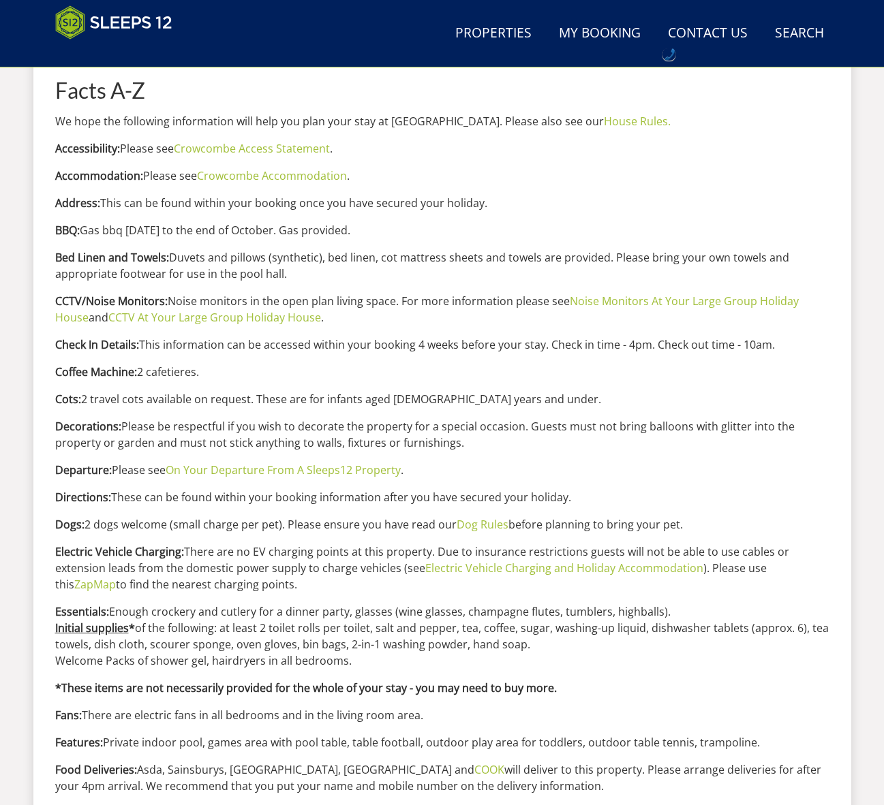
scroll to position [600, 0]
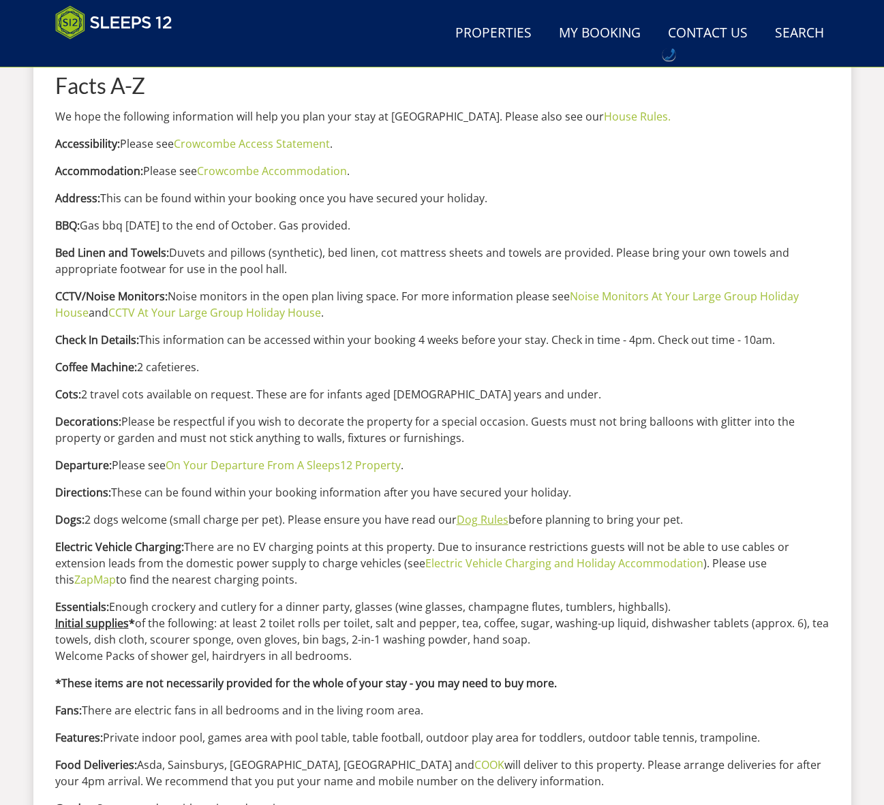
click at [492, 521] on link "Dog Rules" at bounding box center [483, 519] width 52 height 15
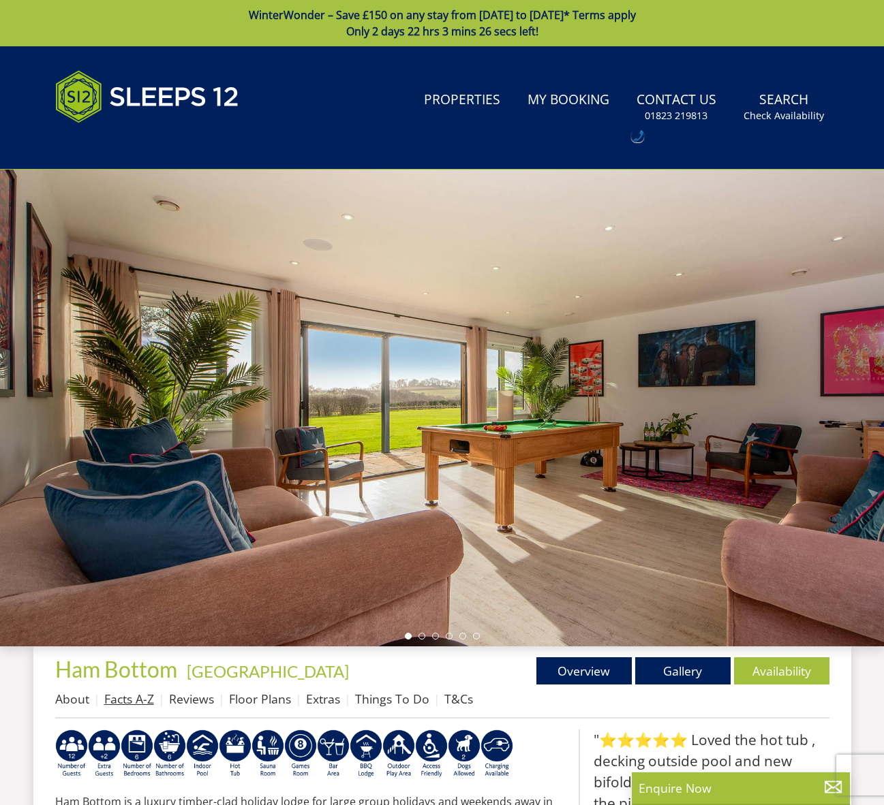
click at [145, 700] on link "Facts A-Z" at bounding box center [129, 699] width 50 height 16
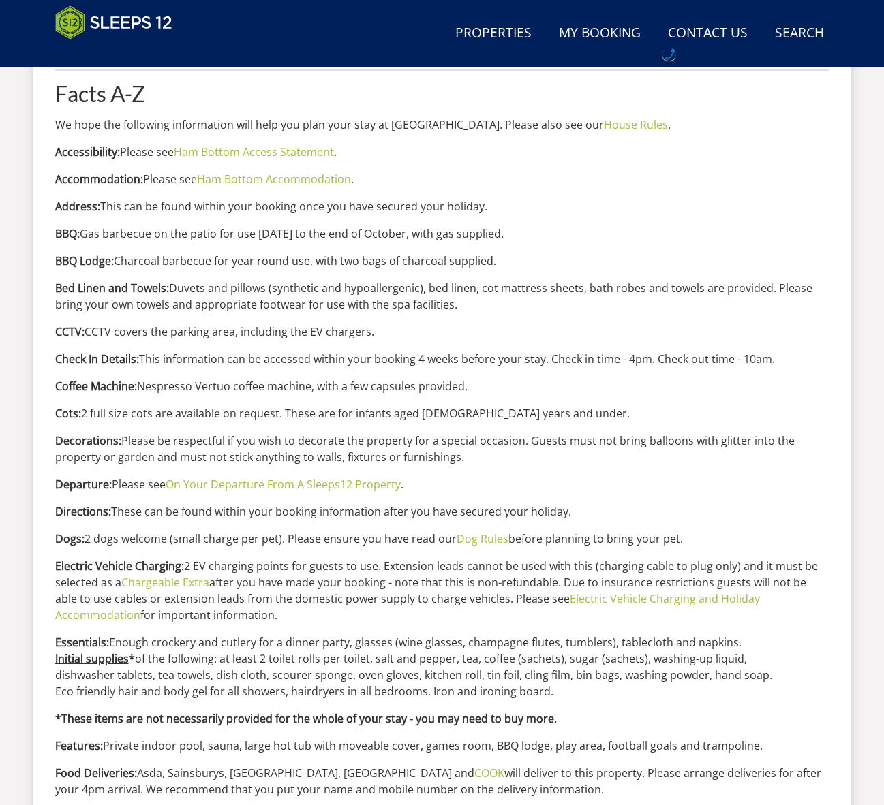
scroll to position [612, 0]
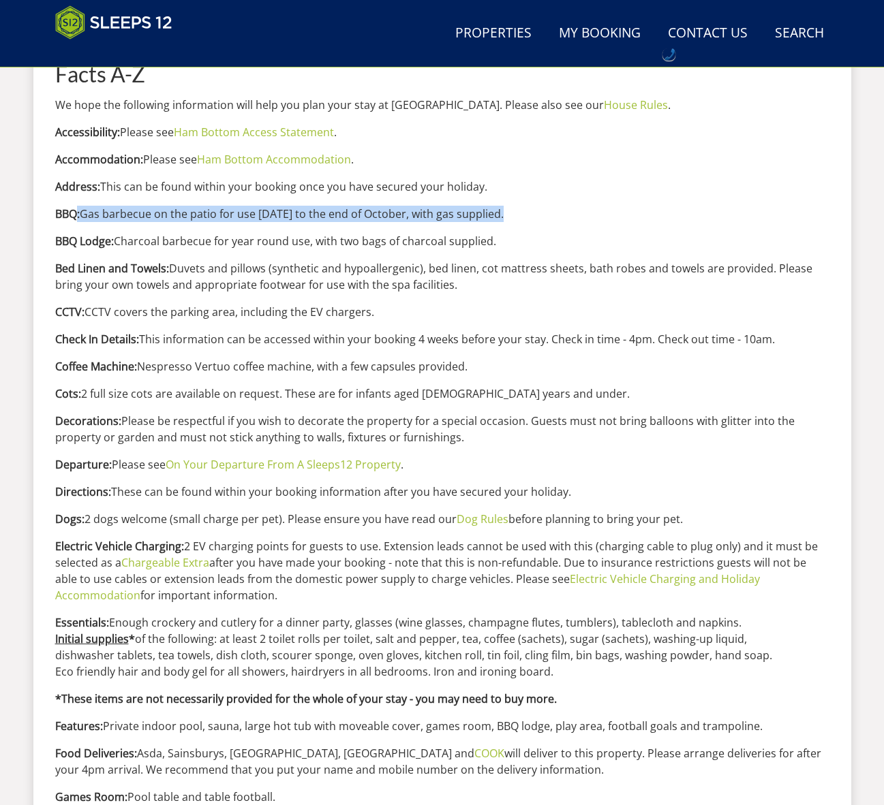
drag, startPoint x: 77, startPoint y: 210, endPoint x: 580, endPoint y: 212, distance: 502.9
click at [580, 212] on p "BBQ: Gas barbecue on the patio for use [DATE] to the end of October, with gas s…" at bounding box center [442, 214] width 774 height 16
copy p ": Gas barbecue on the patio for use [DATE] to the end of October, with gas supp…"
drag, startPoint x: 77, startPoint y: 211, endPoint x: 44, endPoint y: 213, distance: 32.7
click at [44, 213] on div "Properties [GEOGRAPHIC_DATA] - [GEOGRAPHIC_DATA] Overview Gallery Availability …" at bounding box center [442, 700] width 818 height 1443
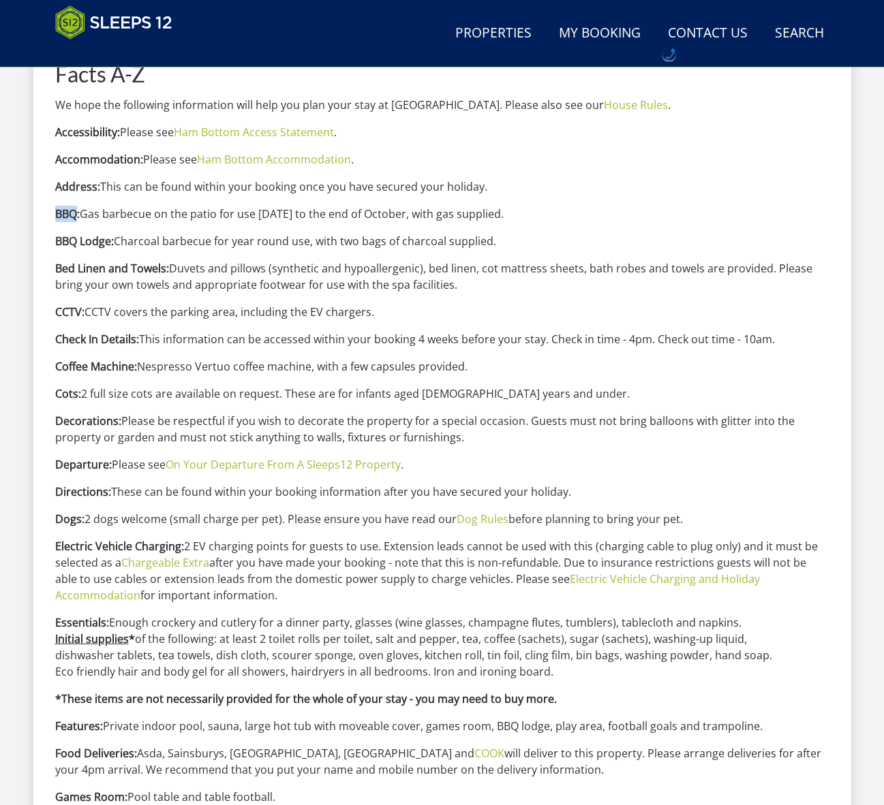
copy strong "BBQ"
drag, startPoint x: 514, startPoint y: 241, endPoint x: 52, endPoint y: 244, distance: 462.0
click at [52, 244] on div "Properties [GEOGRAPHIC_DATA] - [GEOGRAPHIC_DATA] Overview Gallery Availability …" at bounding box center [442, 700] width 818 height 1443
copy p "BBQ Lodge: Charcoal barbecue for year round use, with two bags of charcoal supp…"
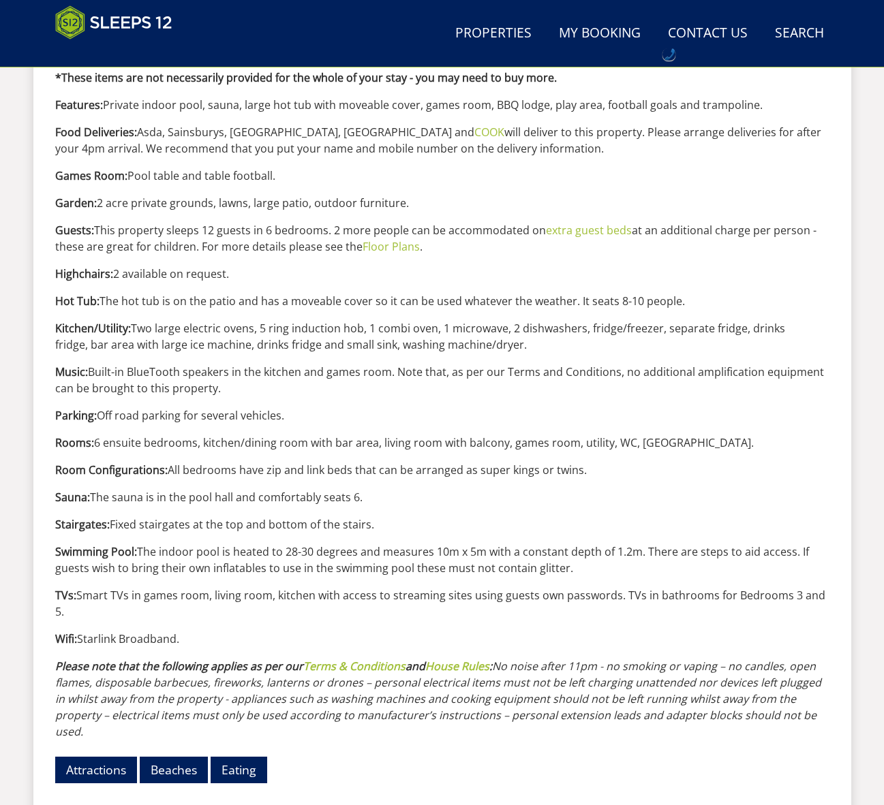
scroll to position [1250, 0]
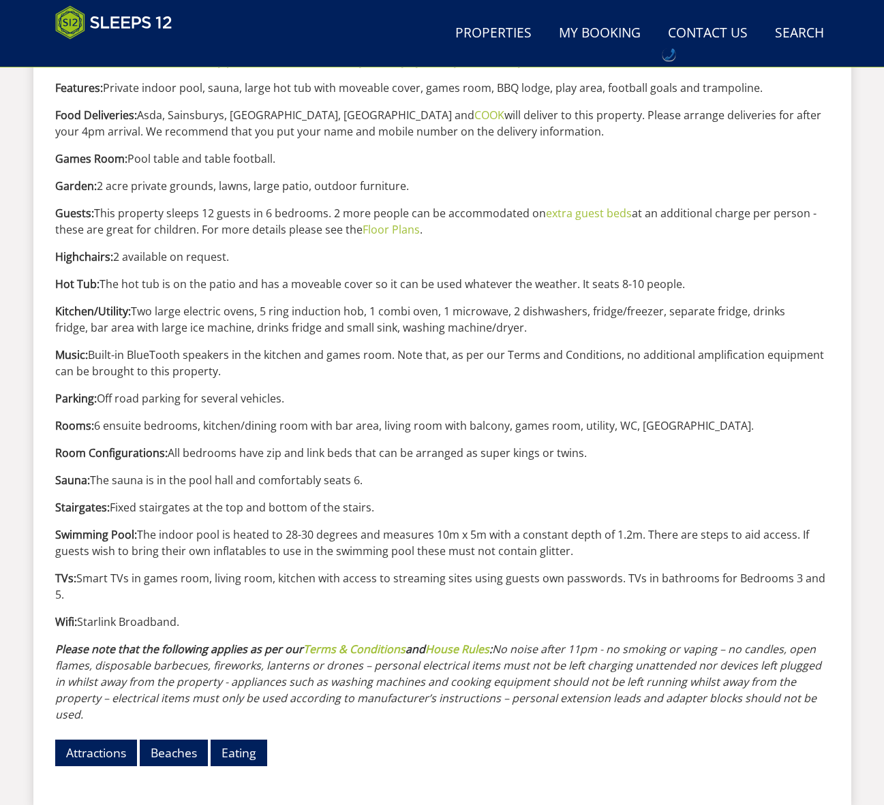
drag, startPoint x: 394, startPoint y: 508, endPoint x: 18, endPoint y: 508, distance: 375.5
copy p "Stairgates: Fixed stairgates at the top and bottom of the stairs."
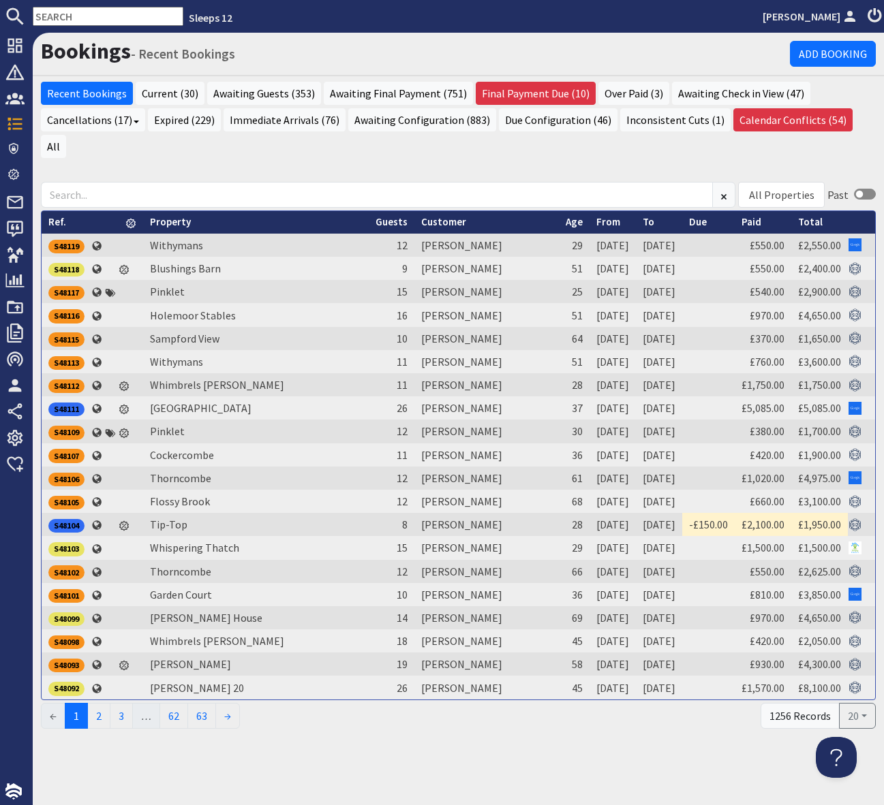
click at [55, 18] on input "text" at bounding box center [108, 16] width 151 height 19
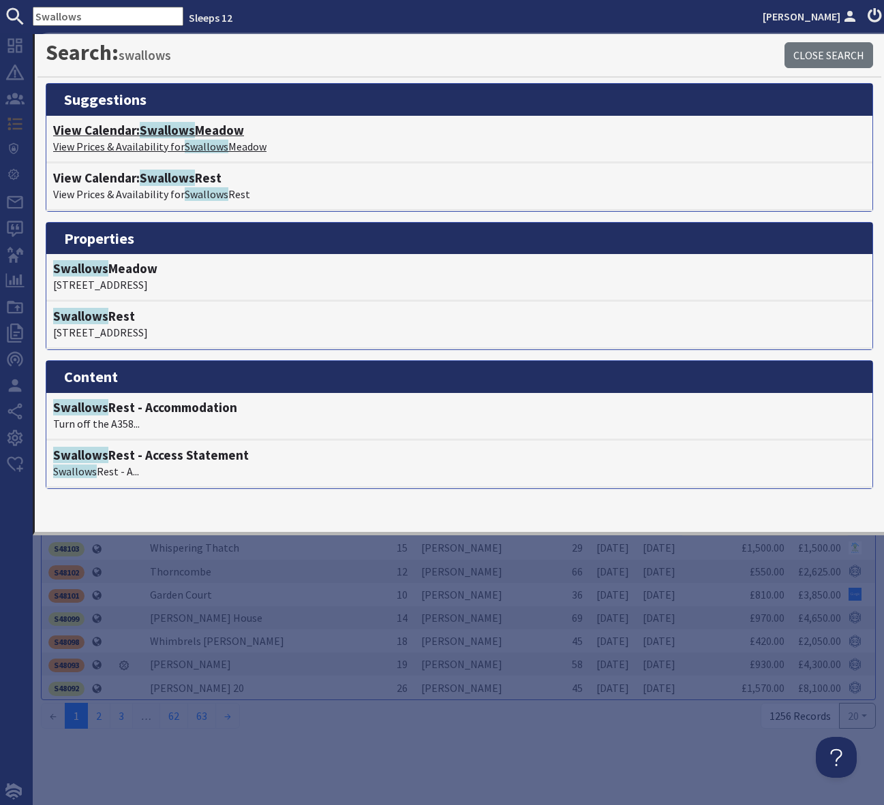
type input "Swallows"
click at [190, 127] on span "Swallows" at bounding box center [167, 130] width 55 height 16
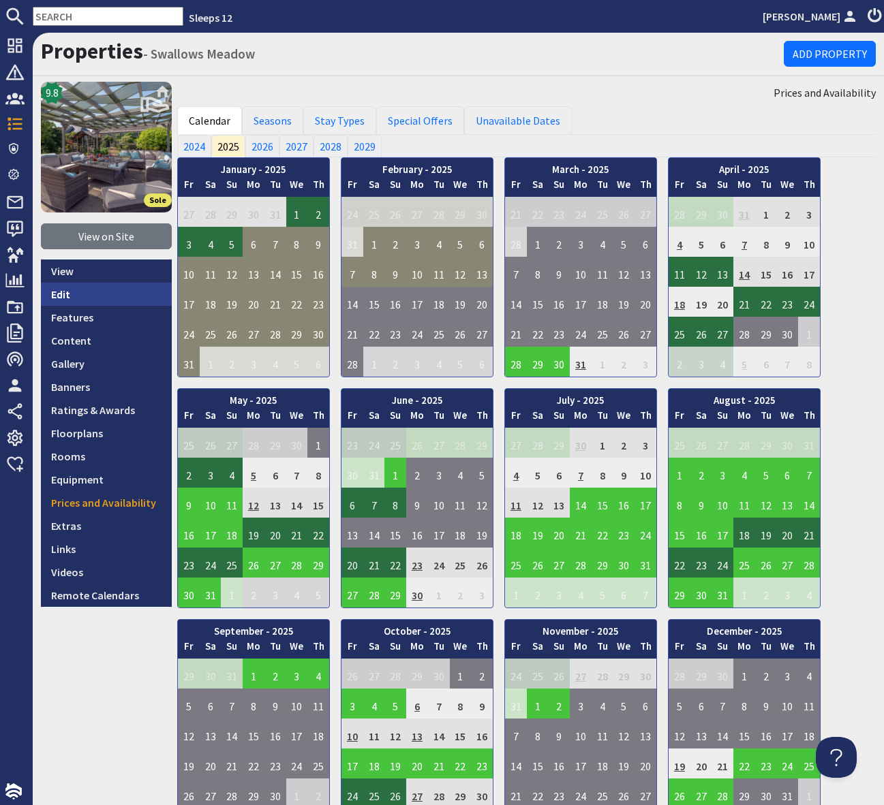
click at [71, 292] on link "Edit" at bounding box center [106, 294] width 131 height 23
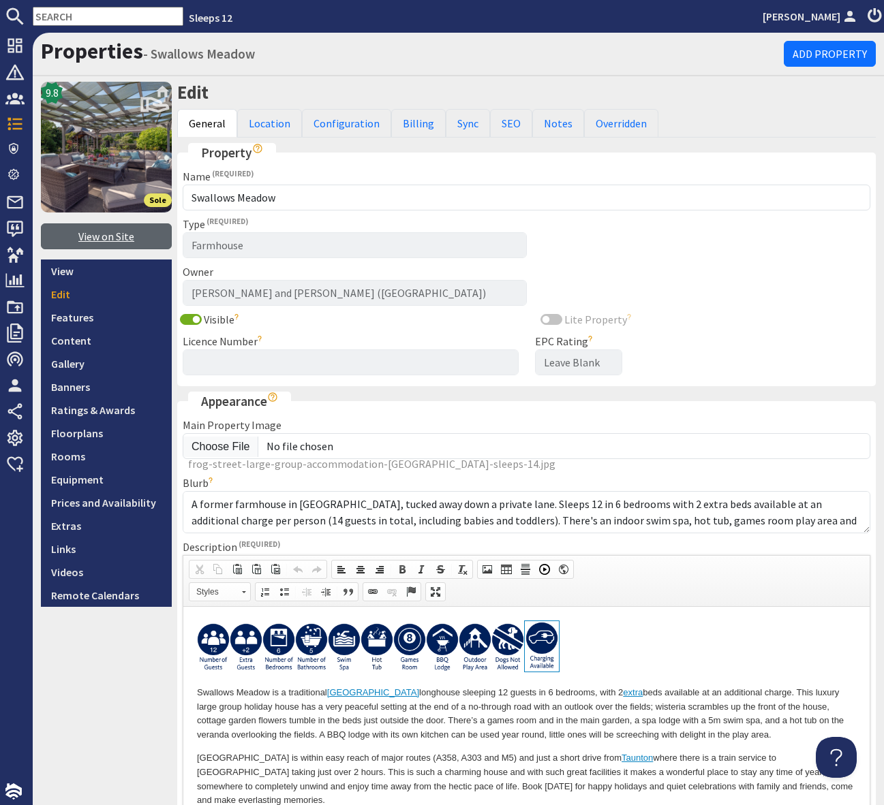
click at [117, 236] on link "View on Site" at bounding box center [106, 237] width 131 height 26
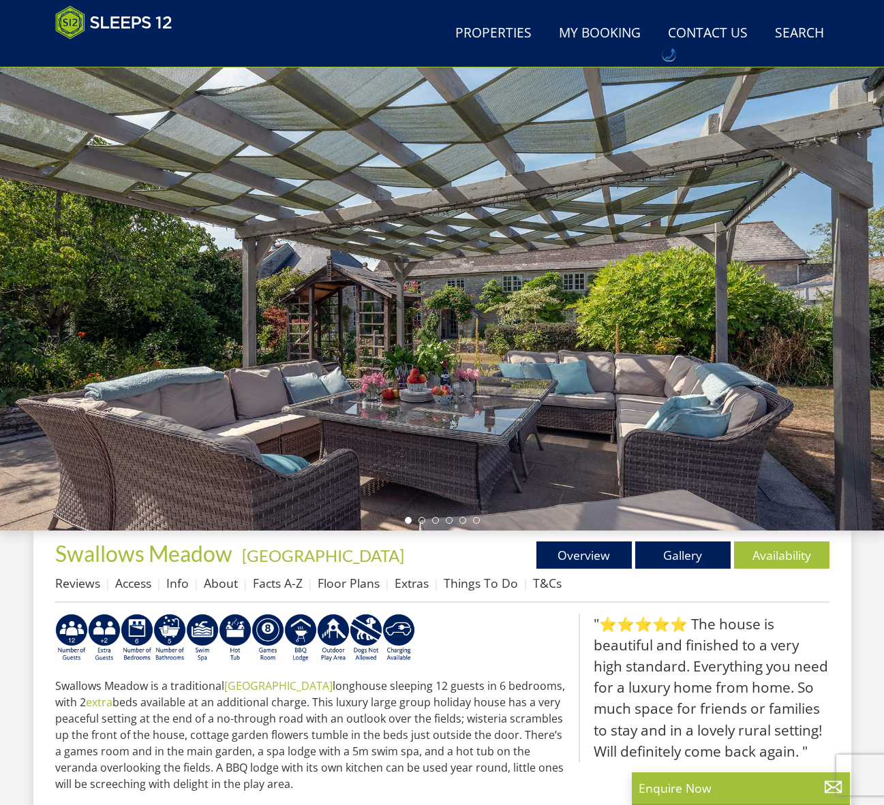
scroll to position [62, 0]
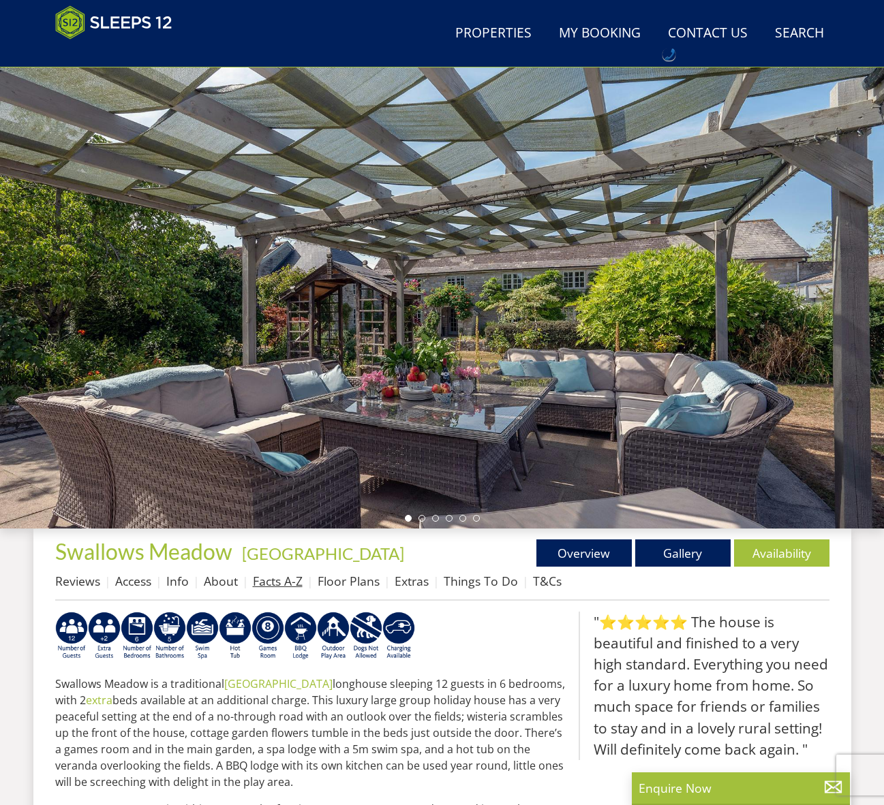
click at [271, 575] on link "Facts A-Z" at bounding box center [278, 581] width 50 height 16
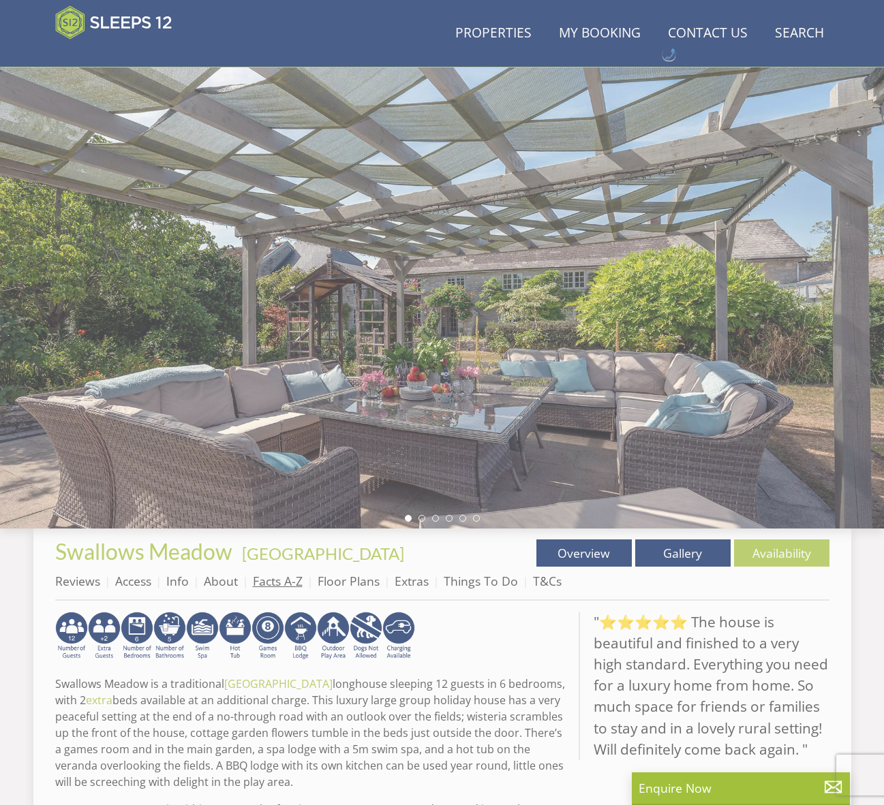
click at [271, 575] on link "Facts A-Z" at bounding box center [278, 581] width 50 height 16
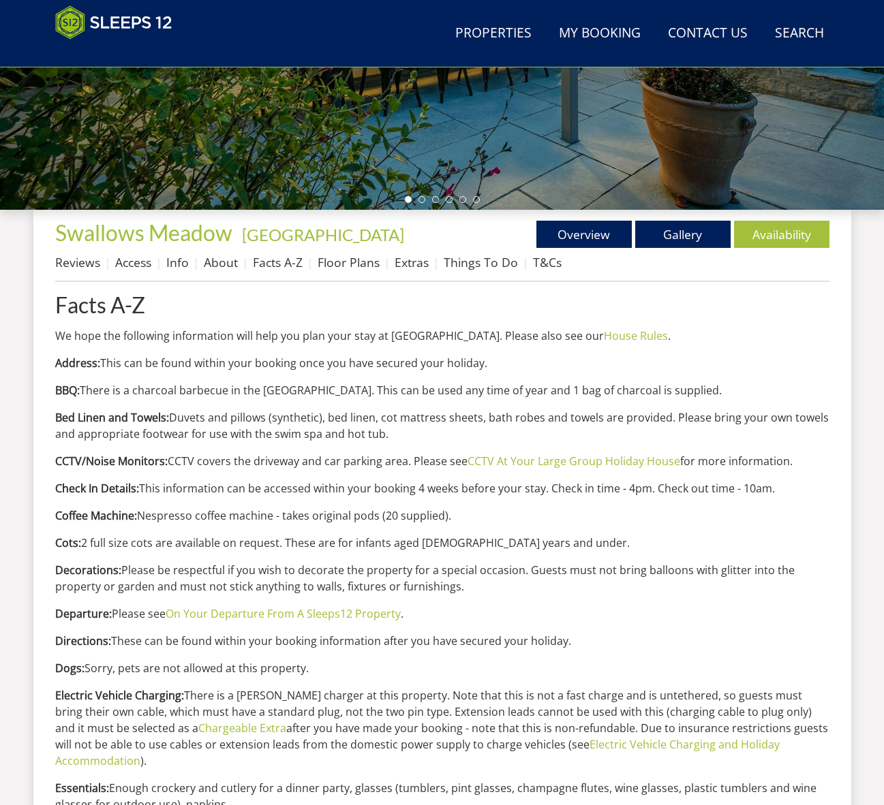
scroll to position [382, 0]
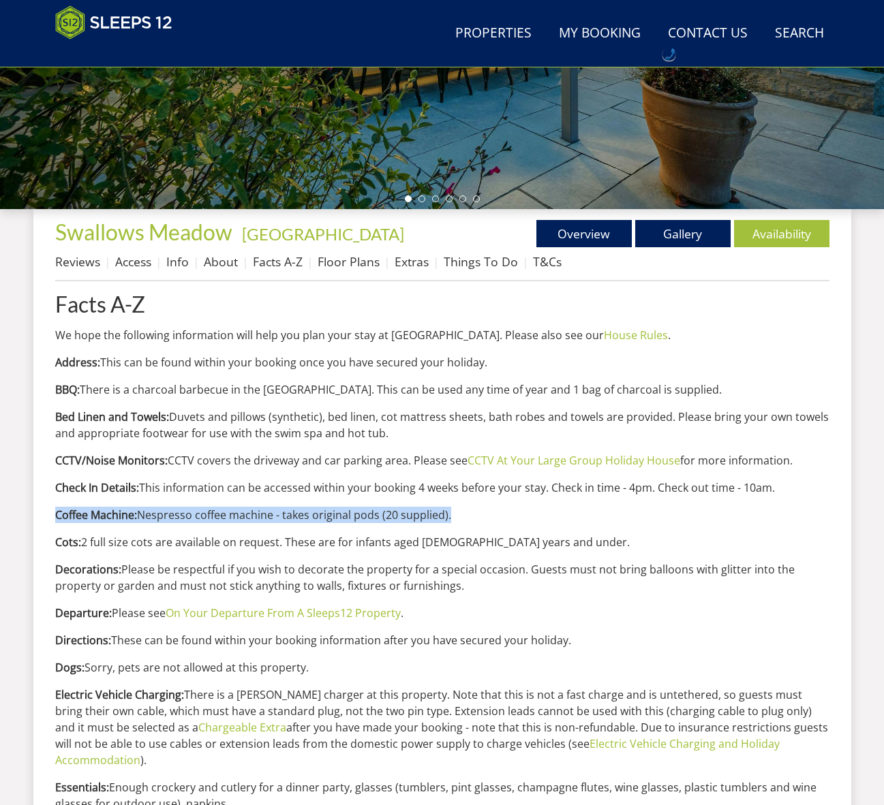
drag, startPoint x: 27, startPoint y: 512, endPoint x: 516, endPoint y: 517, distance: 489.3
click at [516, 517] on div "Search Menu Properties My Booking Contact Us [PHONE_NUMBER] Search Check Availa…" at bounding box center [442, 631] width 884 height 1933
copy p "Coffee Machine: Nespresso coffee machine - takes original pods (20 supplied)."
